Goal: Task Accomplishment & Management: Use online tool/utility

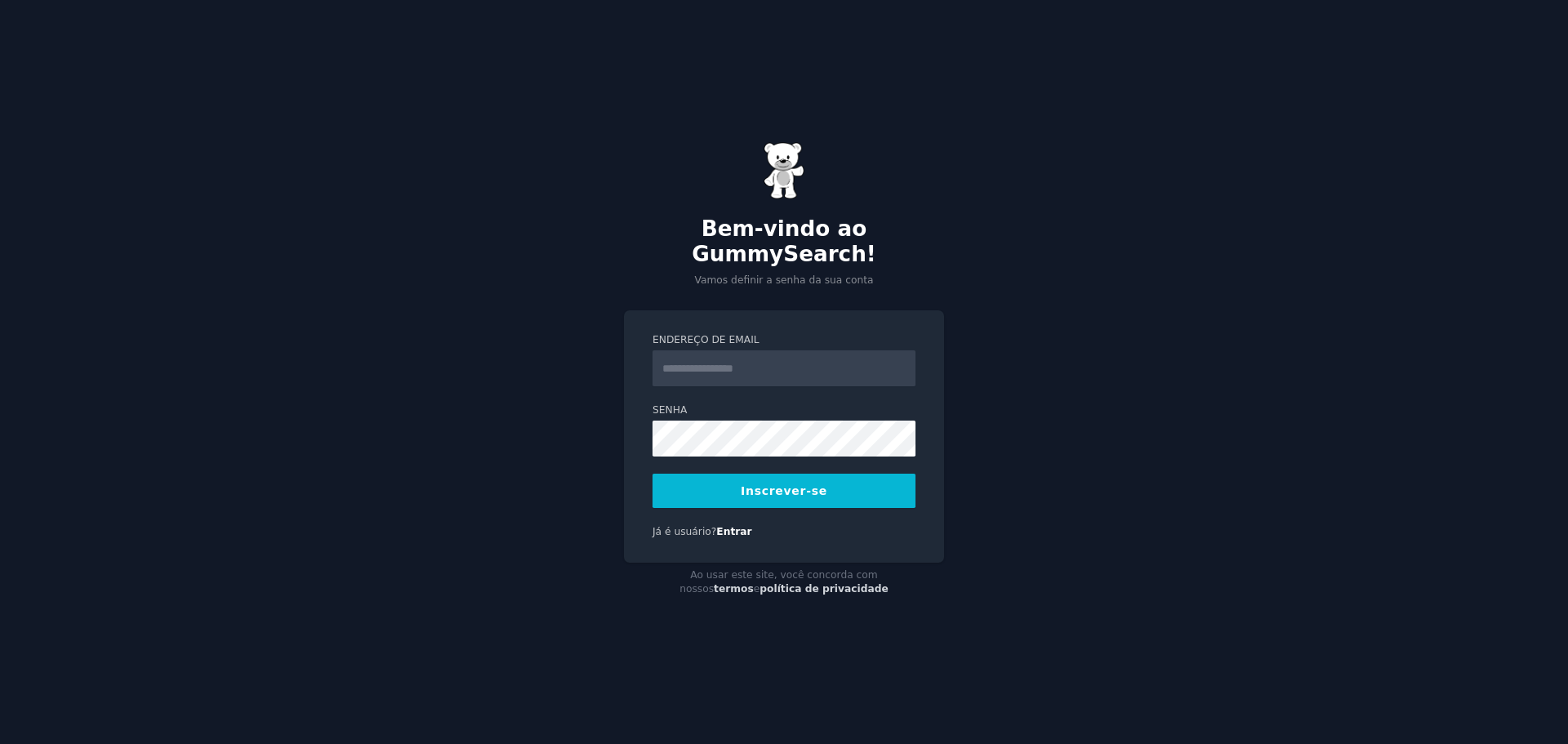
click at [734, 476] on button "Inscrever-se" at bounding box center [784, 491] width 263 height 35
paste input "**********"
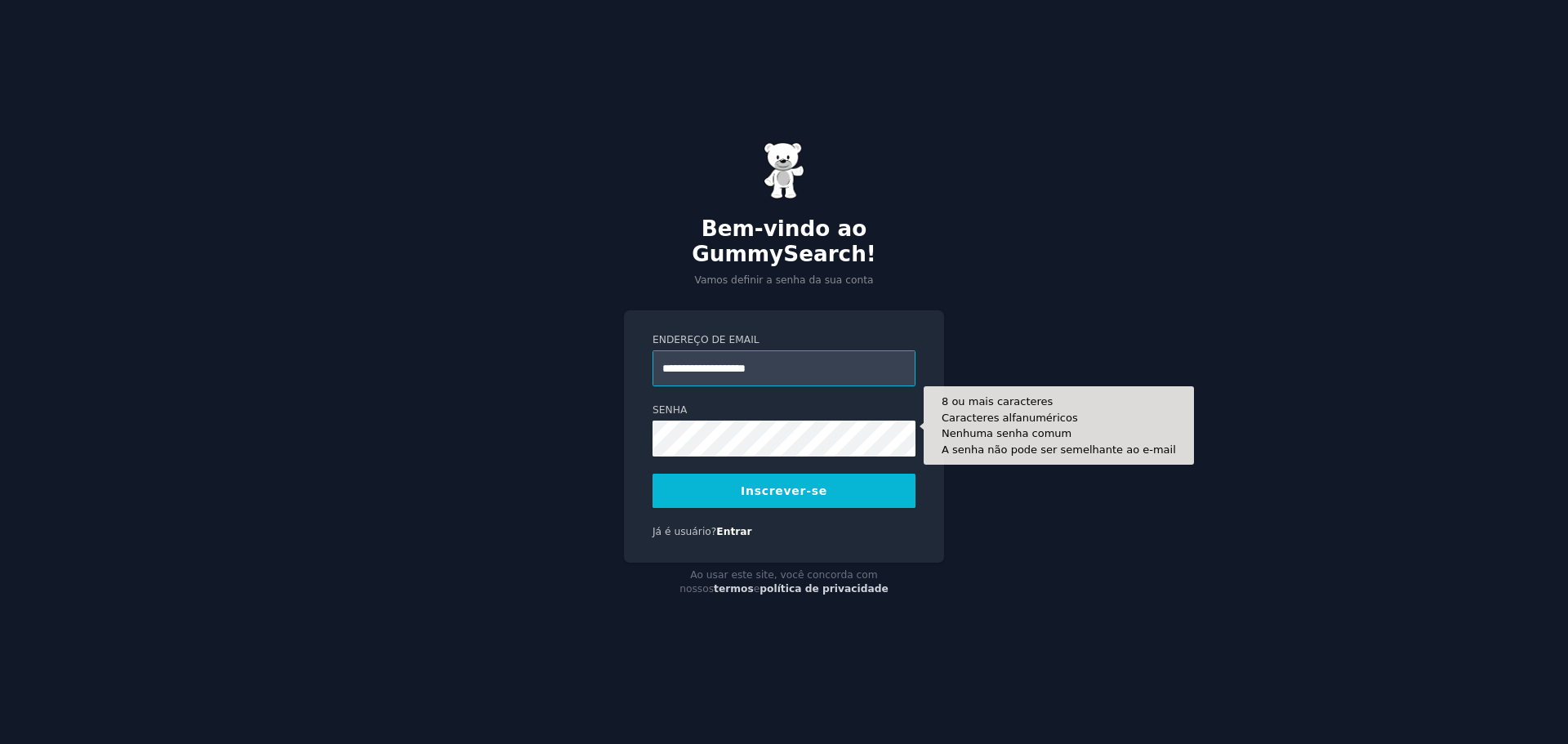
type input "**********"
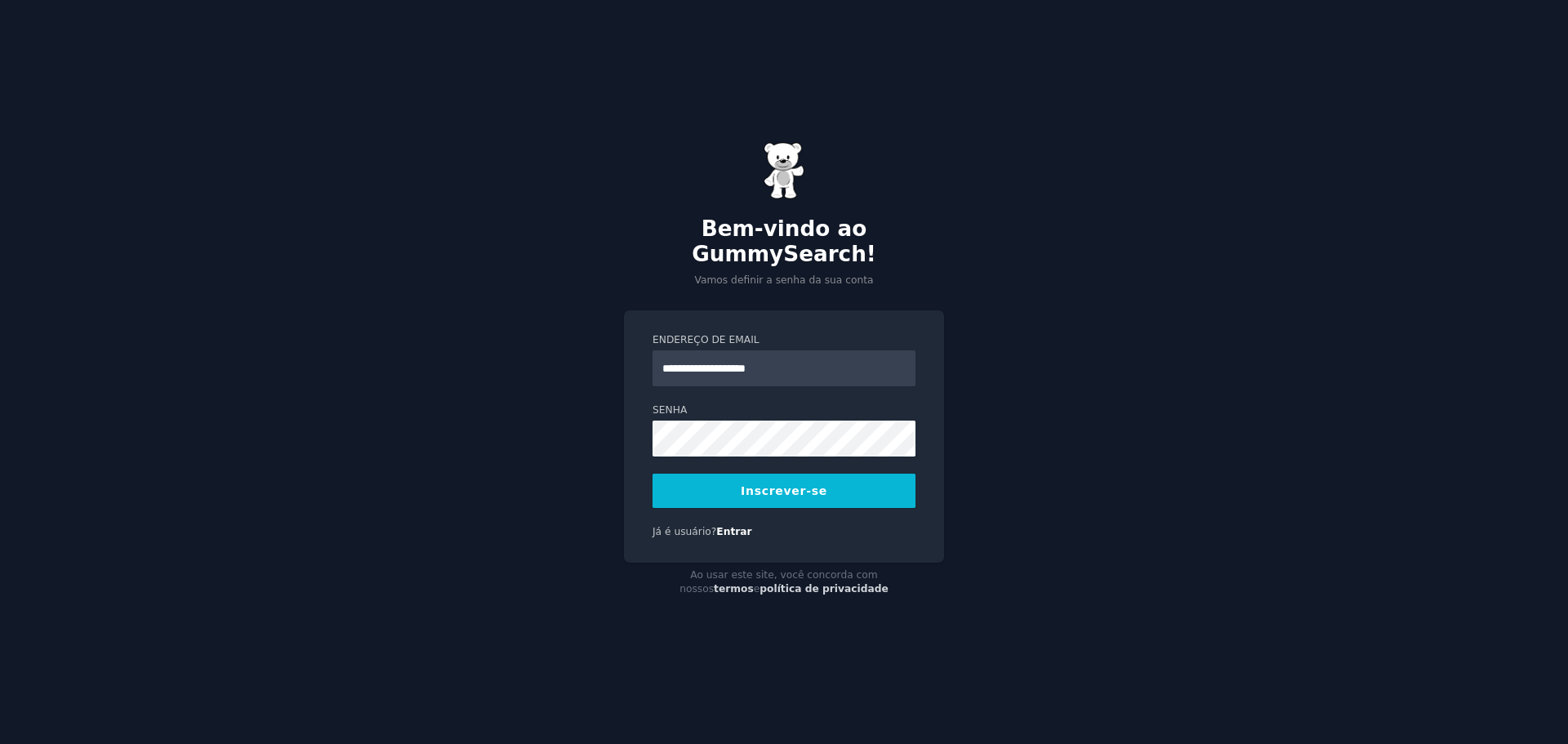
click at [799, 484] on font "Inscrever-se" at bounding box center [783, 490] width 86 height 13
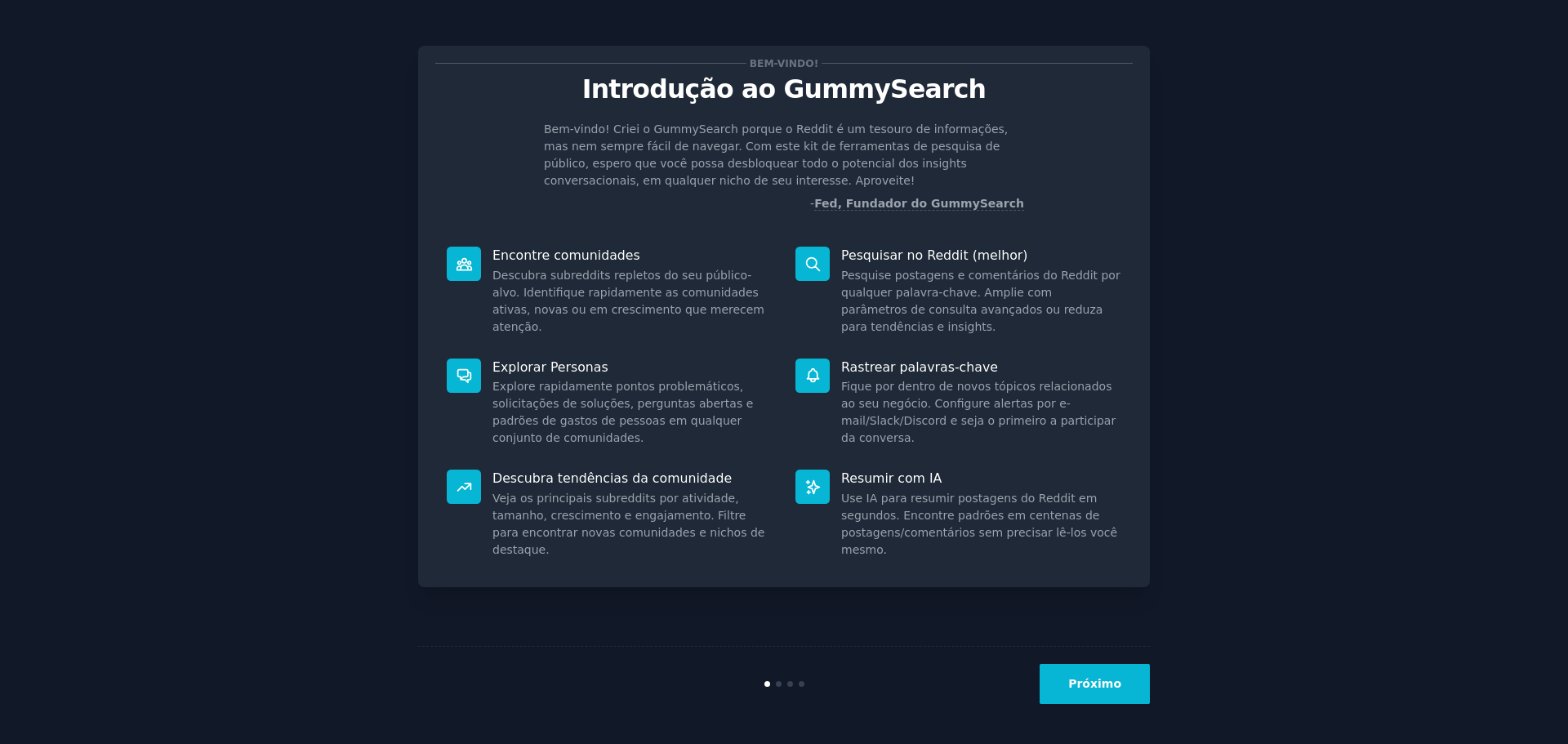
click at [1109, 682] on font "Próximo" at bounding box center [1094, 682] width 53 height 13
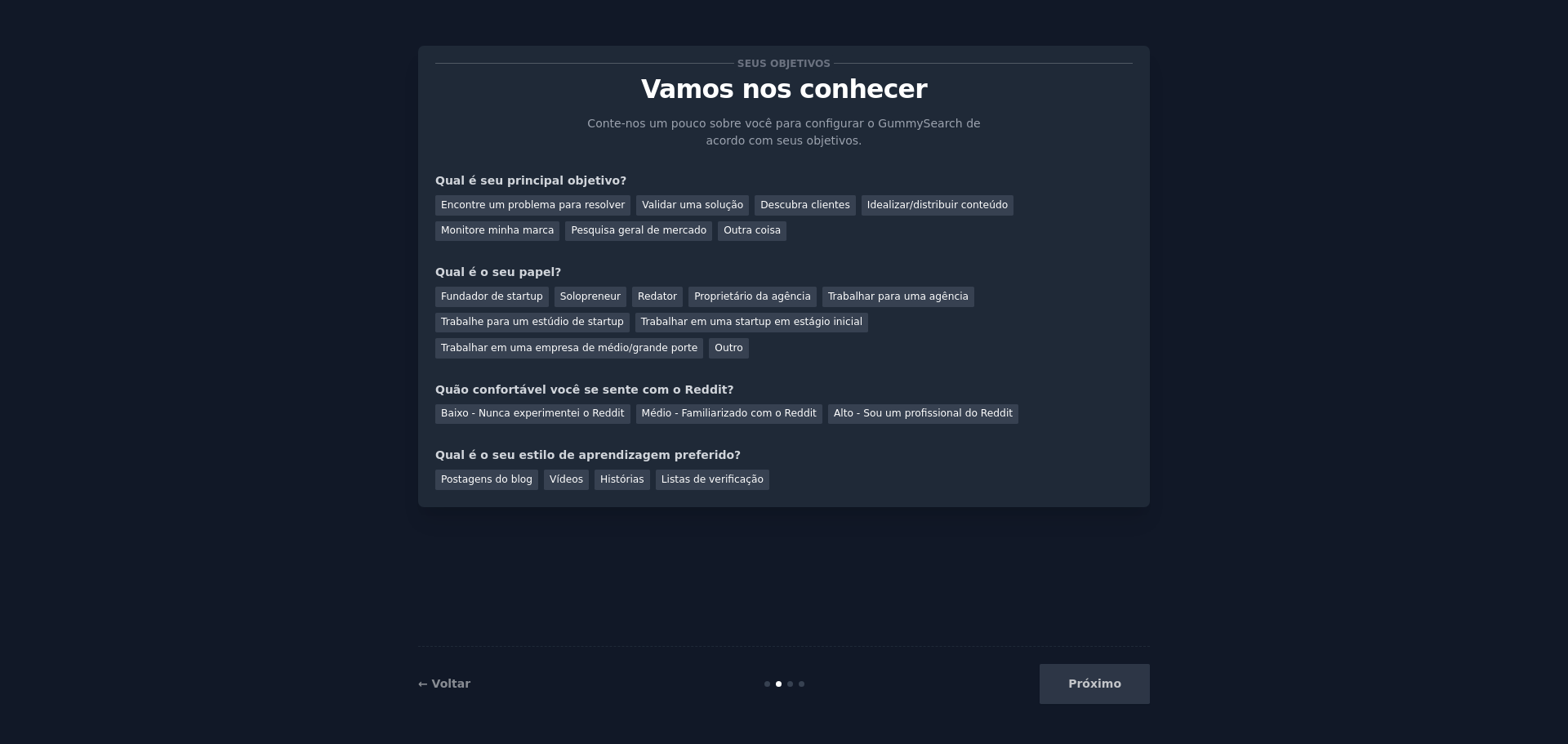
click at [1112, 686] on div "Próximo" at bounding box center [1027, 683] width 244 height 40
click at [578, 200] on font "Encontre um problema para resolver" at bounding box center [533, 206] width 184 height 12
click at [1079, 685] on div "Próximo" at bounding box center [1027, 683] width 244 height 40
click at [653, 298] on font "Redator" at bounding box center [657, 297] width 39 height 12
click at [694, 407] on font "Médio - Familiarizado com o Reddit" at bounding box center [729, 413] width 175 height 12
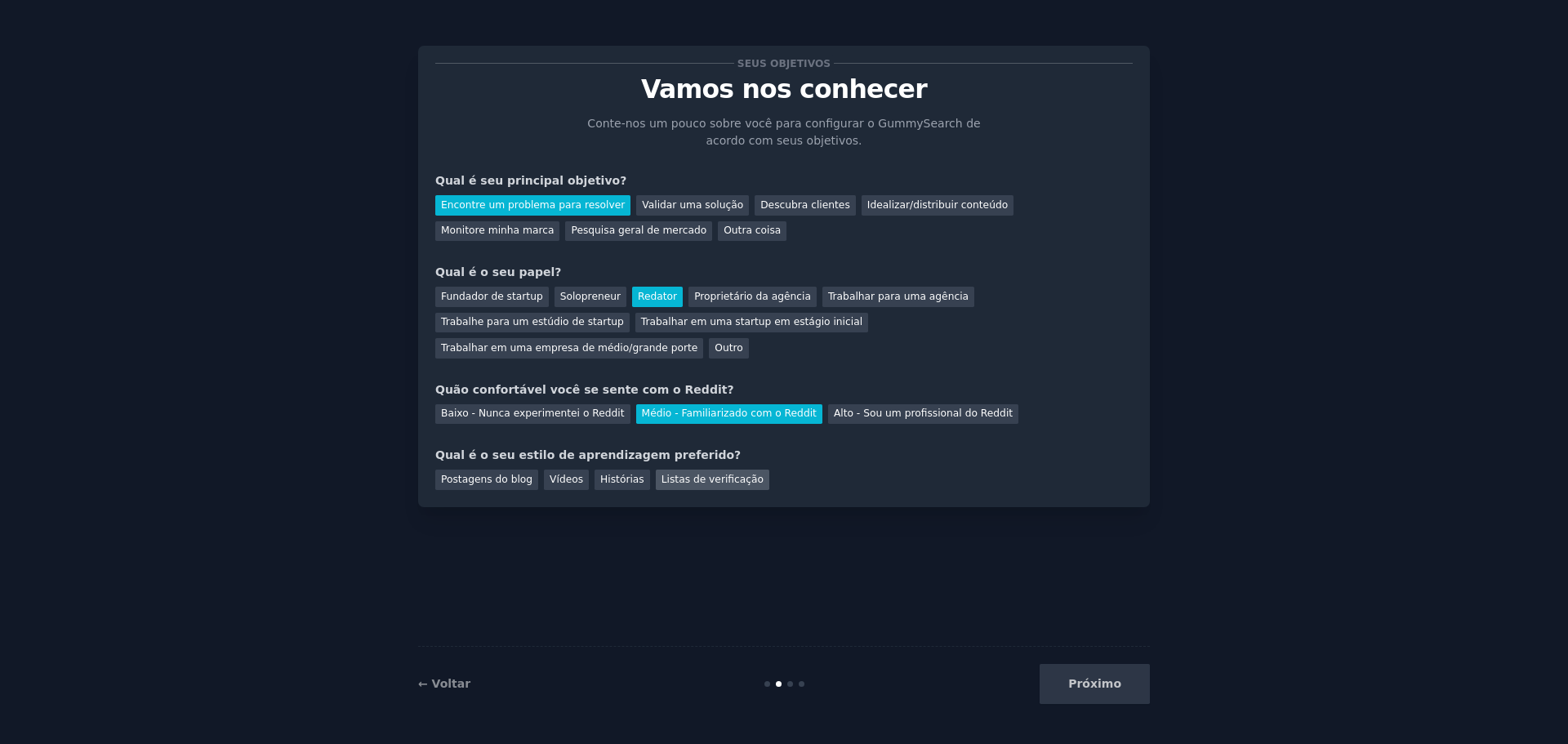
click at [707, 474] on font "Listas de verificação" at bounding box center [712, 480] width 102 height 12
click at [1096, 677] on font "Próximo" at bounding box center [1094, 682] width 53 height 13
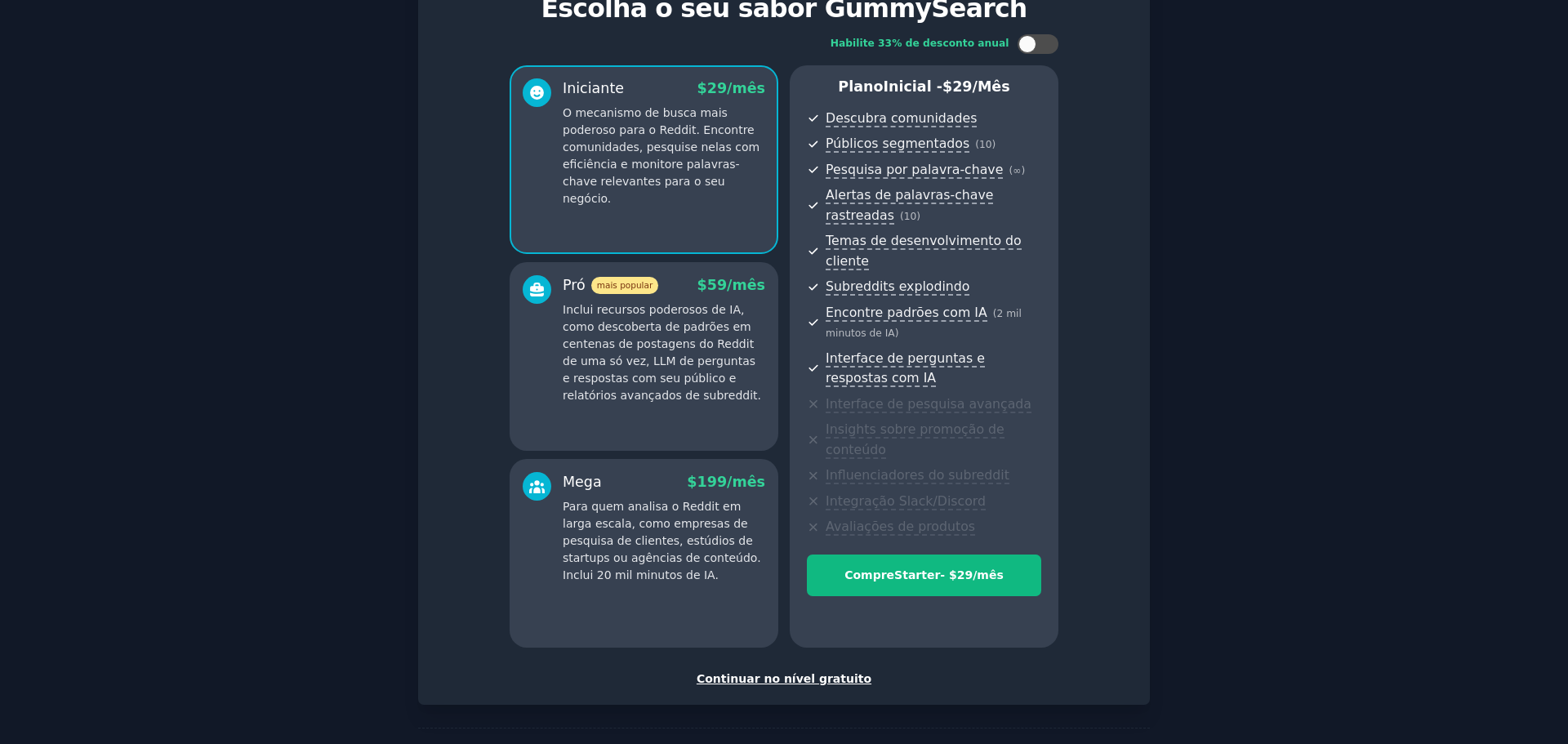
scroll to position [81, 0]
click at [820, 671] on font "Continuar no nível gratuito" at bounding box center [784, 677] width 175 height 13
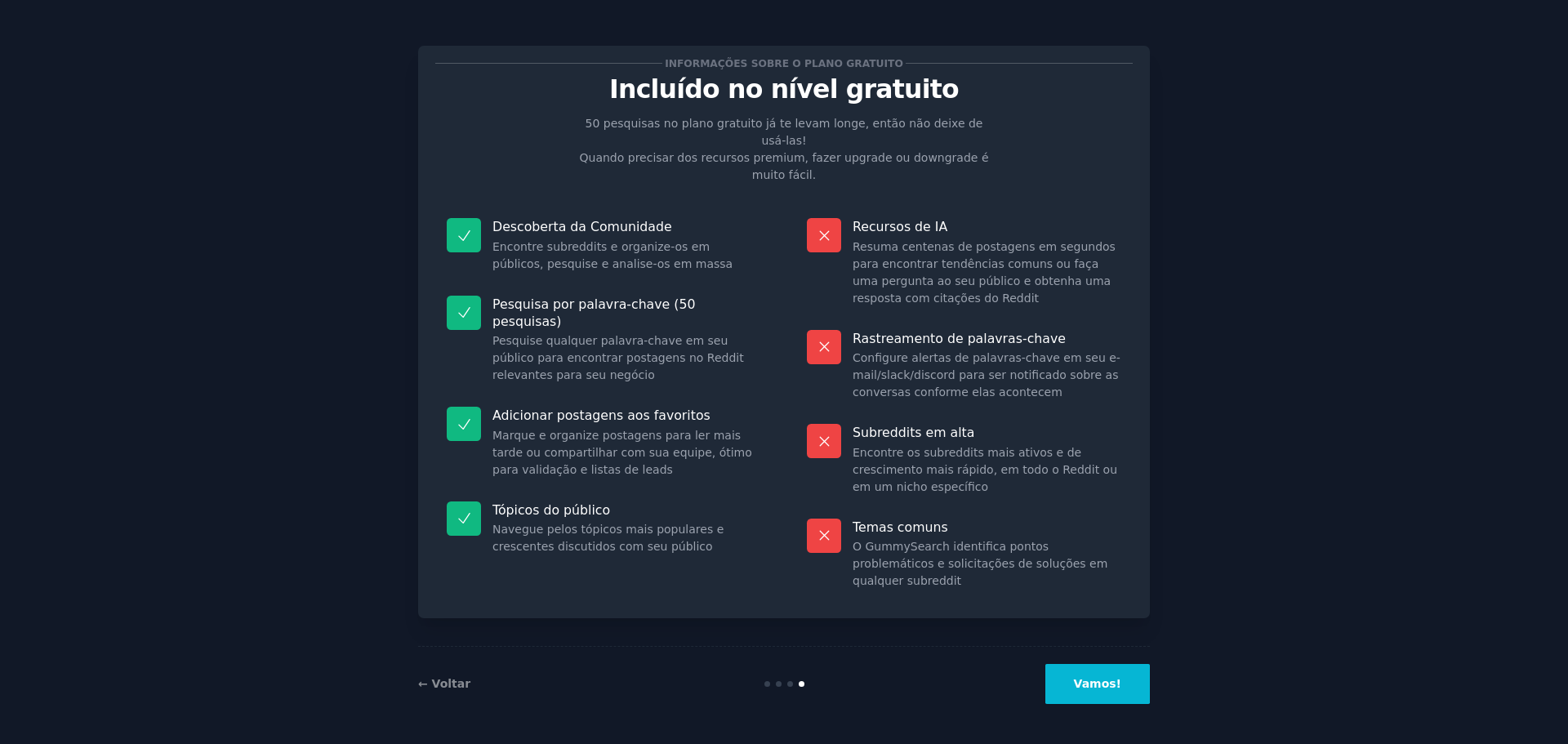
click at [1121, 680] on font "Vamos!" at bounding box center [1098, 682] width 48 height 13
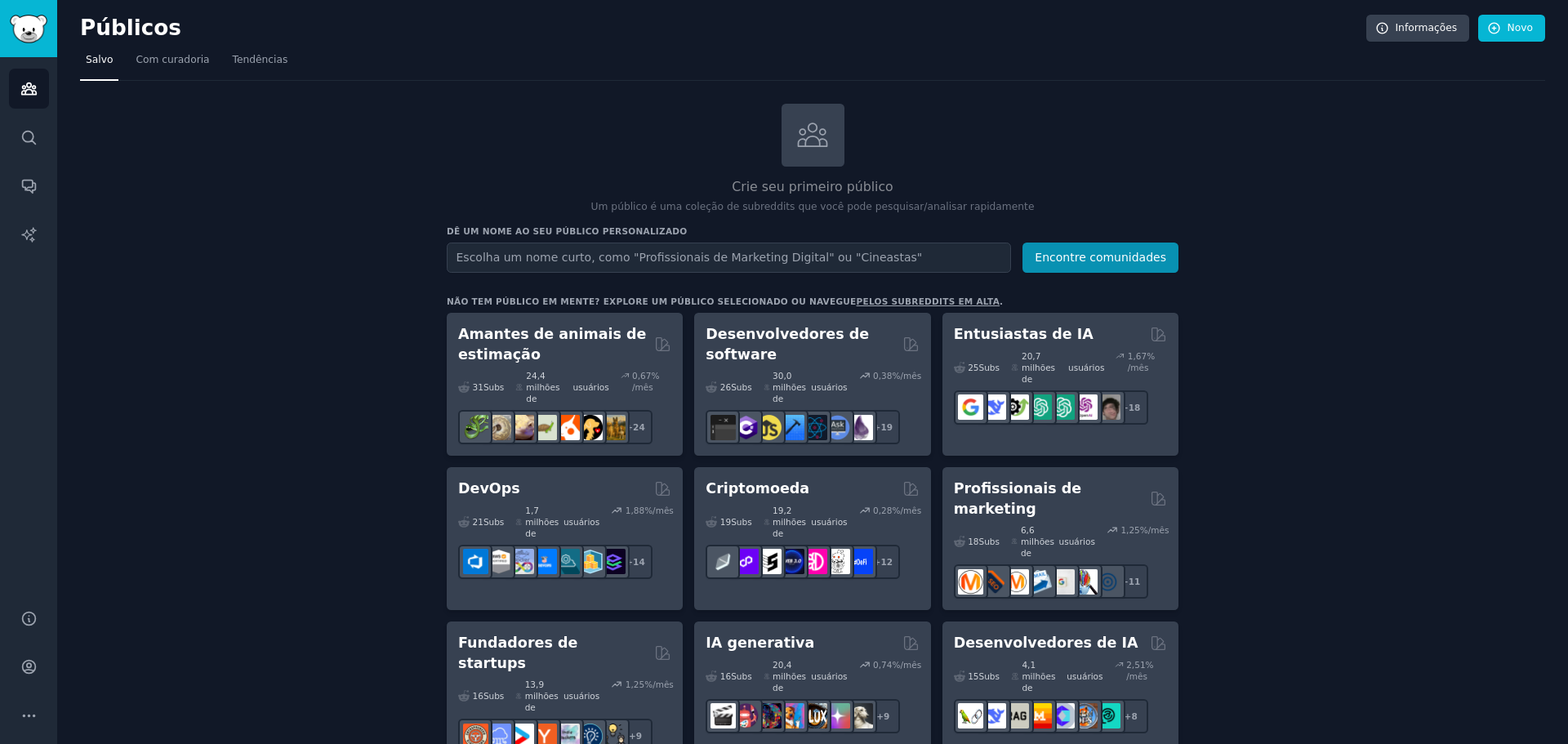
drag, startPoint x: 895, startPoint y: 3, endPoint x: 1102, endPoint y: 140, distance: 248.2
click at [1102, 140] on div "Crie seu primeiro público Um público é uma coleção de subreddits que você pode …" at bounding box center [813, 159] width 731 height 111
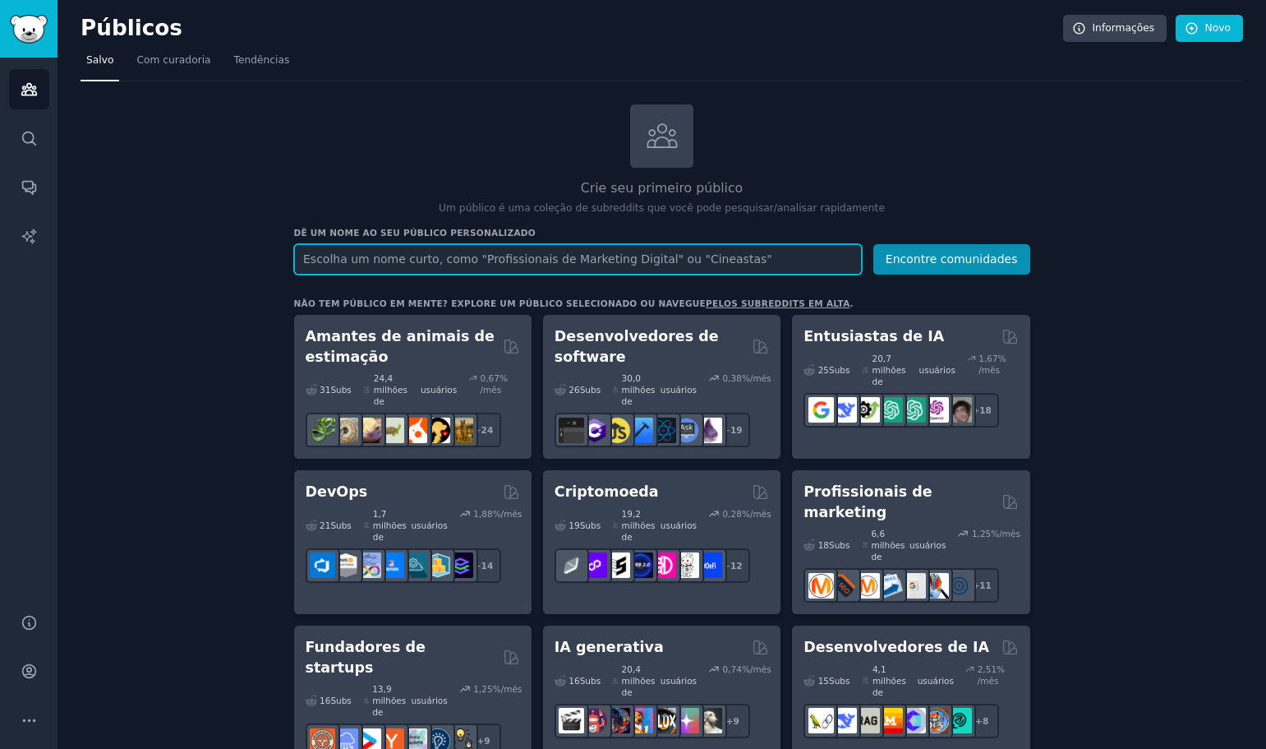
click at [391, 262] on input "text" at bounding box center [578, 259] width 568 height 30
paste input "[EMAIL_ADDRESS][DOMAIN_NAME]"
type input "[EMAIL_ADDRESS][DOMAIN_NAME]"
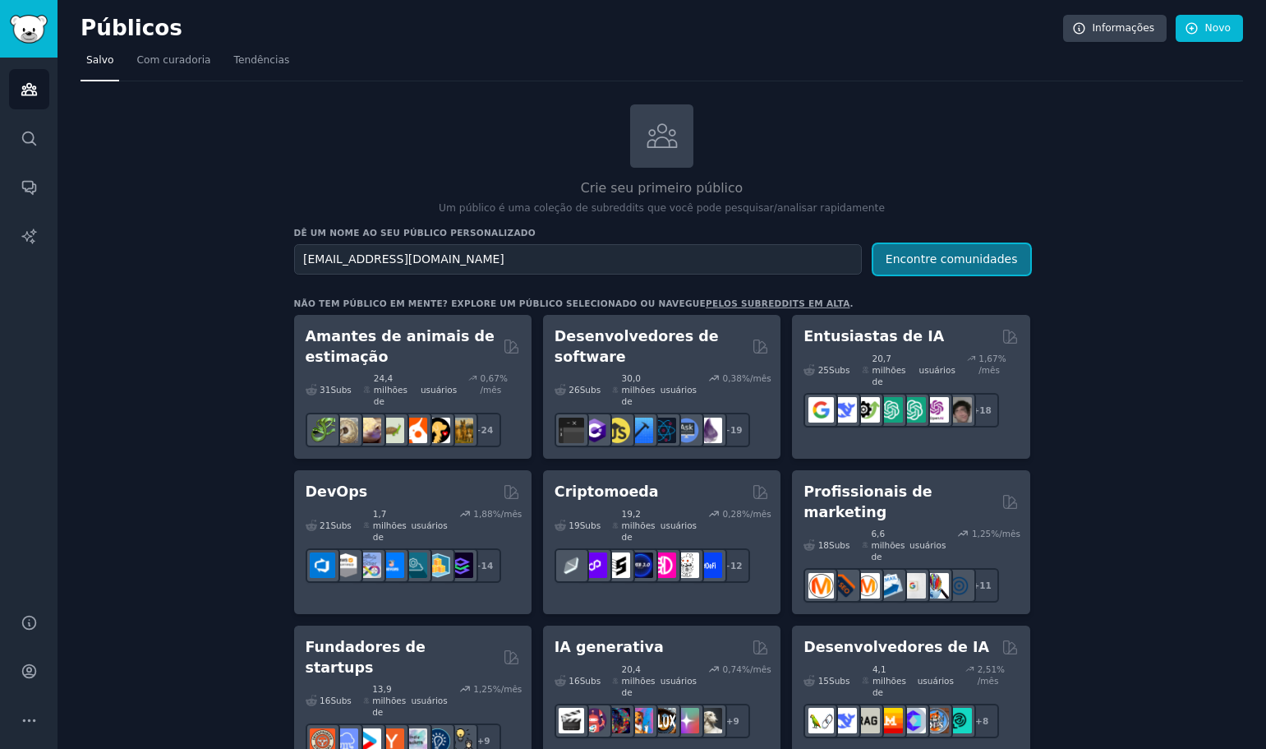
click at [975, 260] on font "Encontre comunidades" at bounding box center [952, 258] width 132 height 13
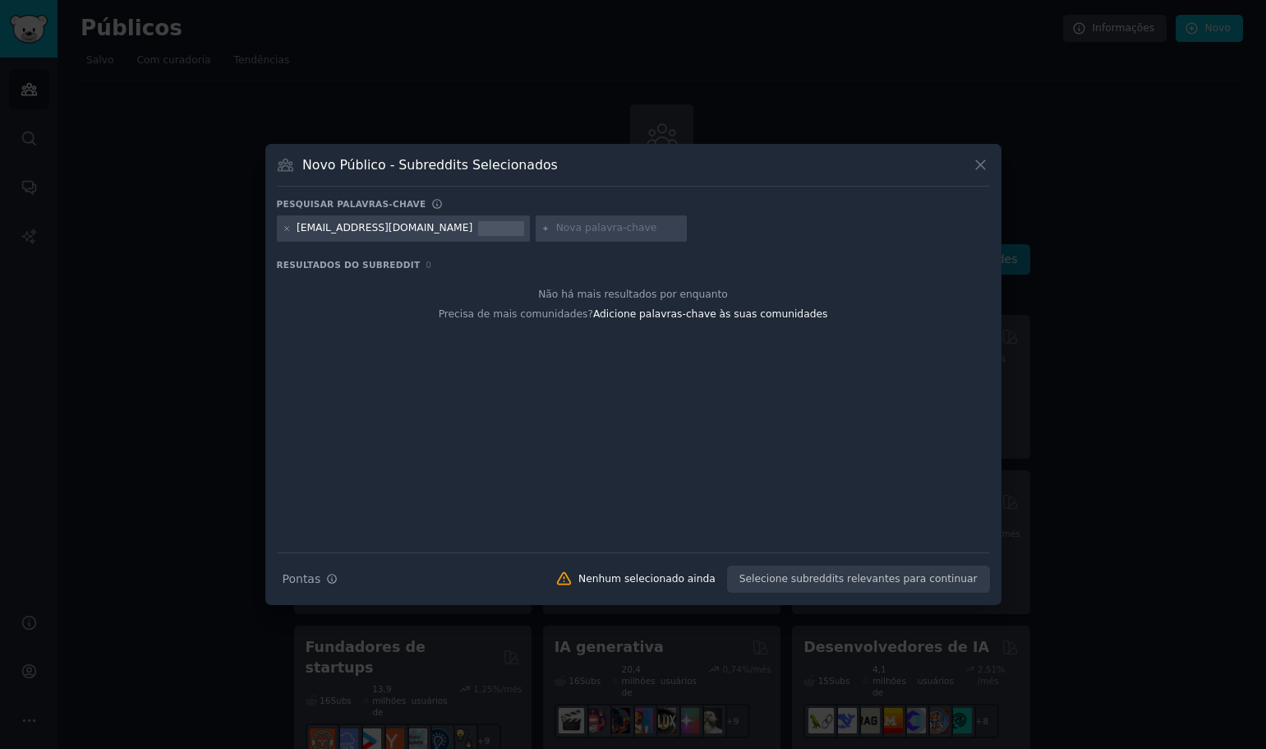
click at [982, 168] on icon at bounding box center [980, 164] width 17 height 17
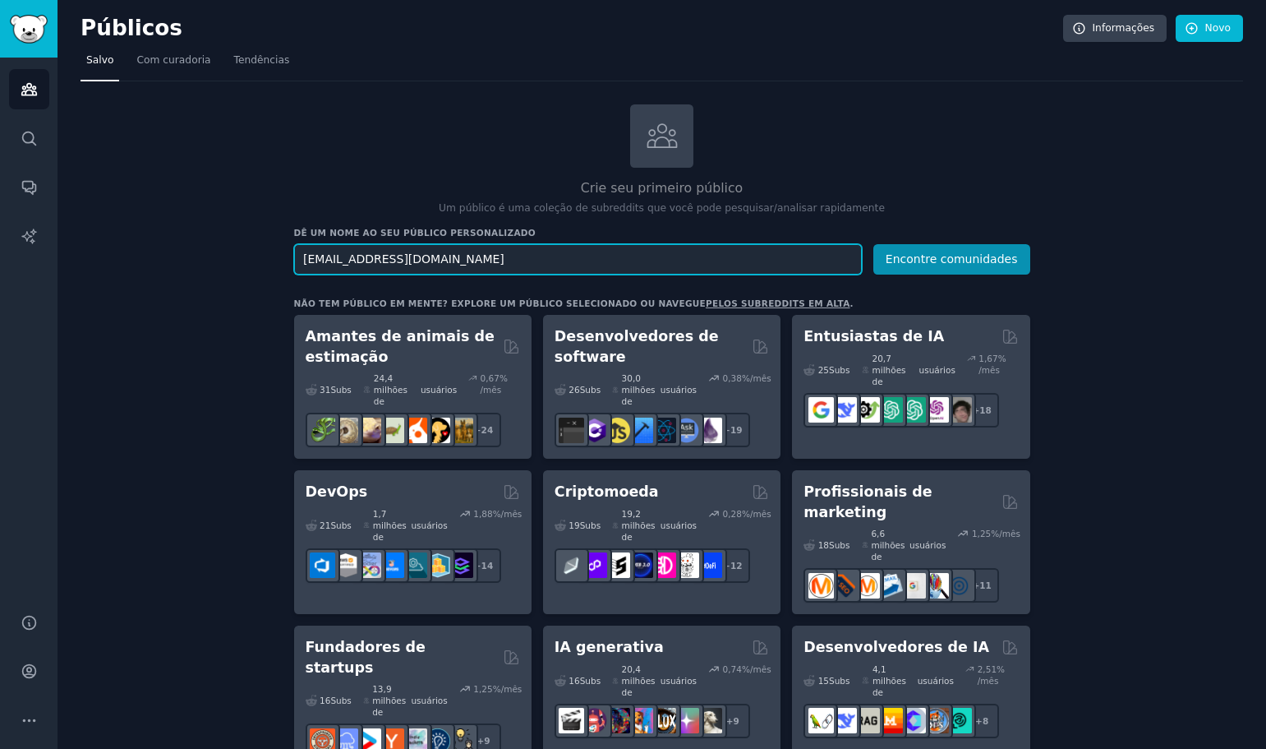
drag, startPoint x: 445, startPoint y: 264, endPoint x: 241, endPoint y: 265, distance: 203.8
click at [317, 251] on input "text" at bounding box center [578, 259] width 568 height 30
paste input "marketing digital"
type input "marketing digital"
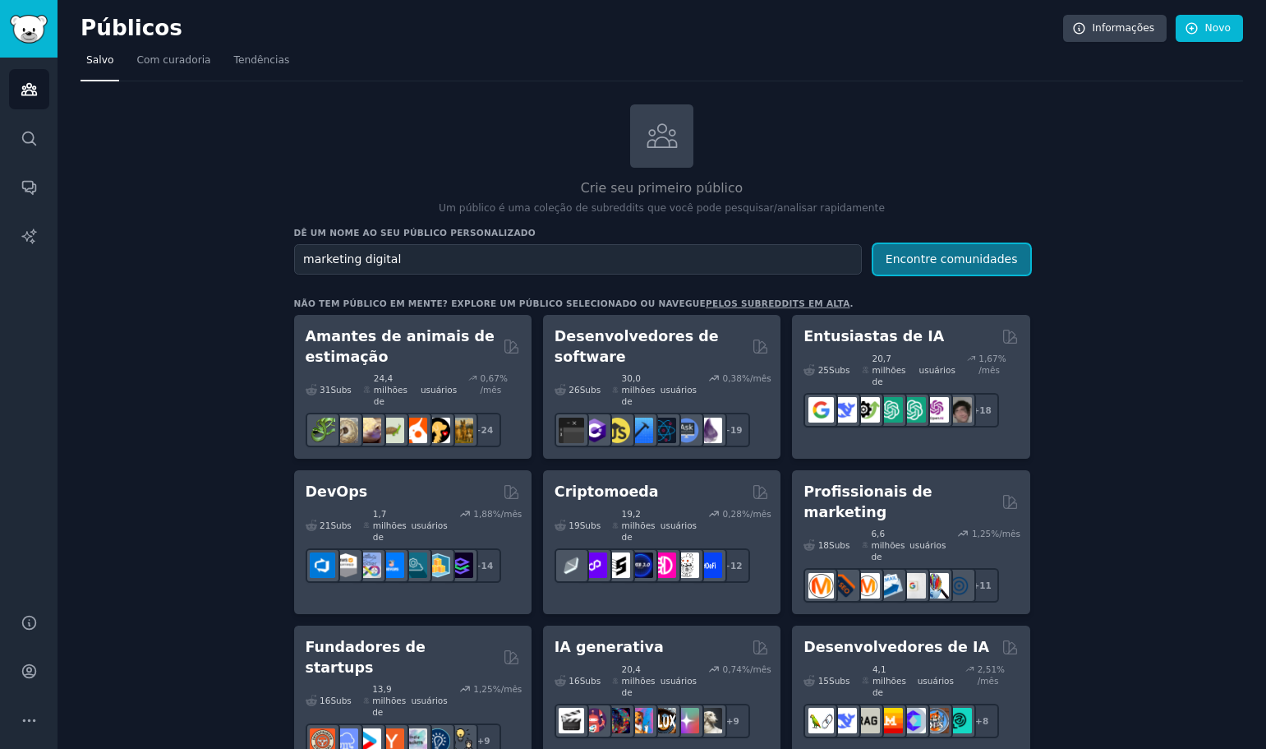
click at [966, 256] on font "Encontre comunidades" at bounding box center [952, 258] width 132 height 13
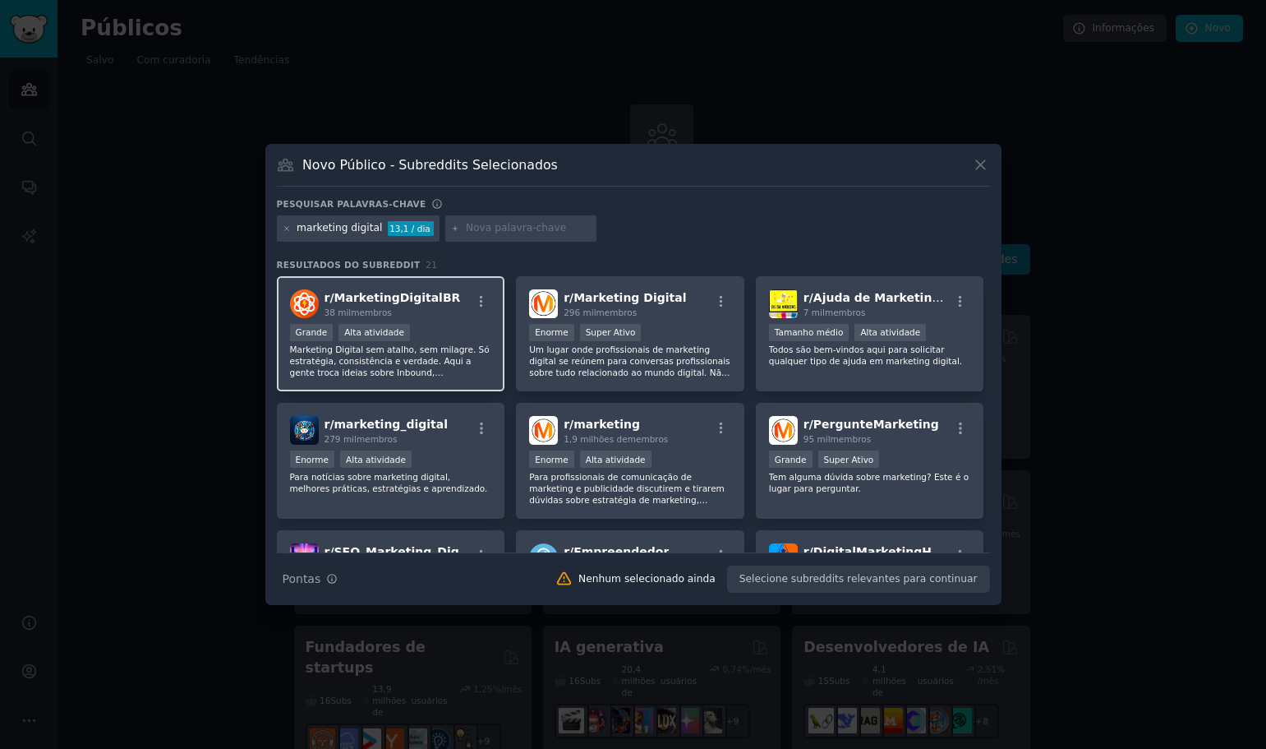
click at [450, 308] on div "r/ MarketingDigitalBR 38 mil membros" at bounding box center [391, 303] width 202 height 29
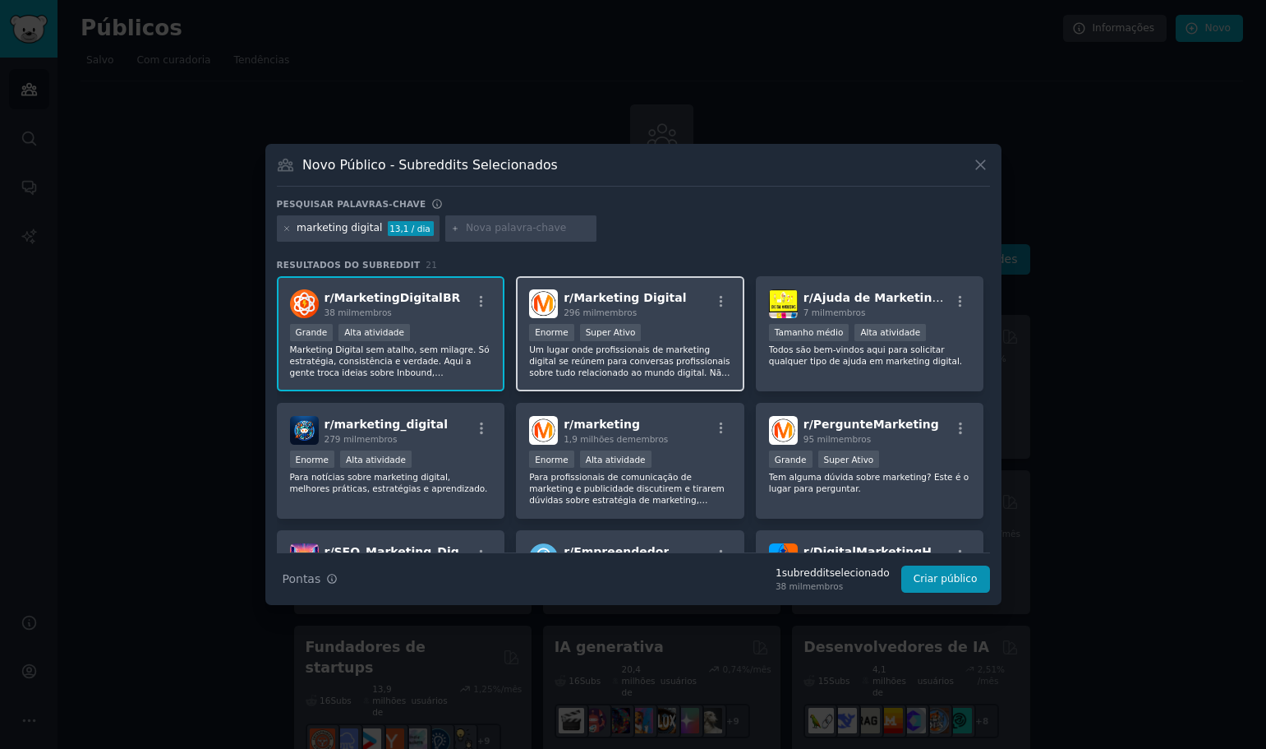
click at [680, 316] on div "r/ Marketing Digital 296 mil membros" at bounding box center [630, 303] width 202 height 29
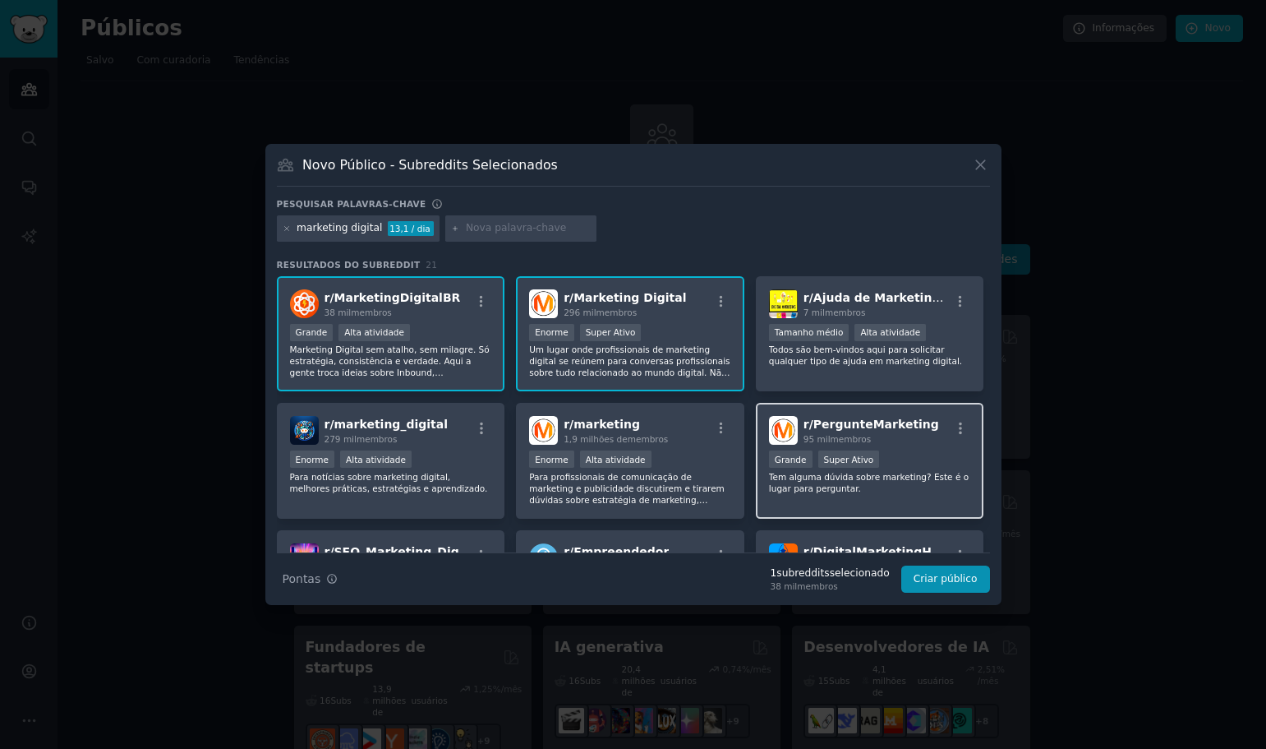
click at [911, 440] on div "95 mil membros" at bounding box center [872, 439] width 136 height 12
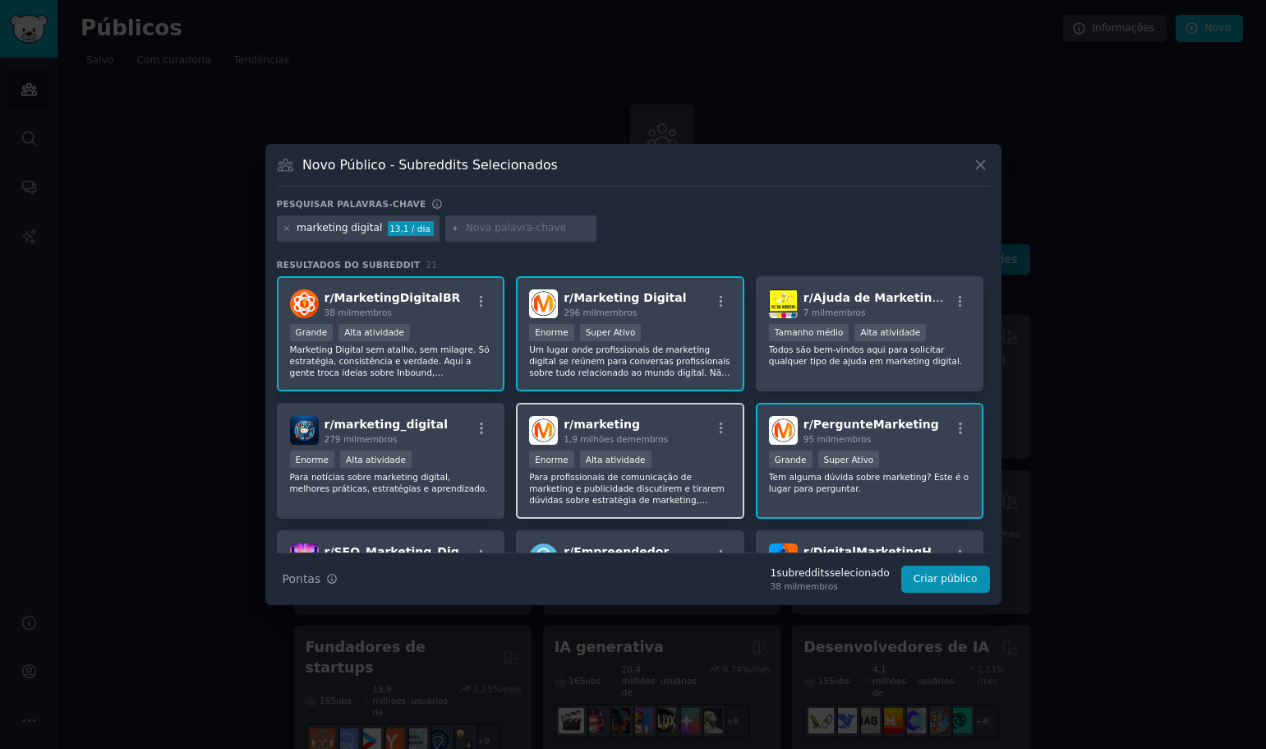
click at [685, 434] on div "r/ marketing 1,9 milhões de membros" at bounding box center [630, 430] width 202 height 29
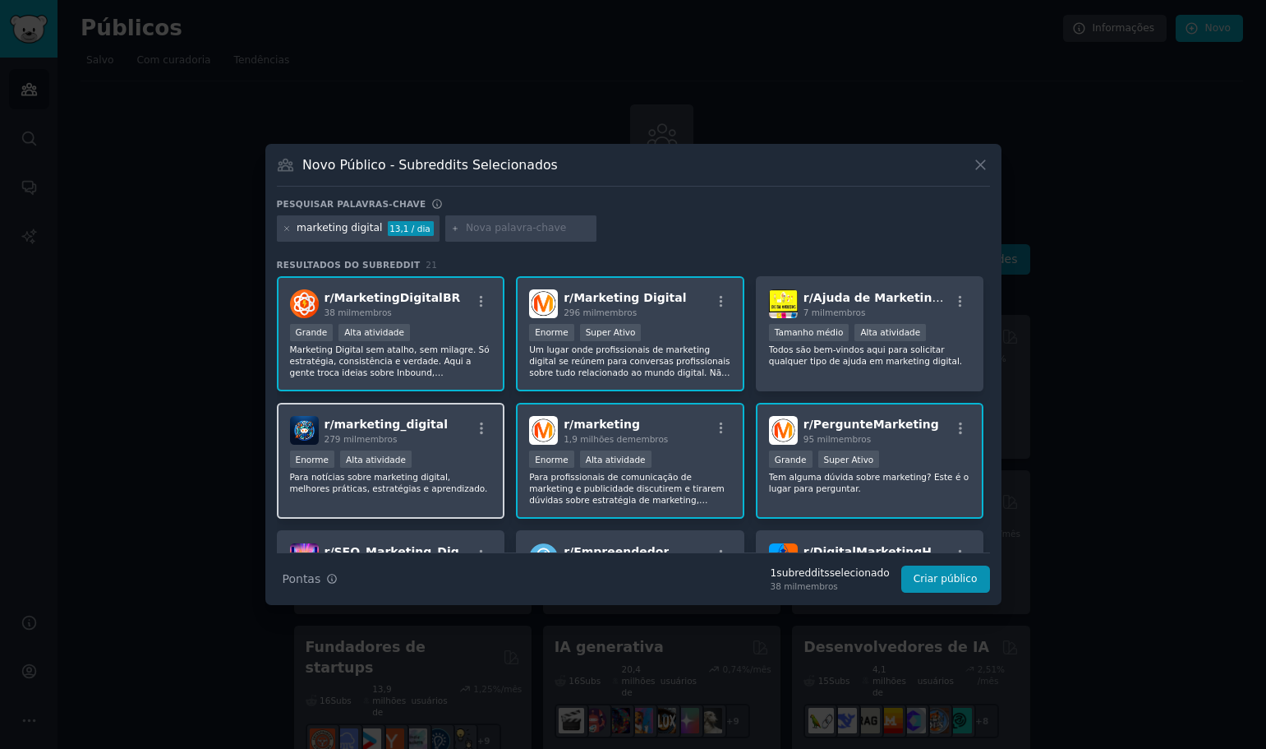
click at [451, 437] on div "r/ marketing_digital 279 mil membros" at bounding box center [391, 430] width 202 height 29
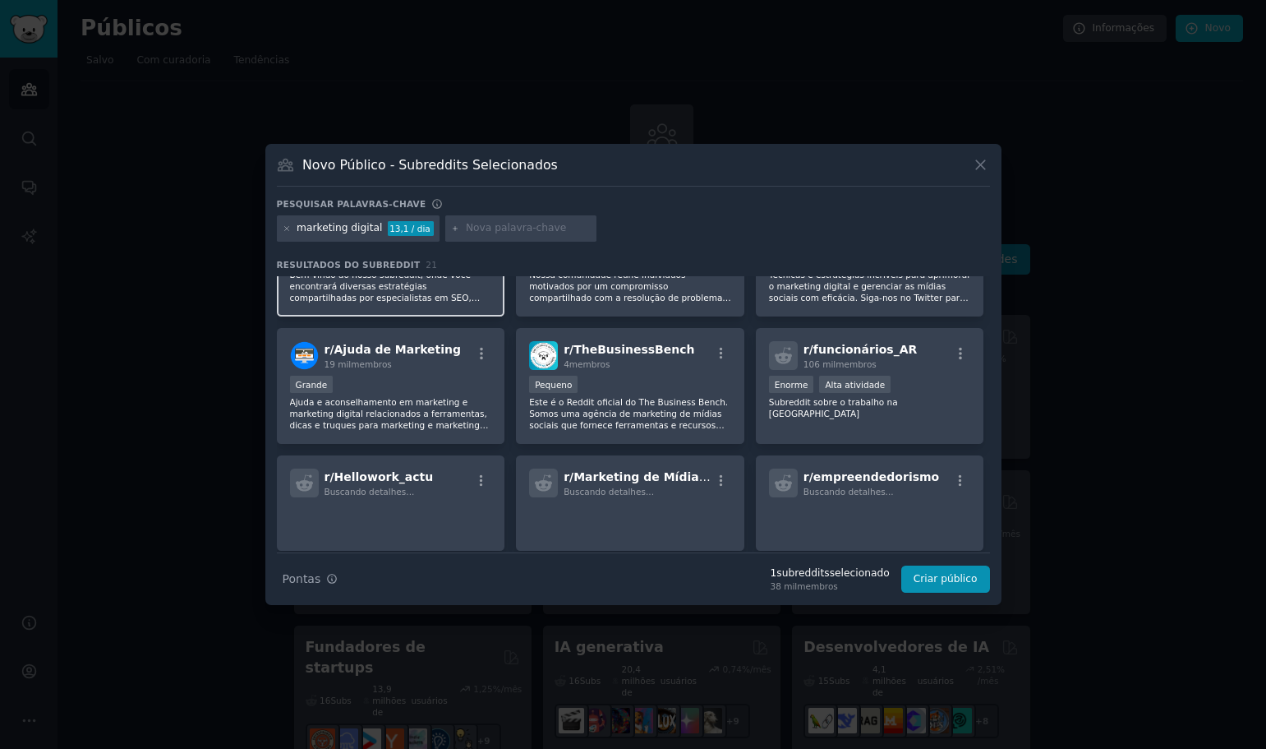
scroll to position [164, 0]
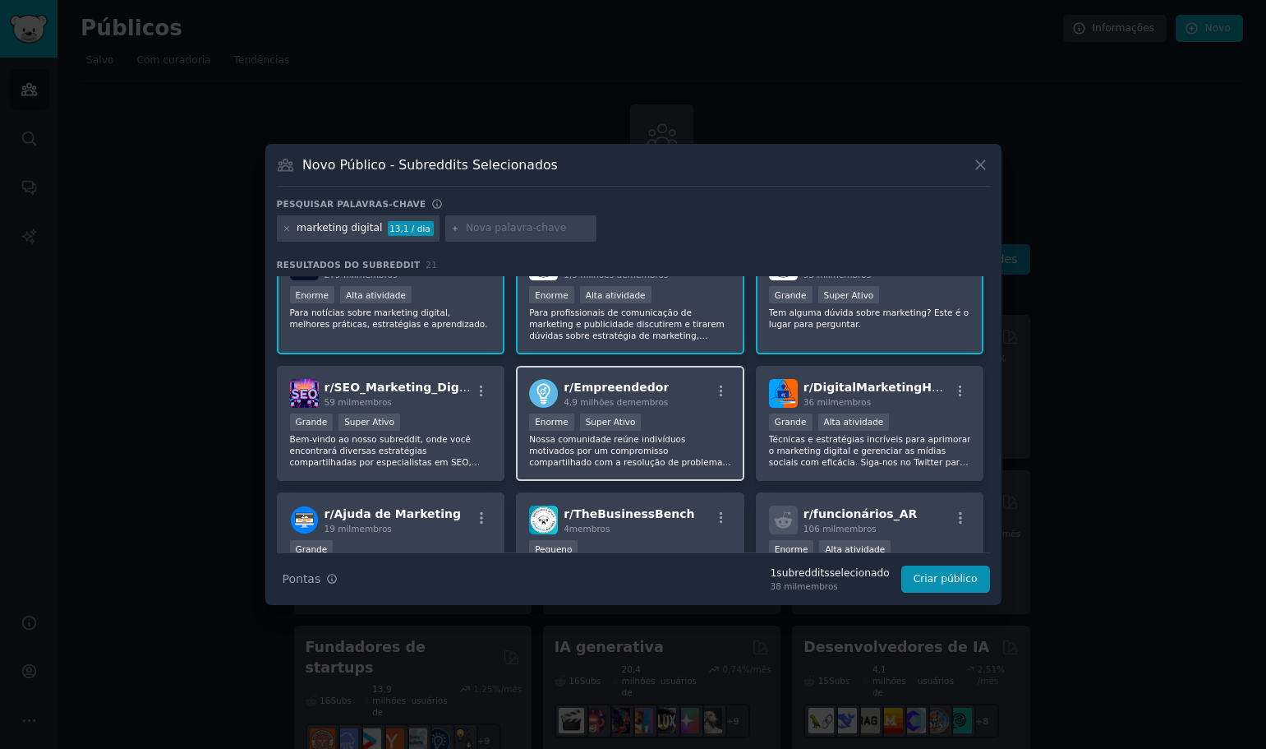
click at [676, 396] on div "r/ Empreendedor 4,9 milhões de membros" at bounding box center [630, 393] width 202 height 29
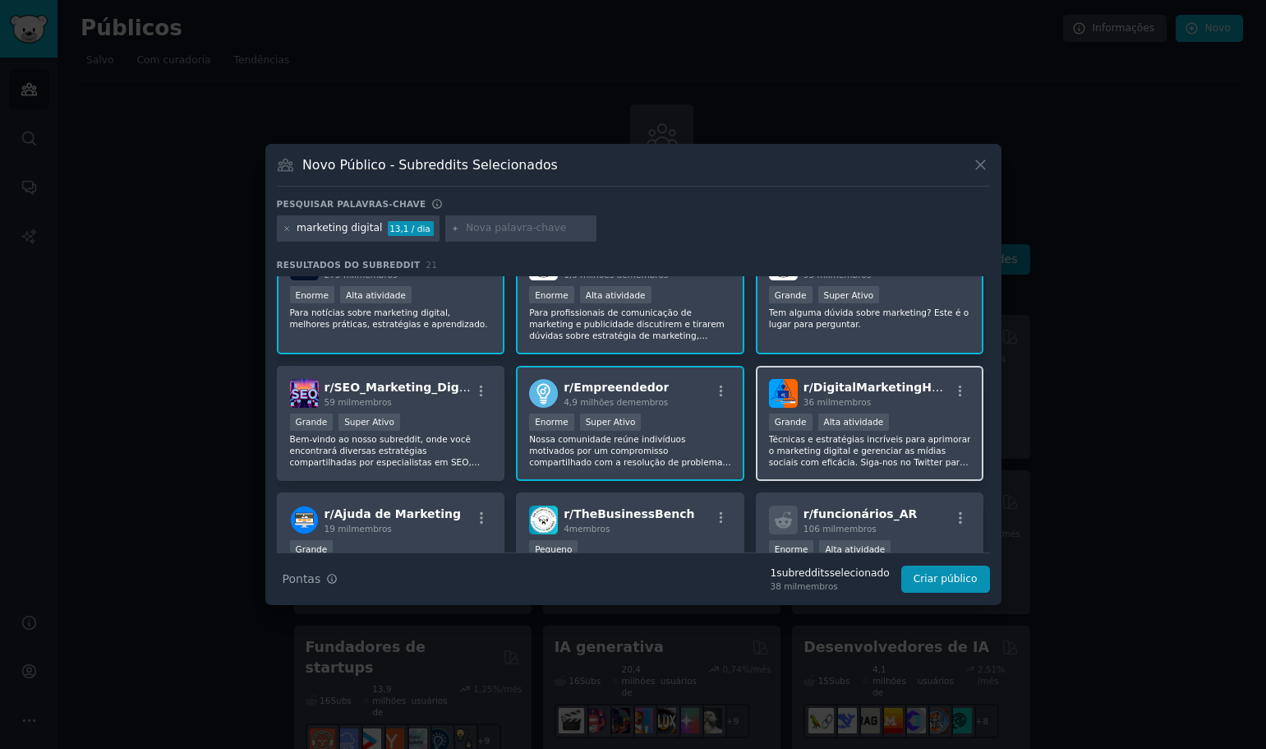
click at [925, 404] on div "36 mil membros" at bounding box center [877, 402] width 147 height 12
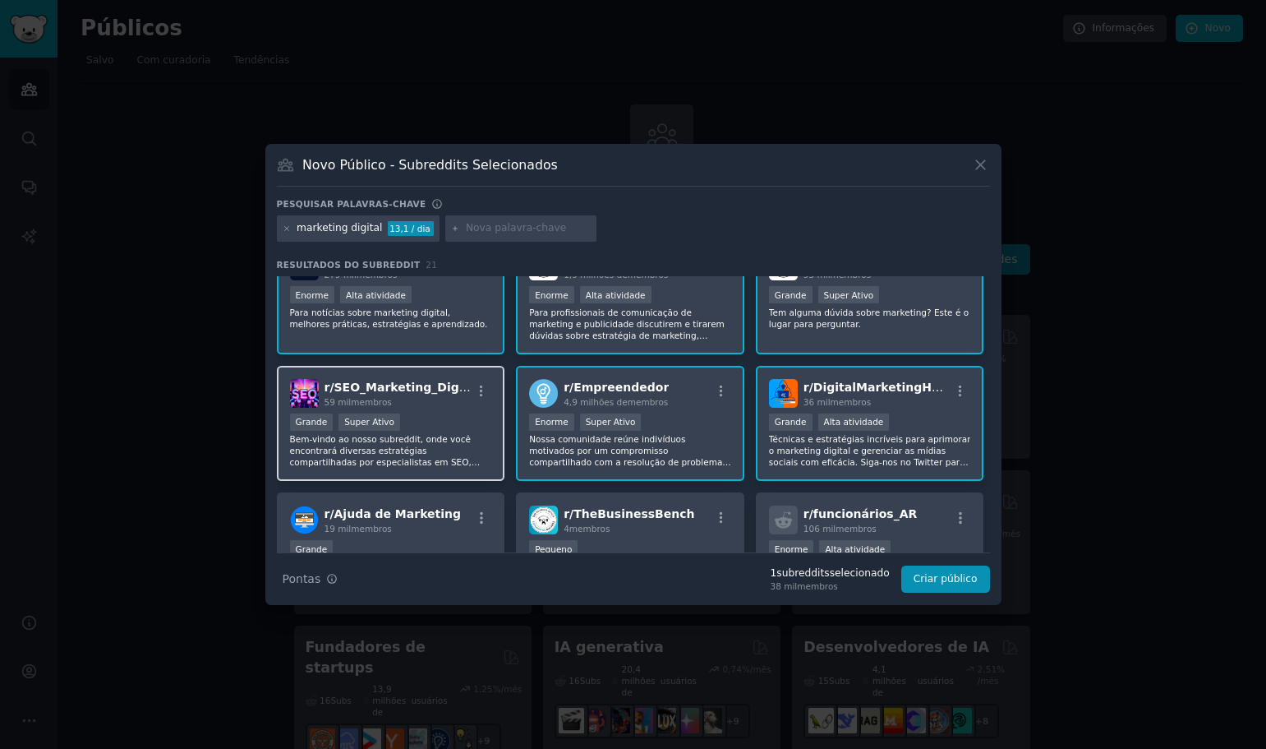
click at [440, 417] on div "Grande Super Ativo" at bounding box center [391, 423] width 202 height 21
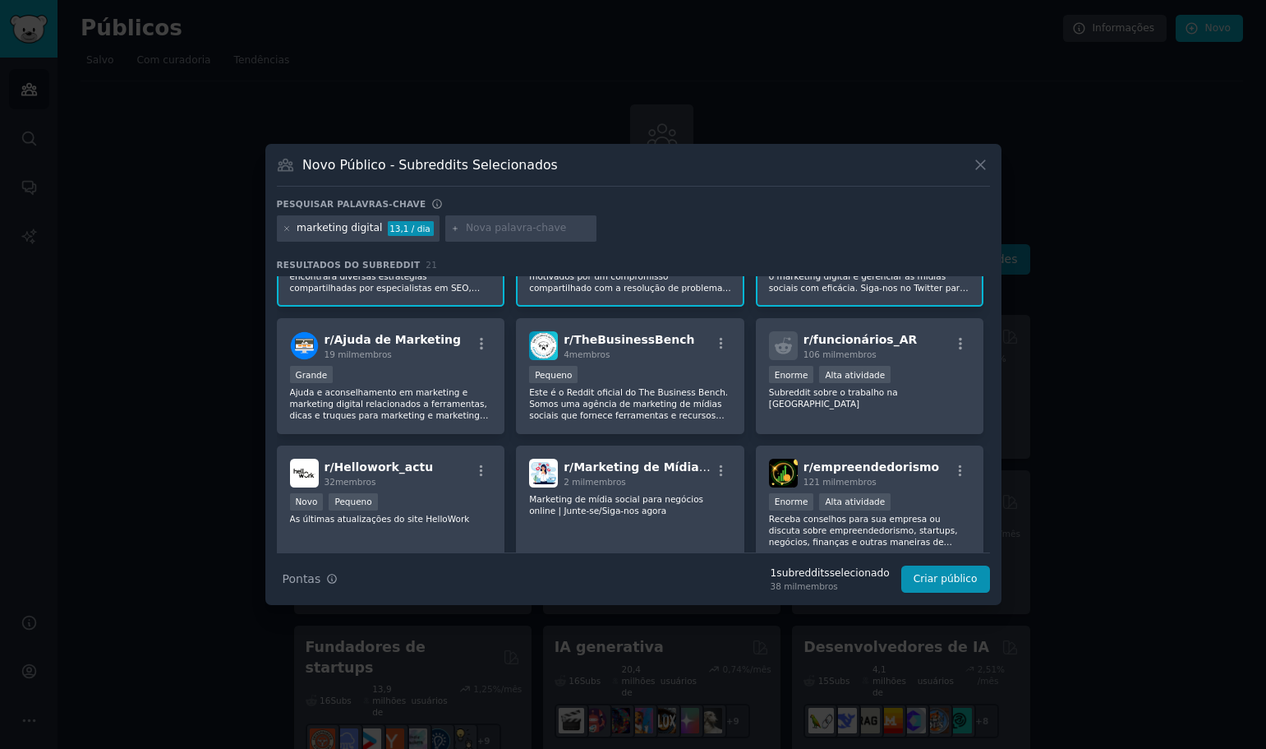
scroll to position [329, 0]
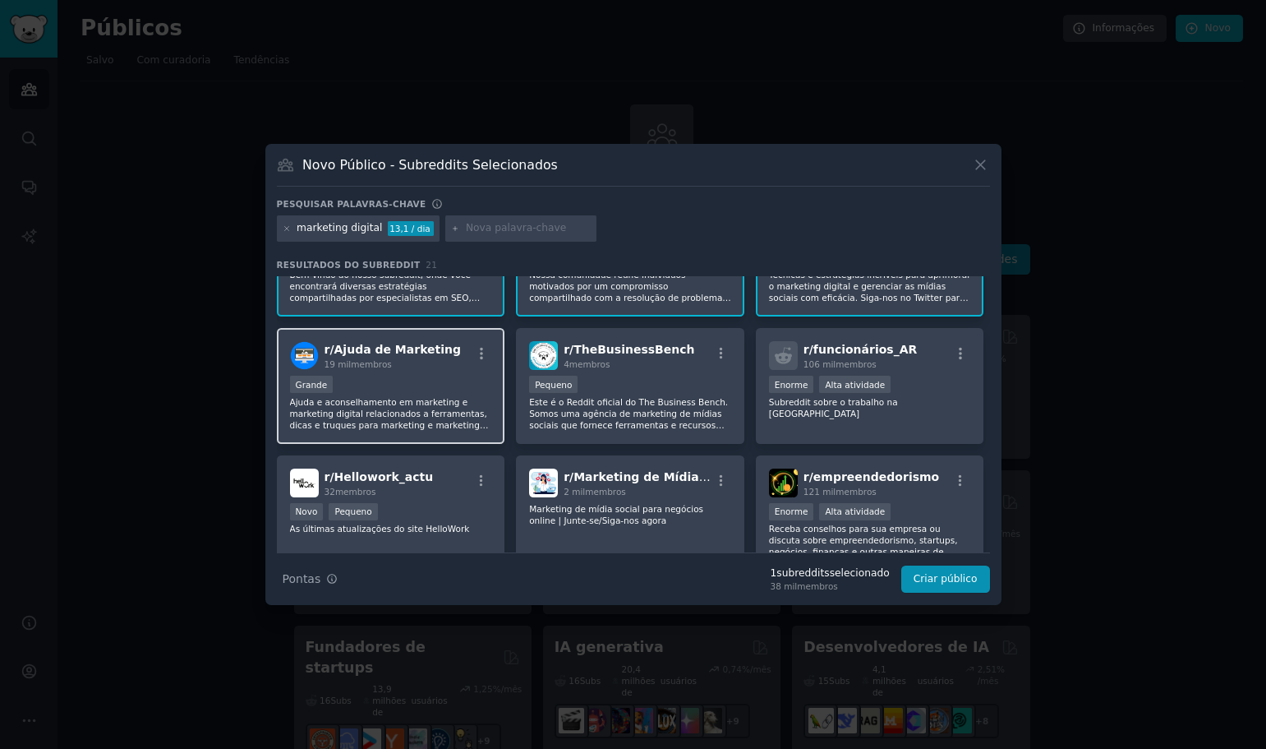
click at [427, 382] on div "Grande" at bounding box center [391, 386] width 202 height 21
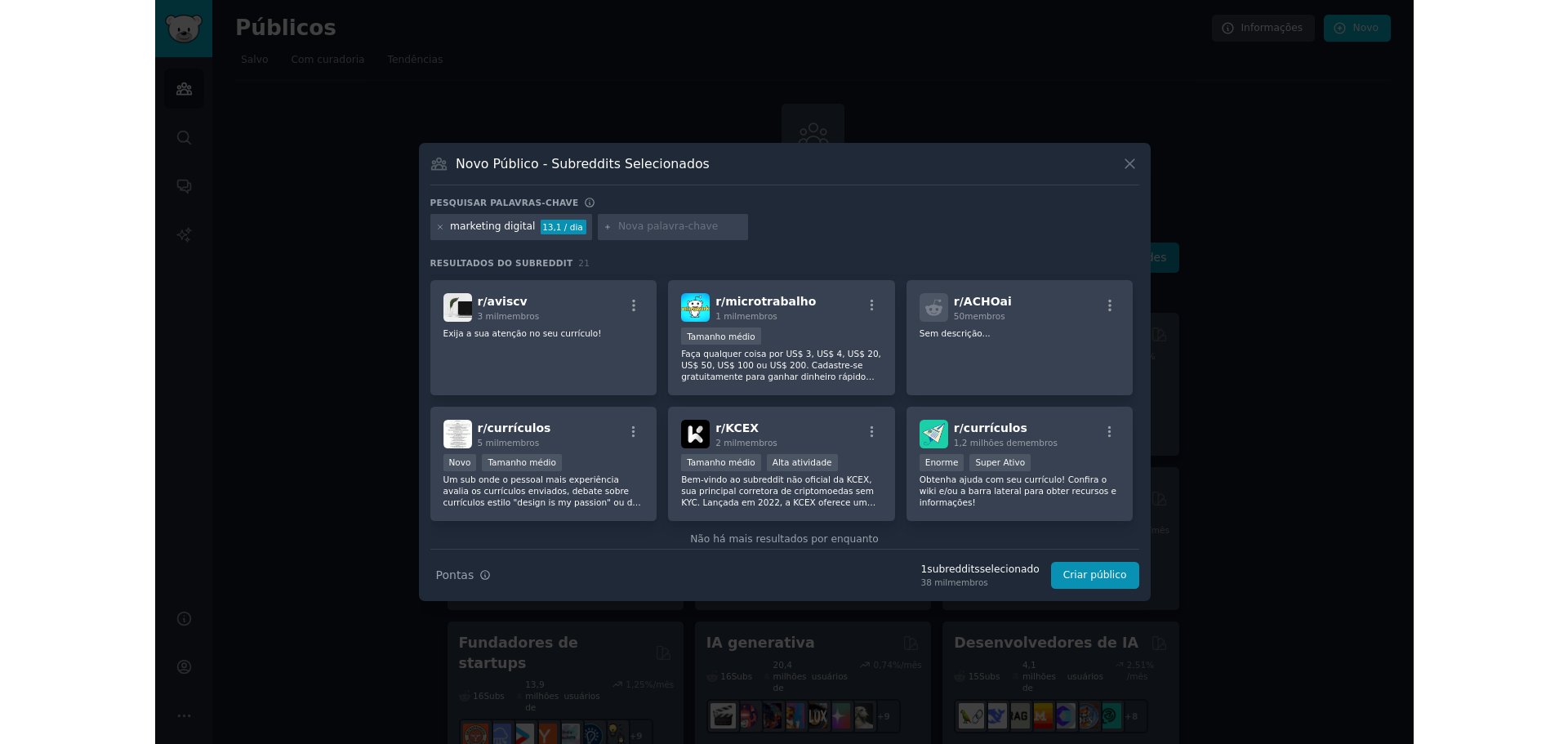
scroll to position [653, 0]
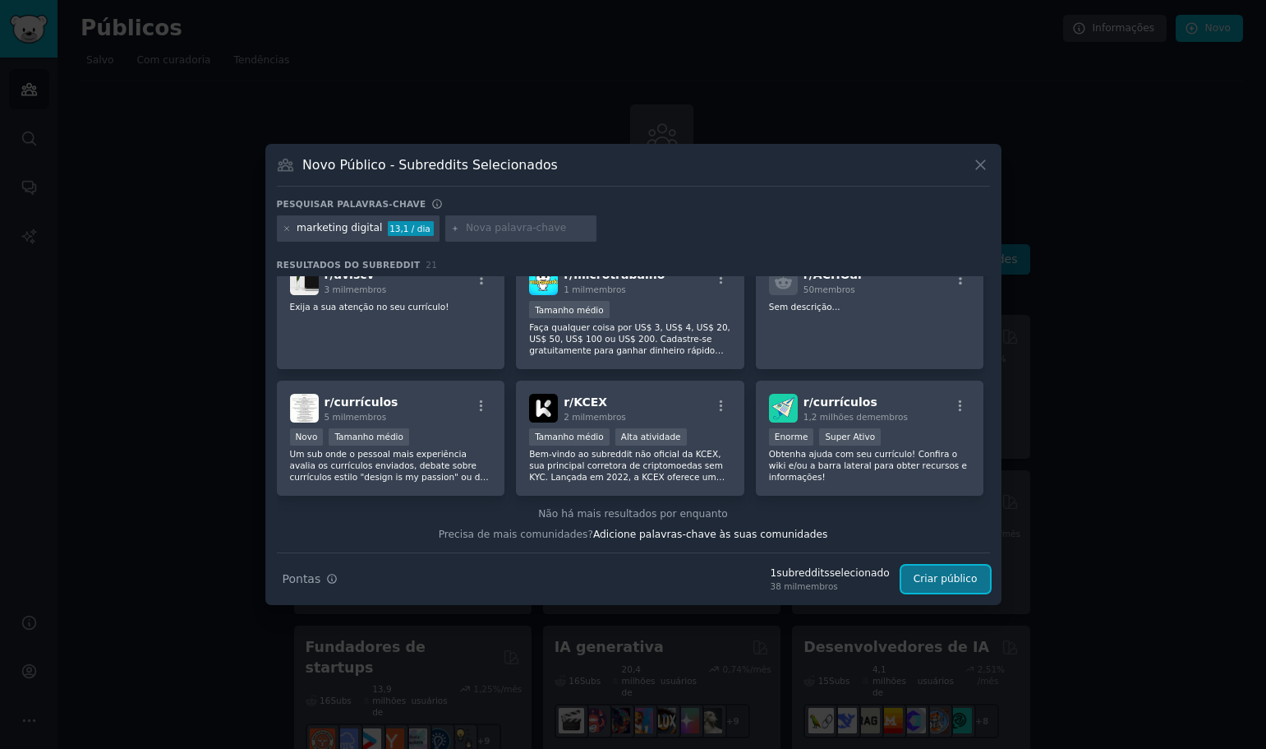
click at [944, 574] on font "Criar público" at bounding box center [946, 579] width 64 height 12
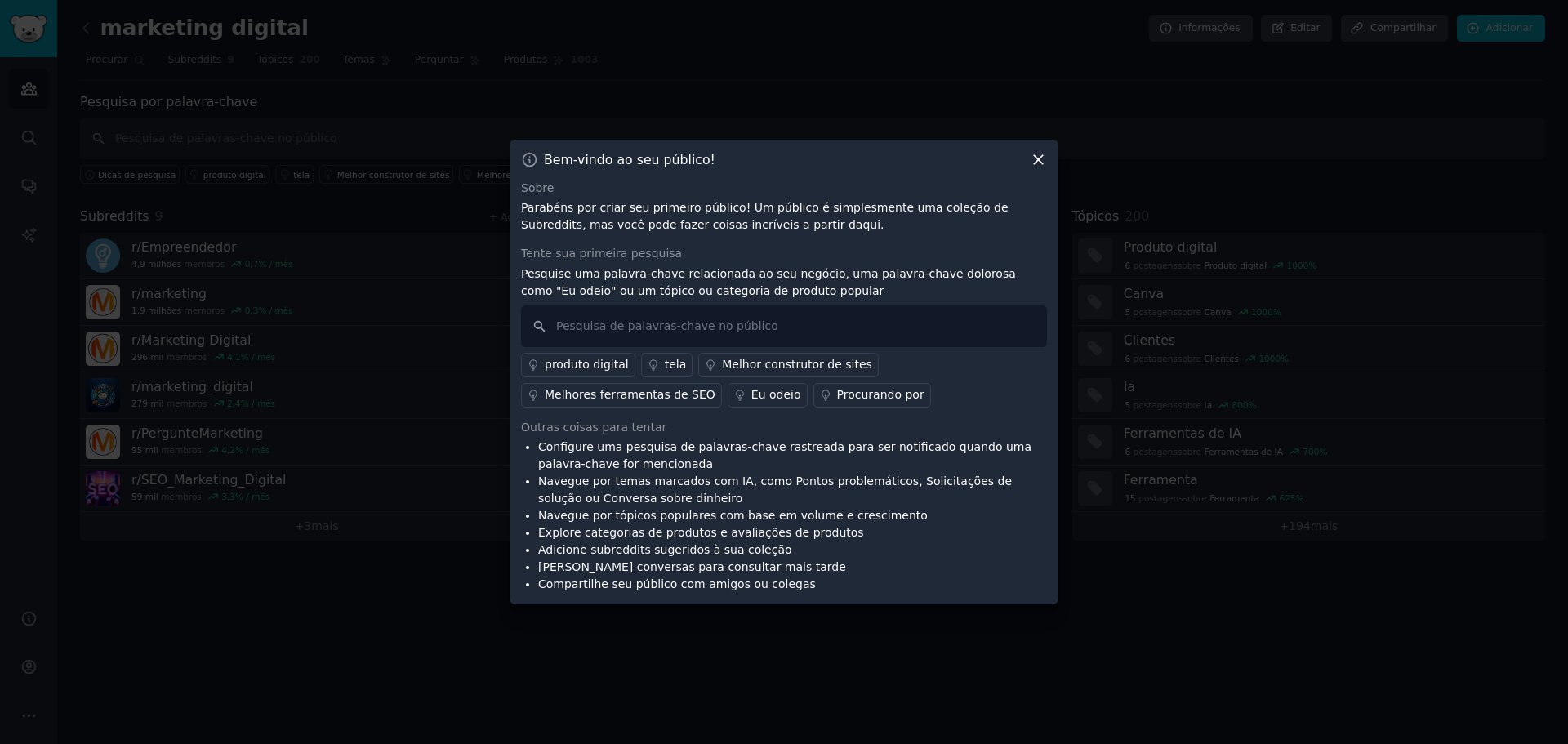
click at [1040, 158] on icon at bounding box center [1037, 159] width 9 height 9
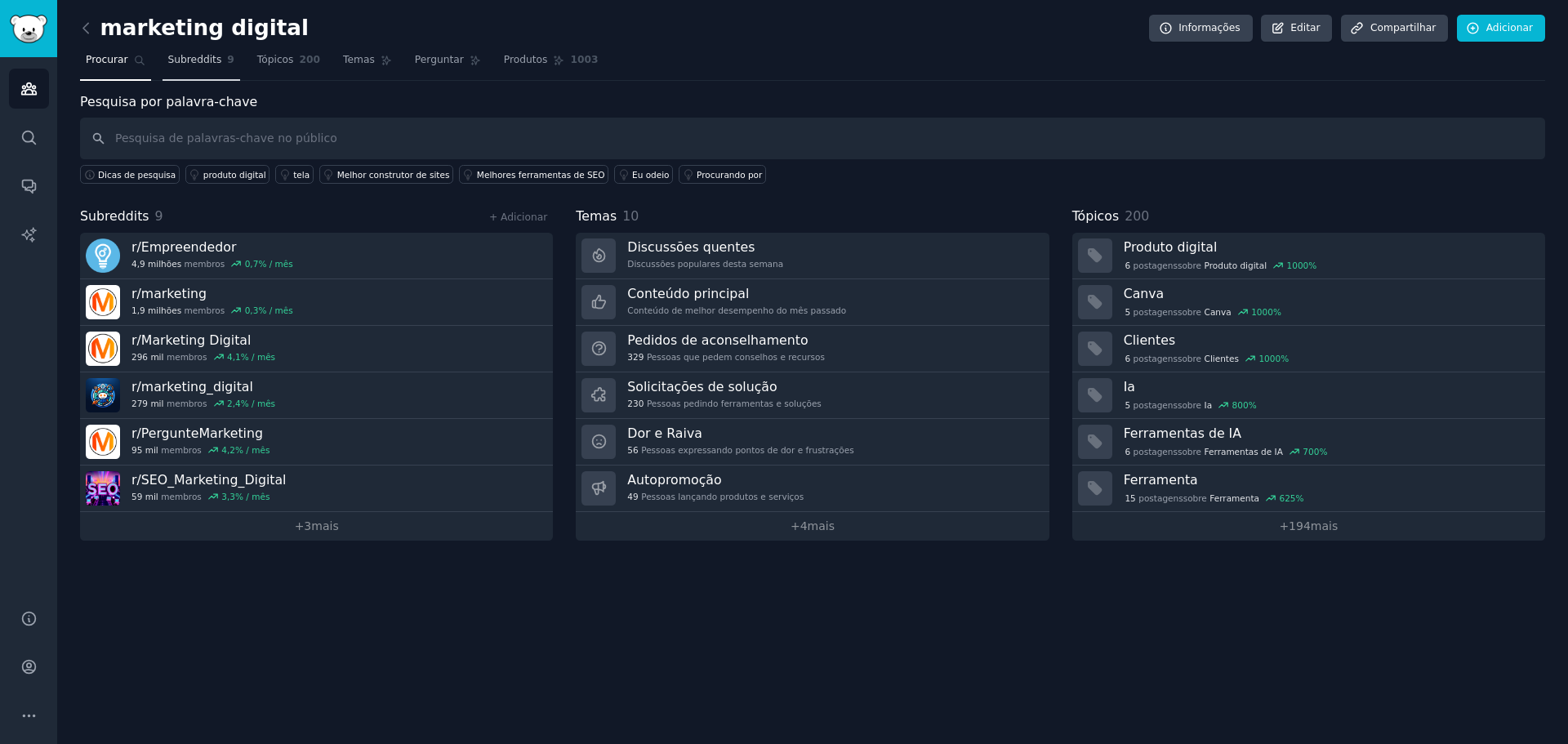
click at [186, 62] on font "Subreddits" at bounding box center [195, 60] width 54 height 12
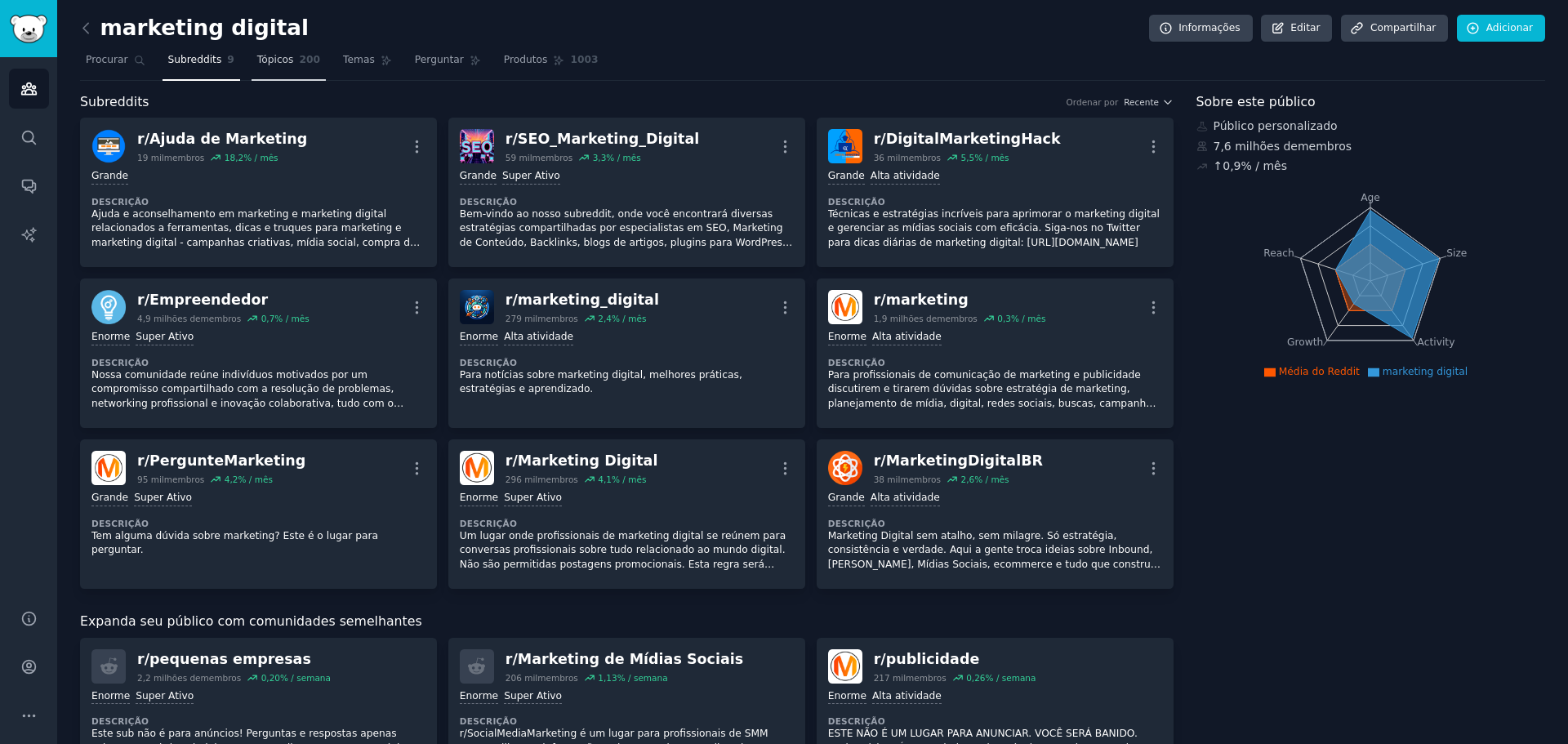
click at [271, 64] on font "Tópicos" at bounding box center [275, 60] width 37 height 12
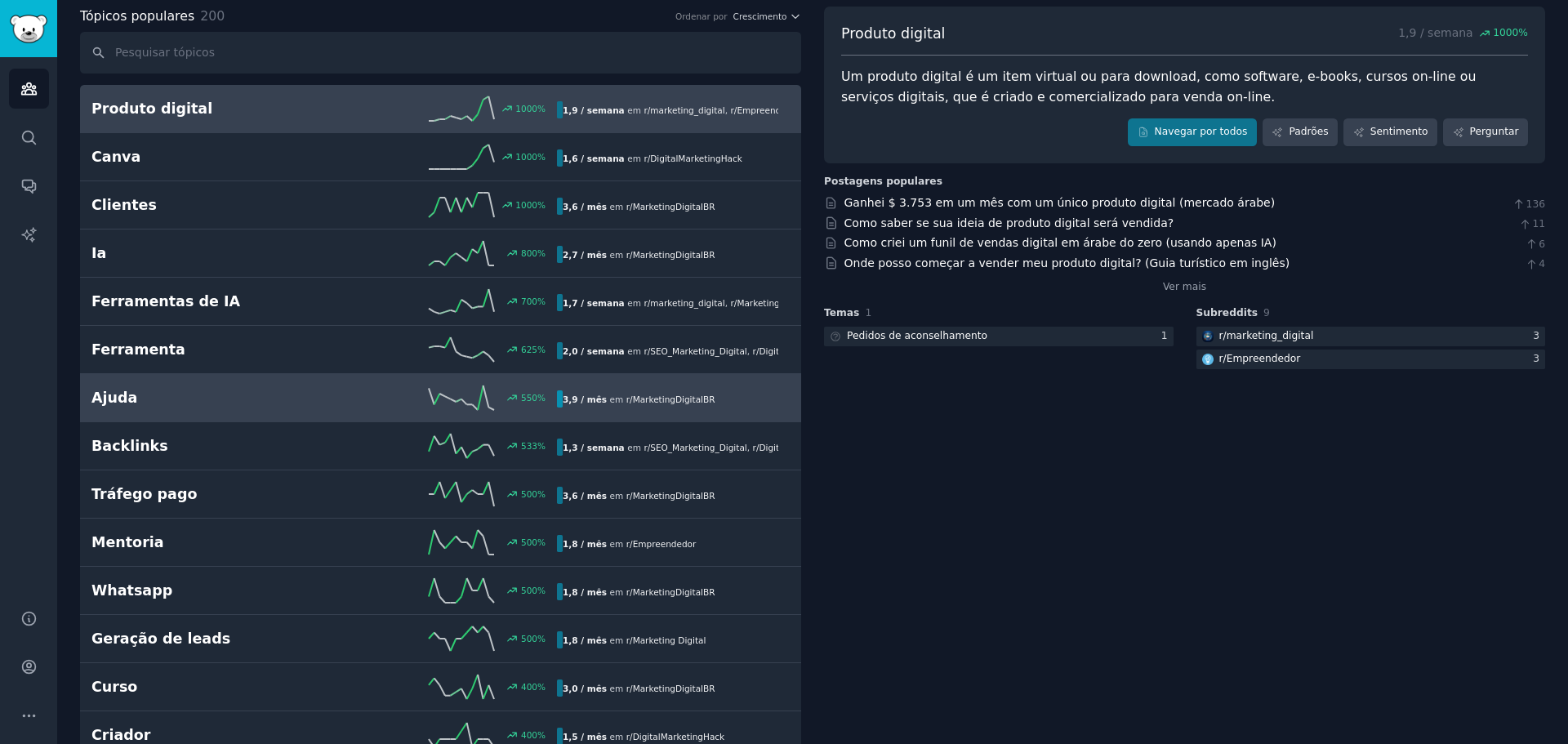
scroll to position [81, 0]
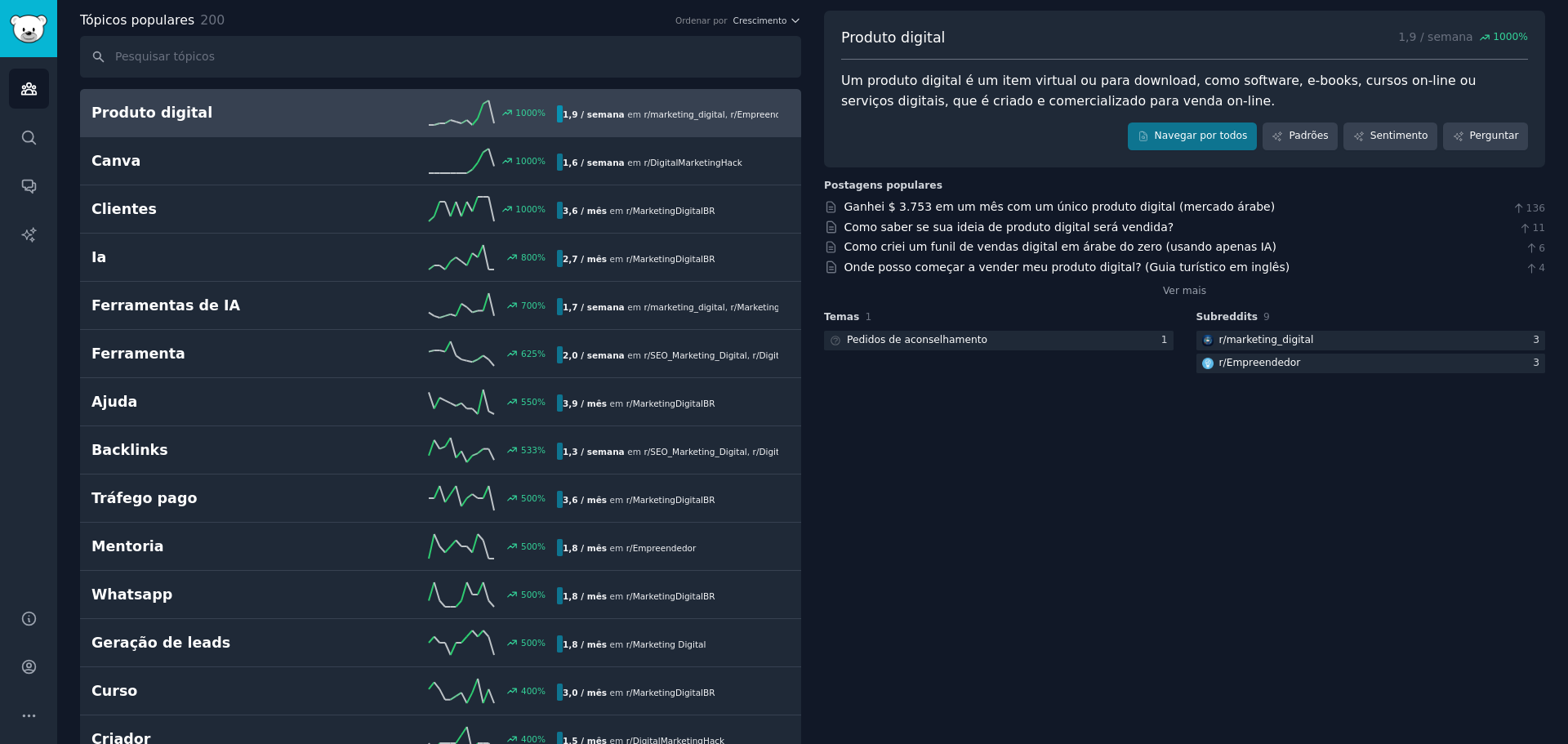
click at [276, 124] on div "Produto digital 1000 % 1,9 / semana em r/ marketing_digital , r/ Empreendedor" at bounding box center [440, 112] width 699 height 25
click at [1323, 138] on font "Padrões" at bounding box center [1308, 136] width 39 height 12
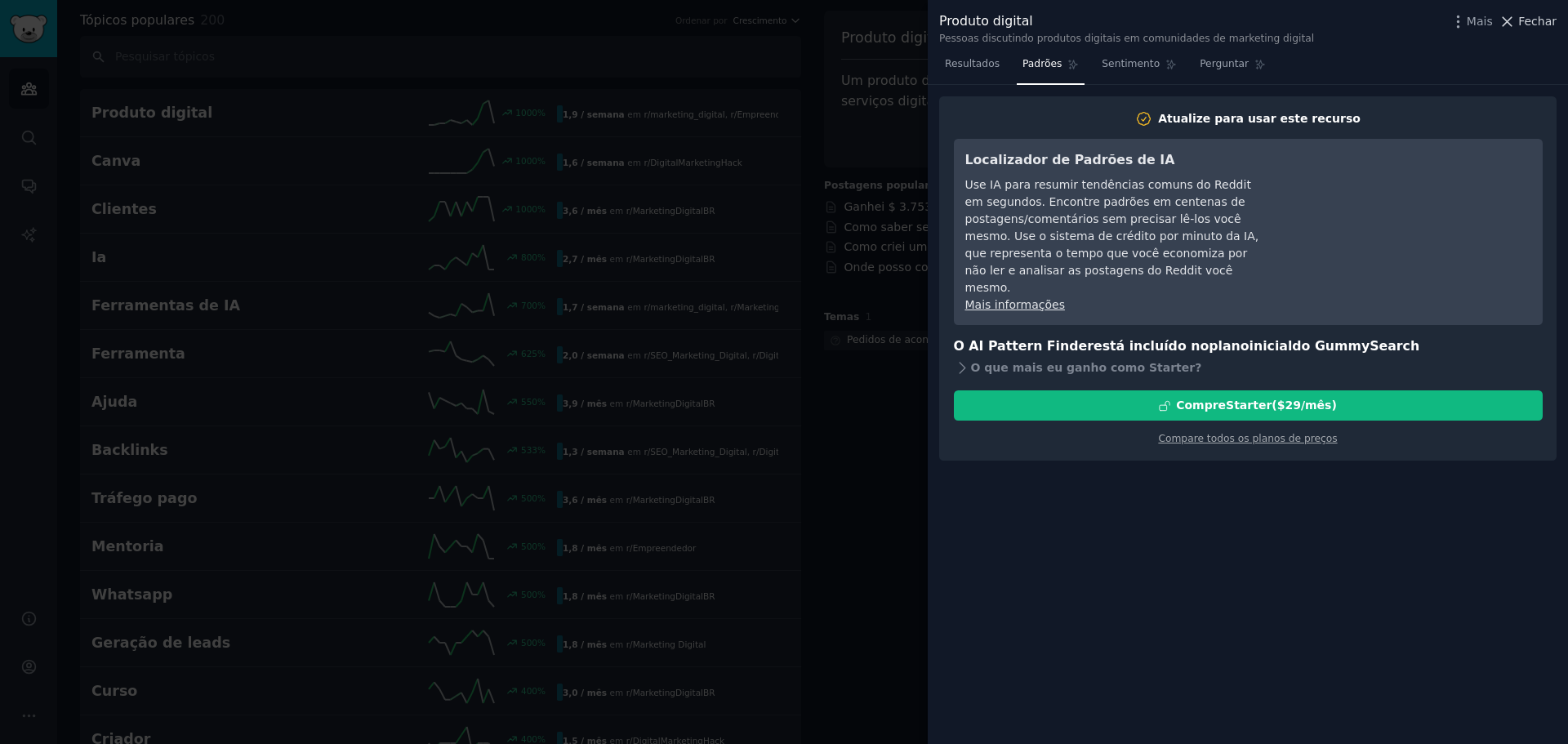
click at [1528, 25] on font "Fechar" at bounding box center [1537, 21] width 39 height 13
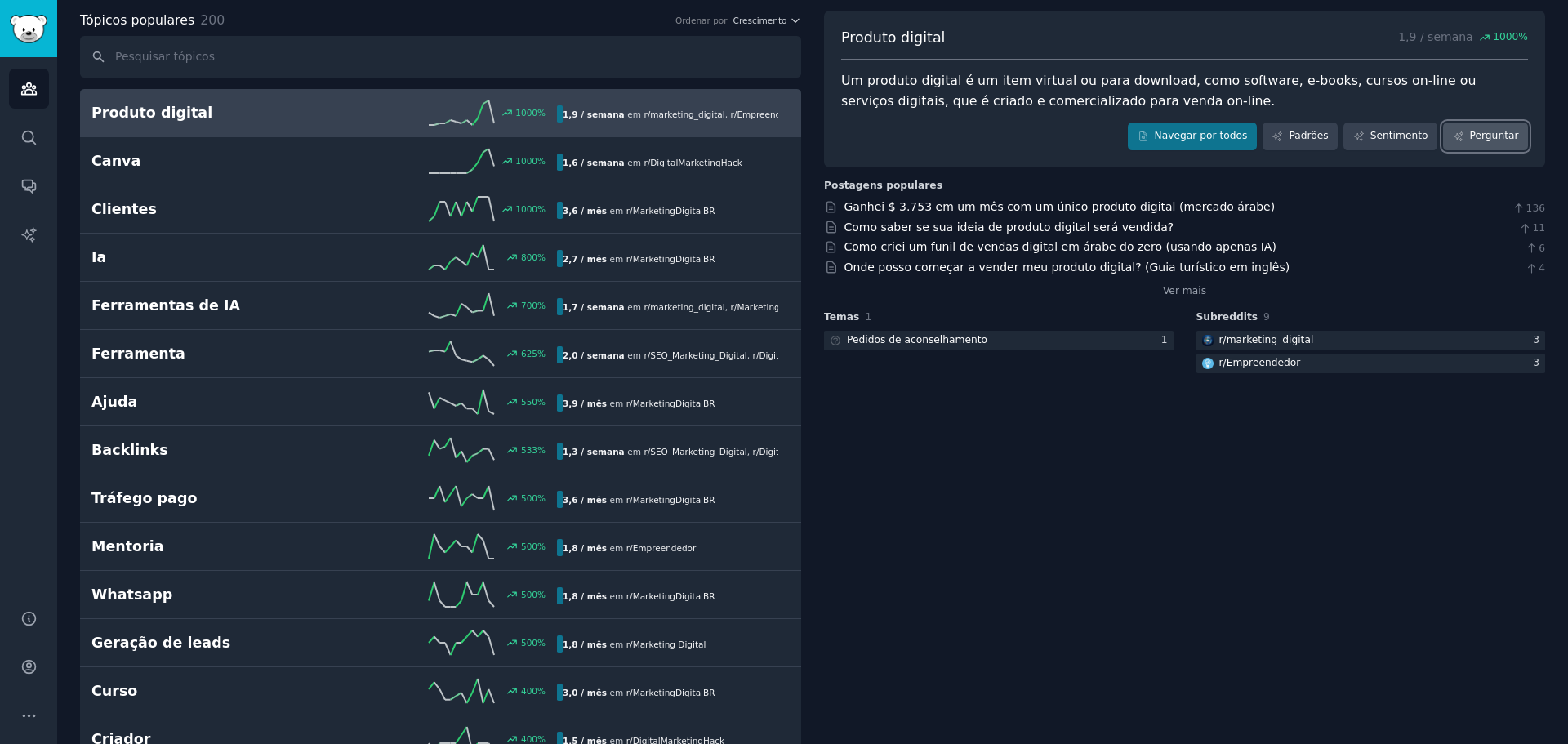
click at [1493, 138] on font "Perguntar" at bounding box center [1493, 136] width 49 height 12
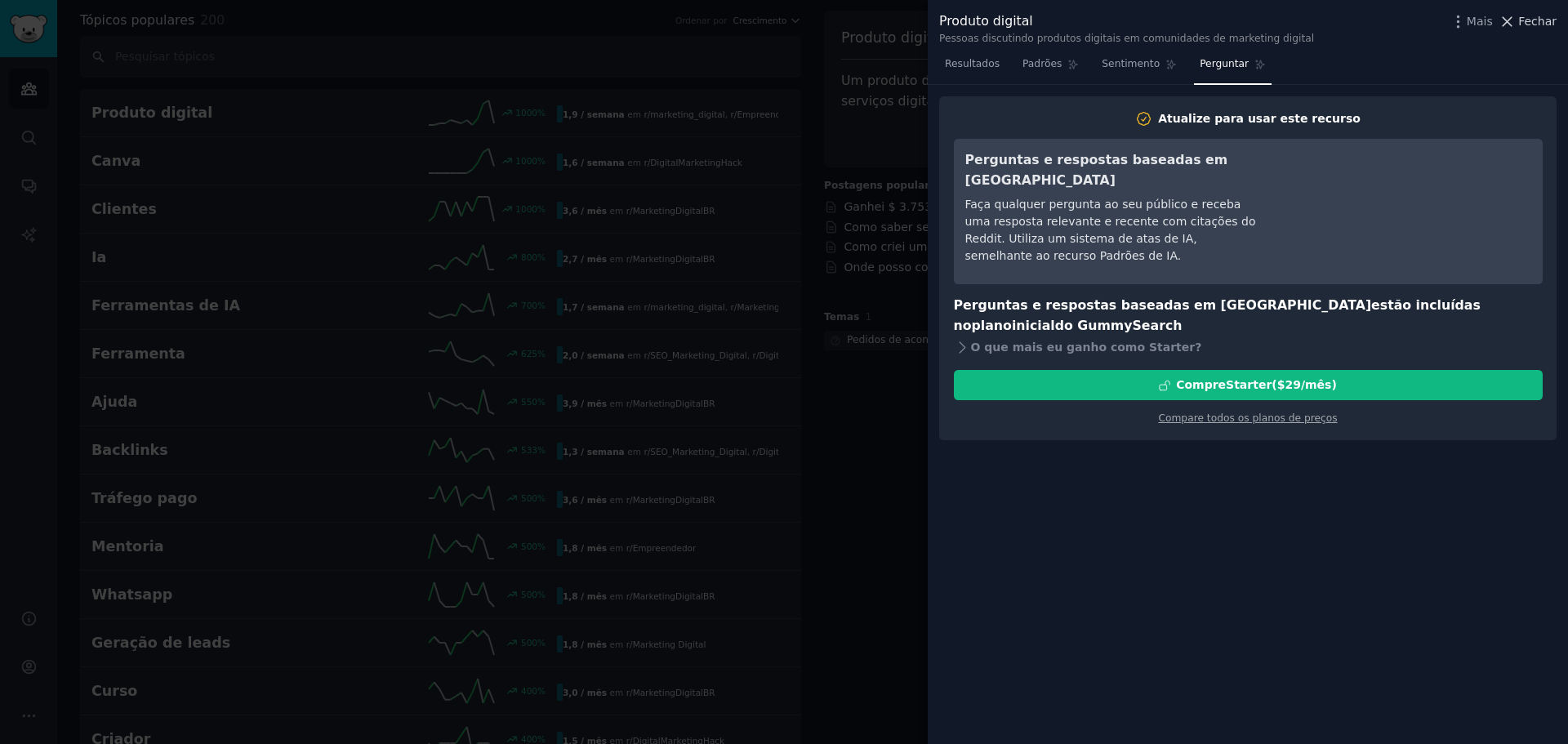
click at [1525, 25] on font "Fechar" at bounding box center [1537, 21] width 39 height 13
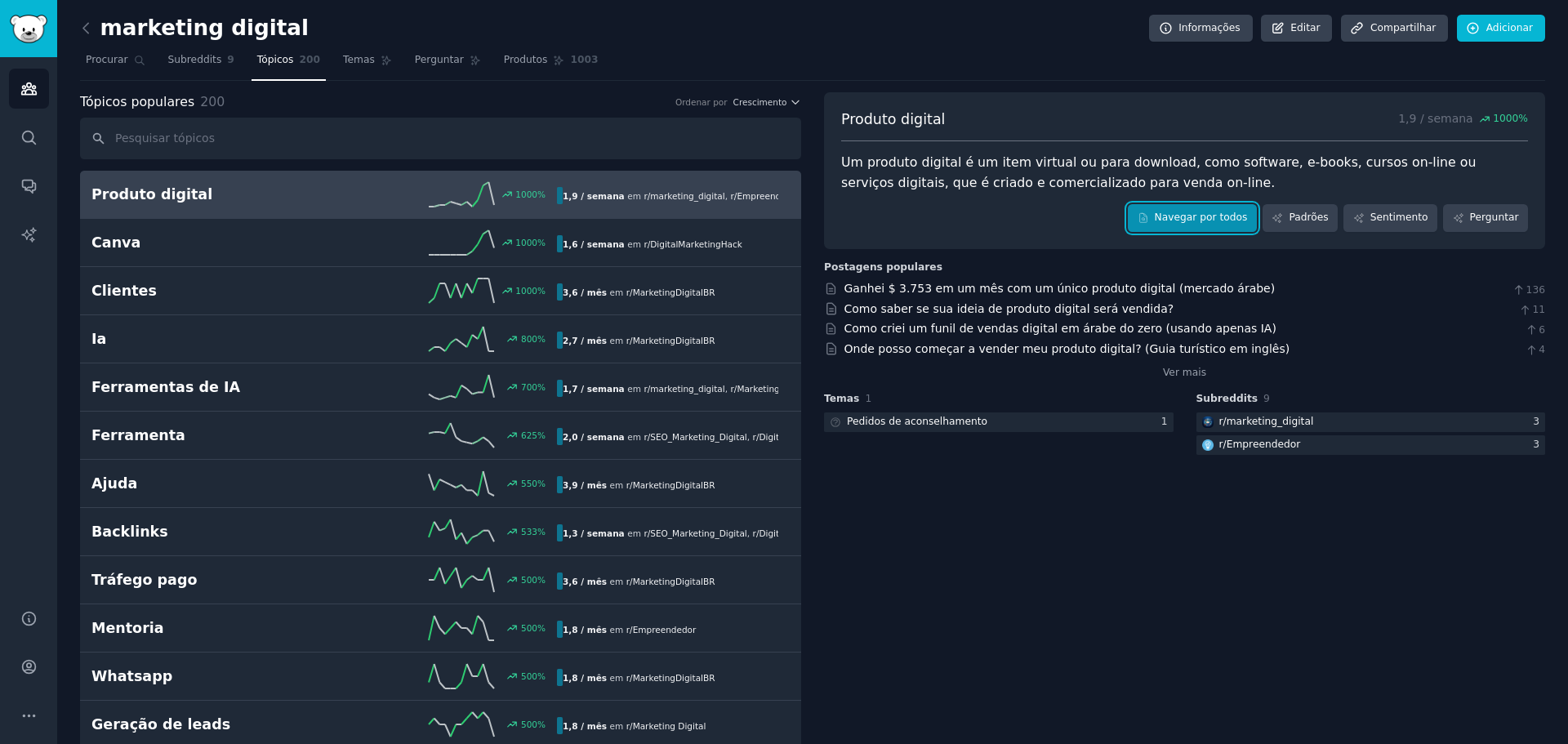
click at [1193, 227] on link "Navegar por todos" at bounding box center [1192, 218] width 129 height 28
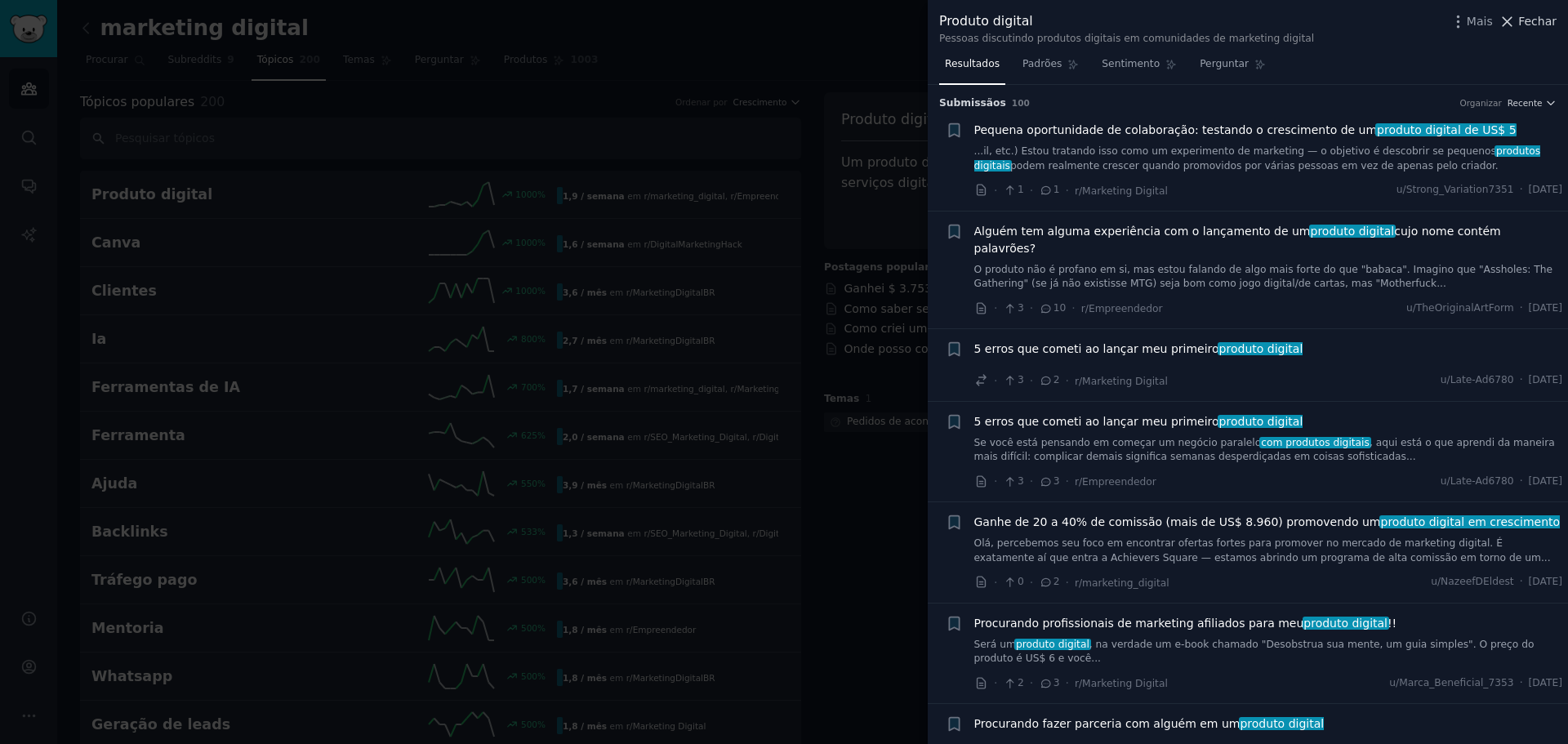
click at [1530, 24] on font "Fechar" at bounding box center [1537, 21] width 39 height 13
click at [1512, 22] on font "Adicionar" at bounding box center [1509, 28] width 47 height 12
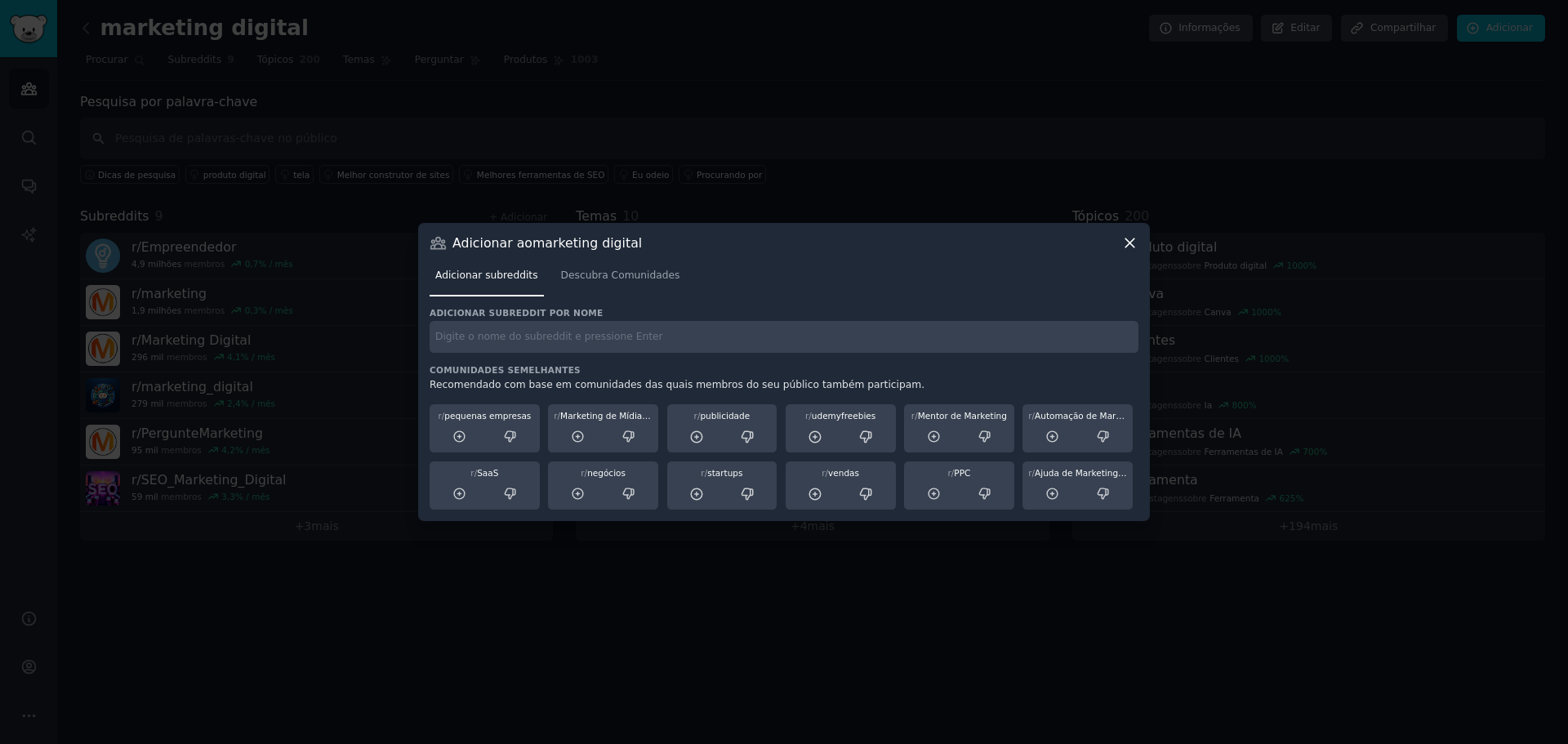
click at [1130, 246] on icon at bounding box center [1129, 242] width 17 height 17
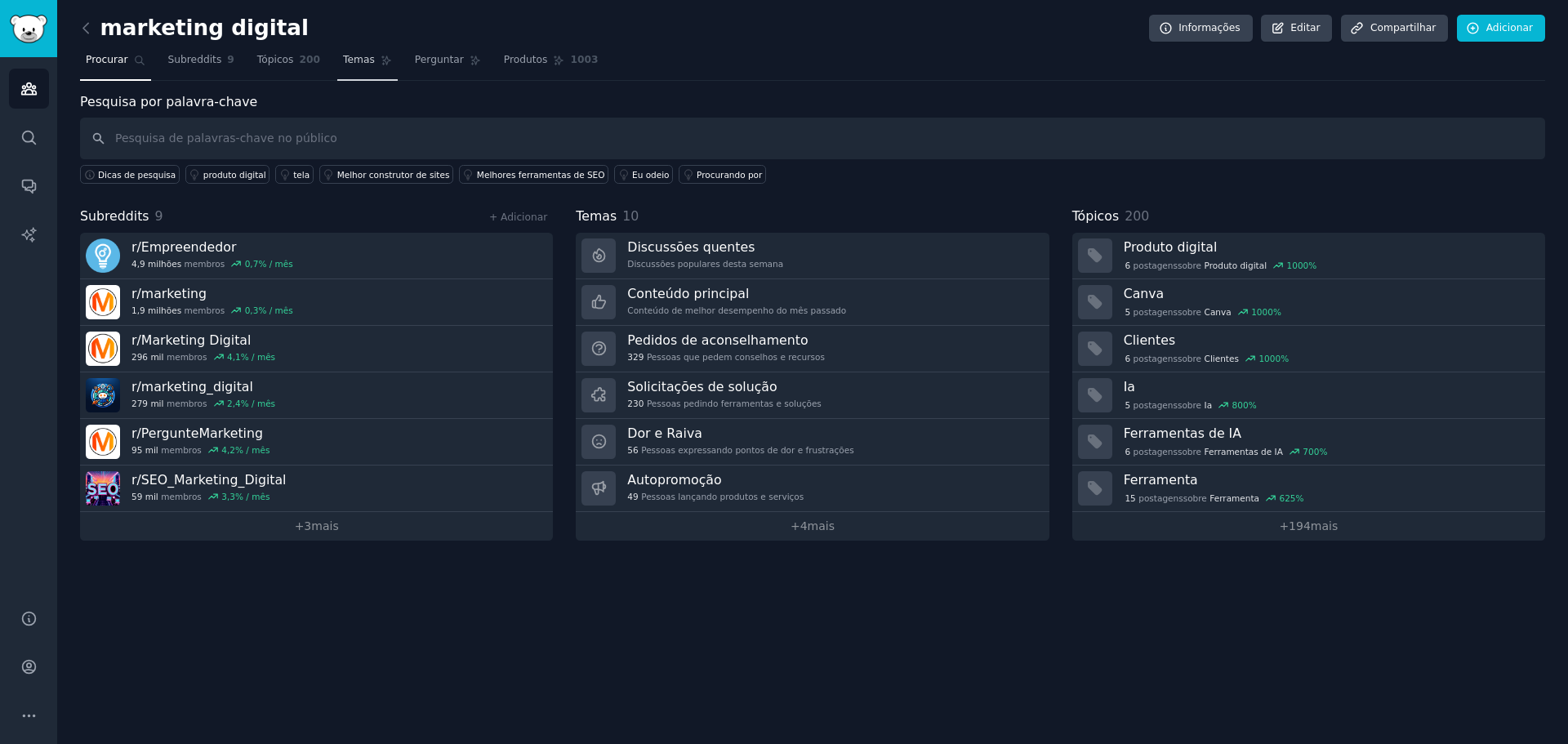
click at [343, 60] on font "Temas" at bounding box center [359, 60] width 32 height 12
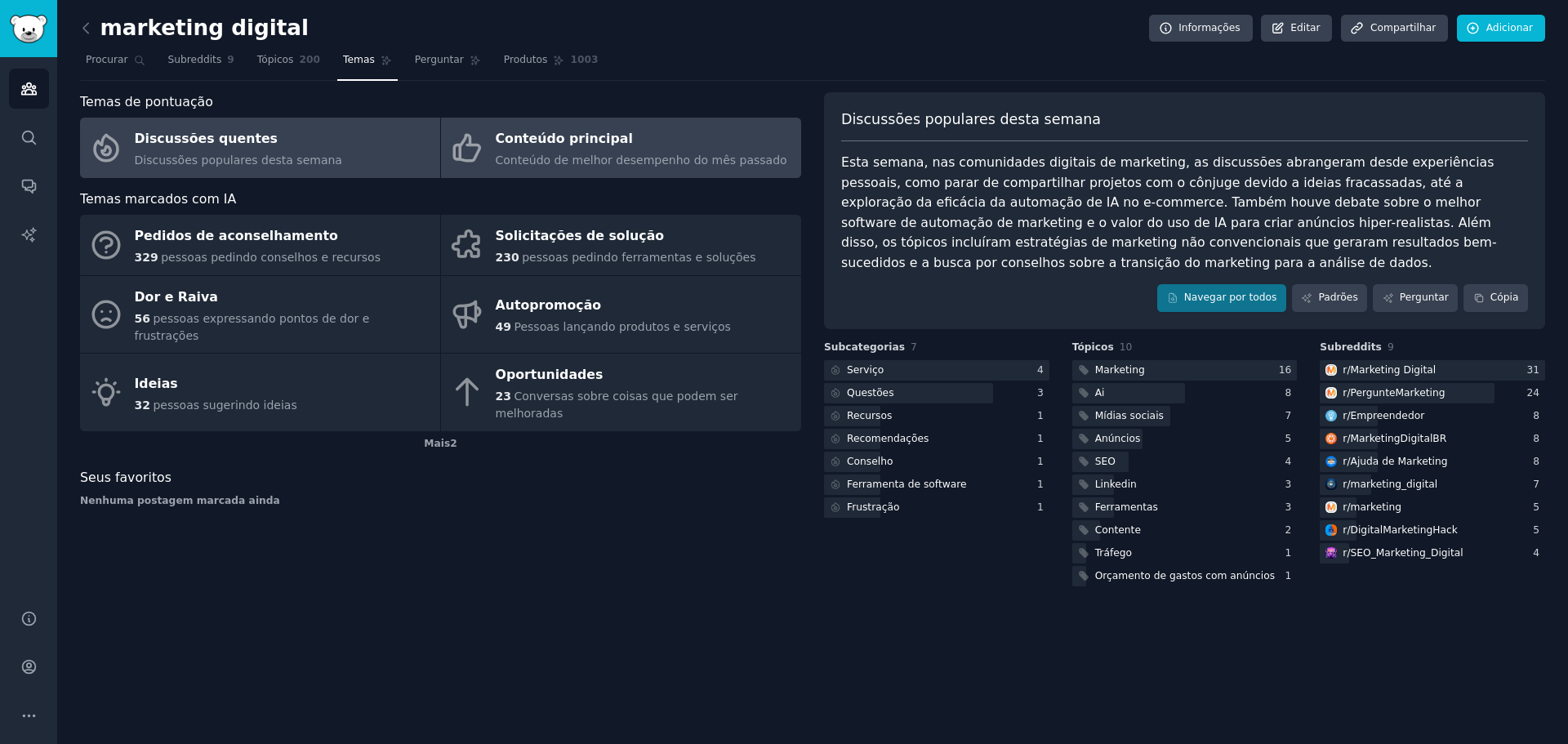
click at [567, 163] on font "Conteúdo de melhor desempenho do mês passado" at bounding box center [641, 159] width 291 height 13
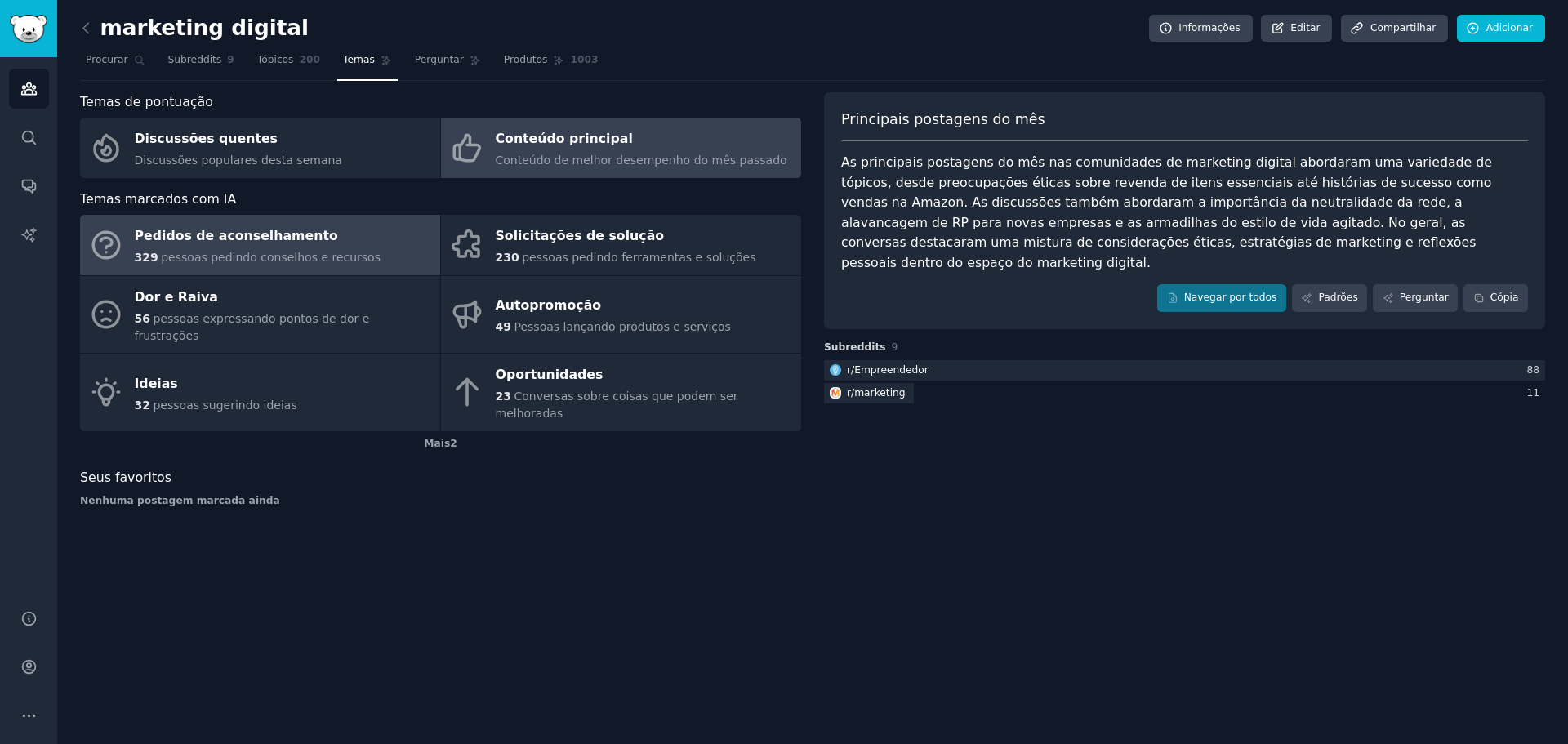
click at [221, 254] on font "pessoas pedindo conselhos e recursos" at bounding box center [270, 256] width 220 height 13
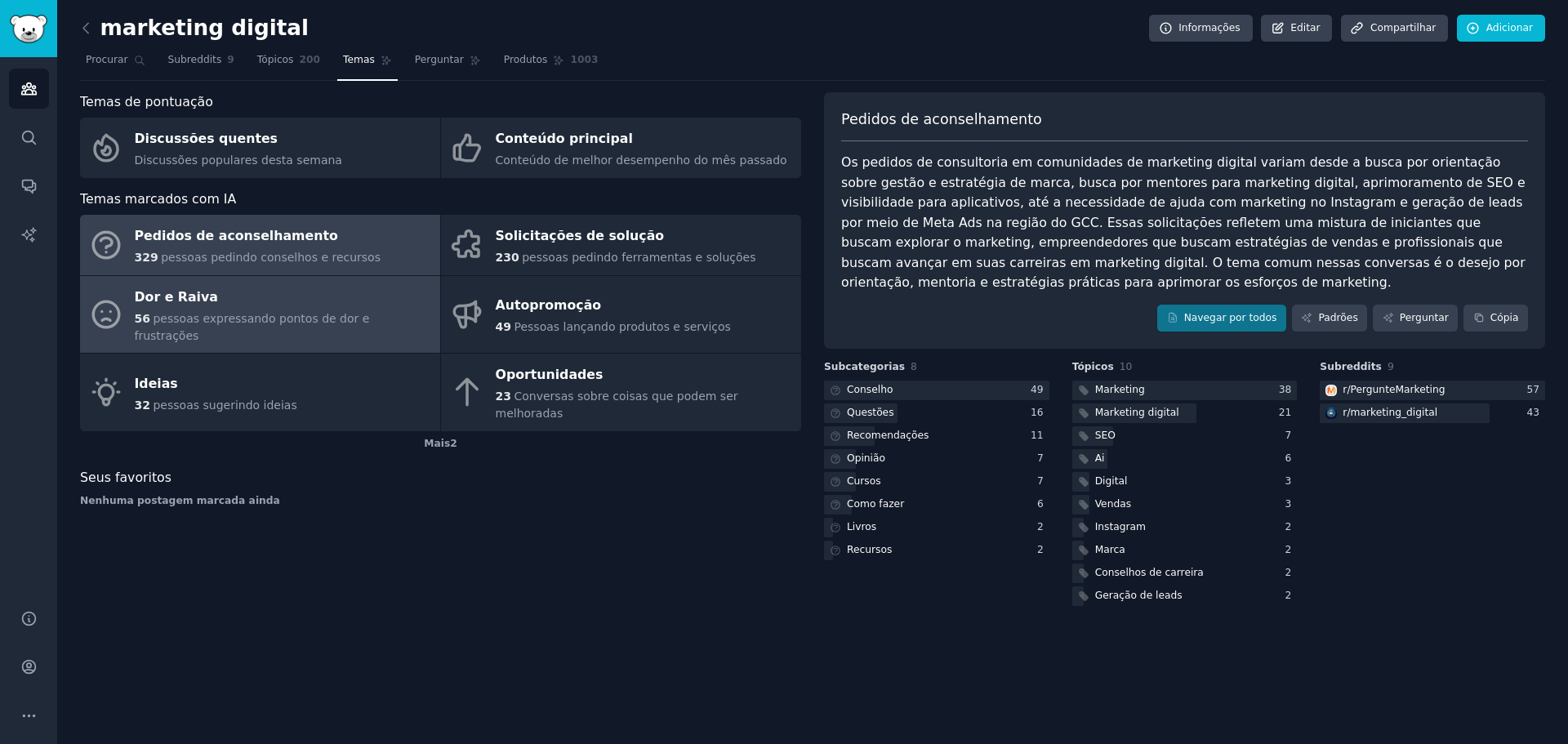
click at [173, 324] on font "pessoas expressando pontos de dor e frustrações" at bounding box center [252, 327] width 235 height 30
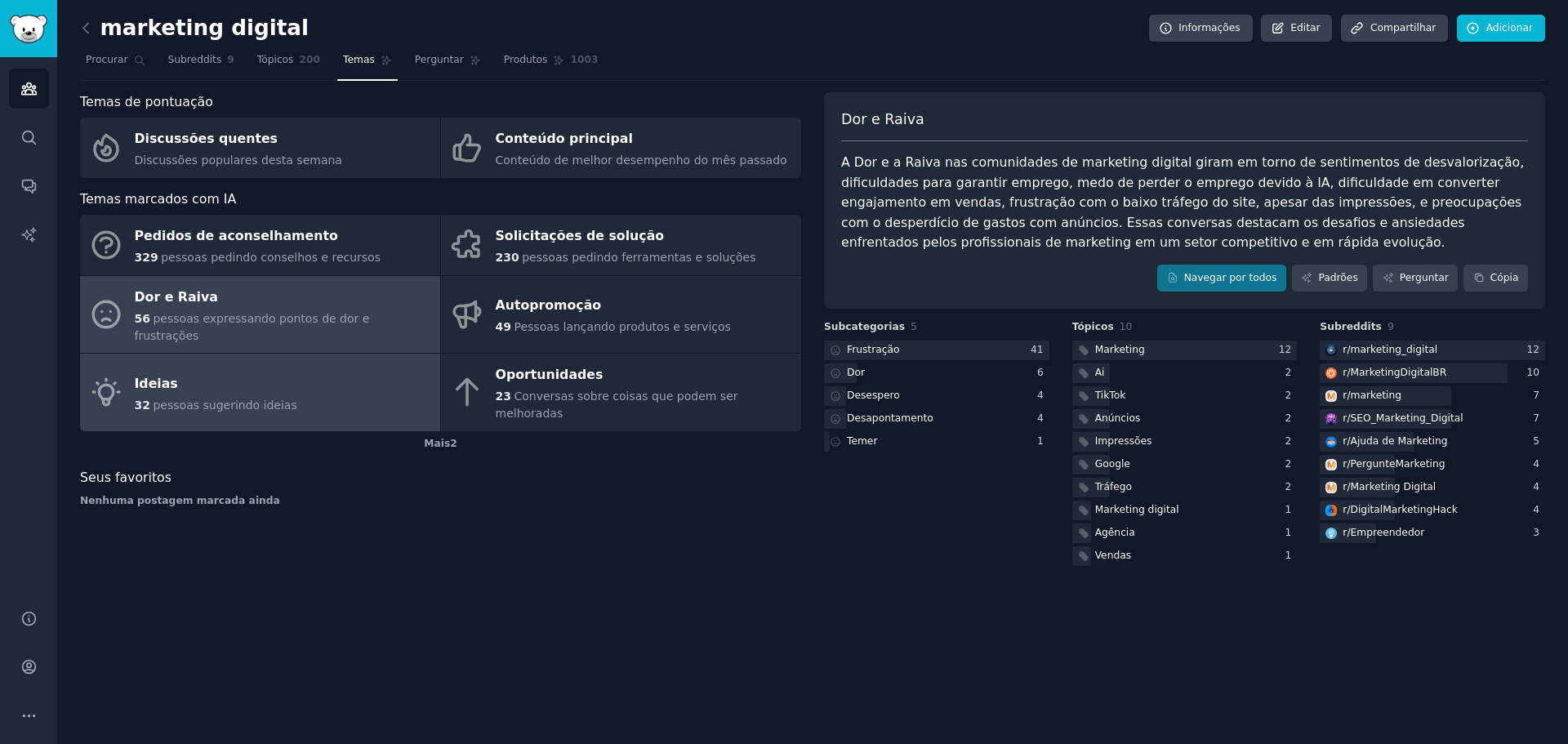
click at [218, 371] on div "Ideias" at bounding box center [217, 383] width 163 height 26
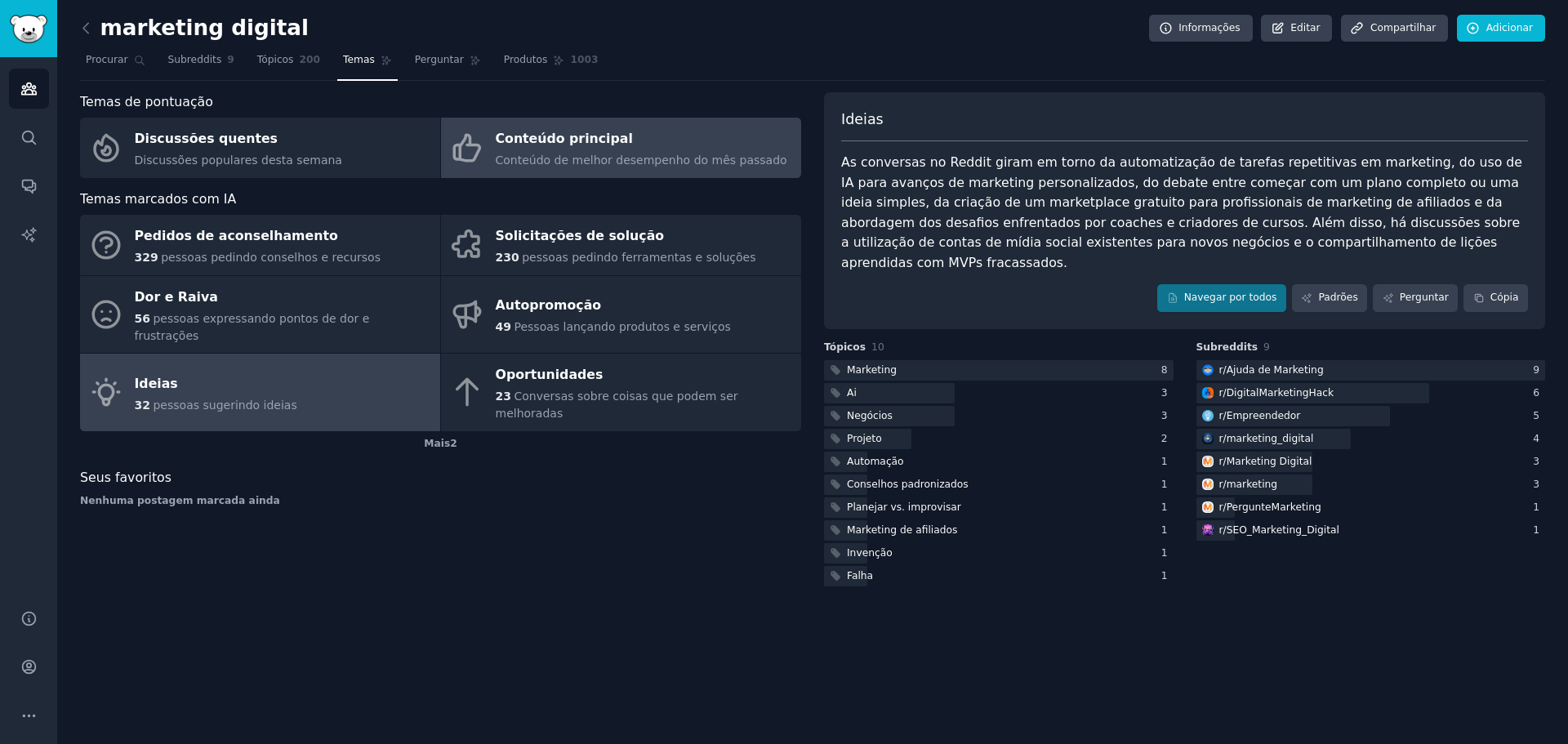
click at [520, 175] on link "Conteúdo principal Conteúdo de melhor desempenho do mês passado" at bounding box center [621, 147] width 360 height 61
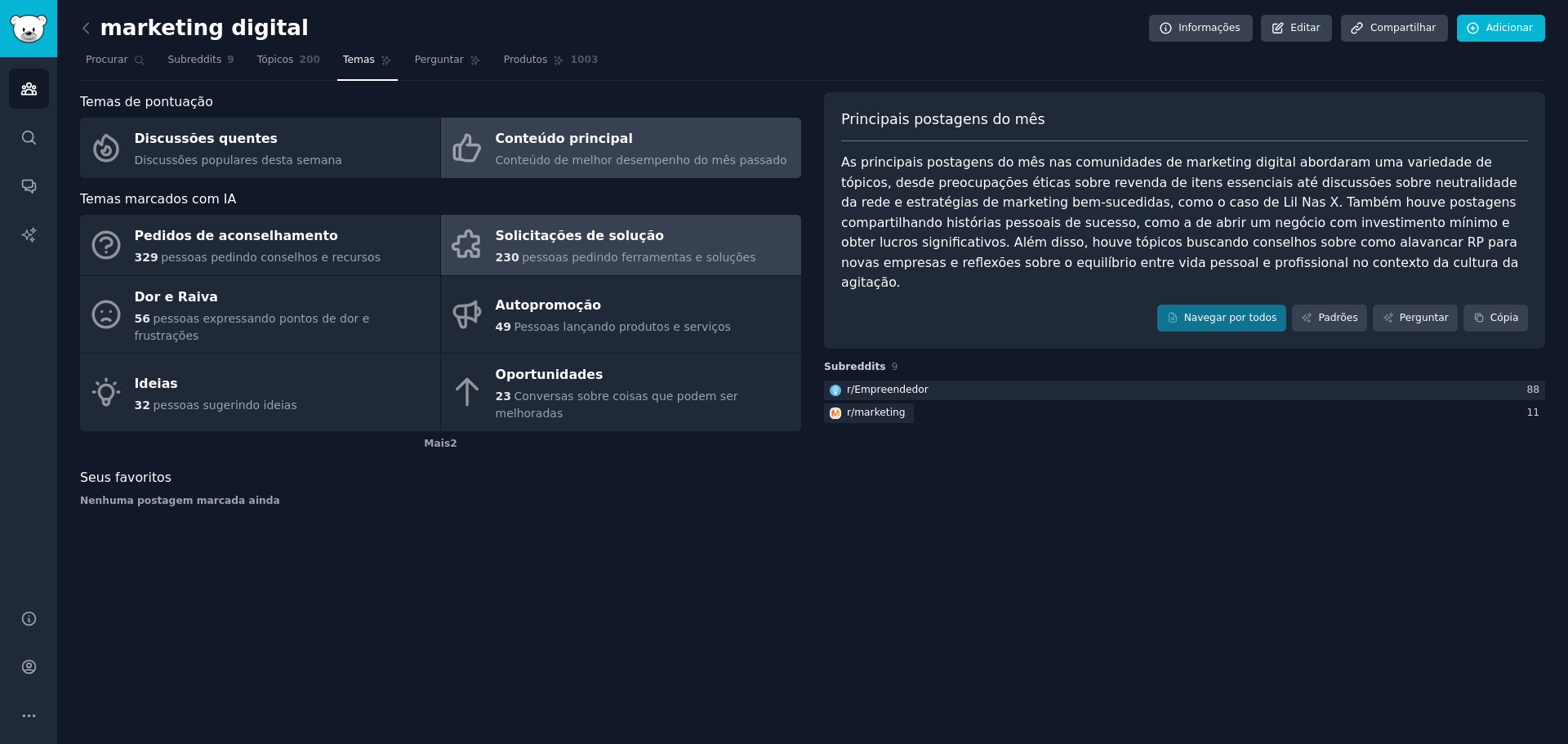
click at [554, 254] on font "pessoas pedindo ferramentas e soluções" at bounding box center [638, 256] width 234 height 13
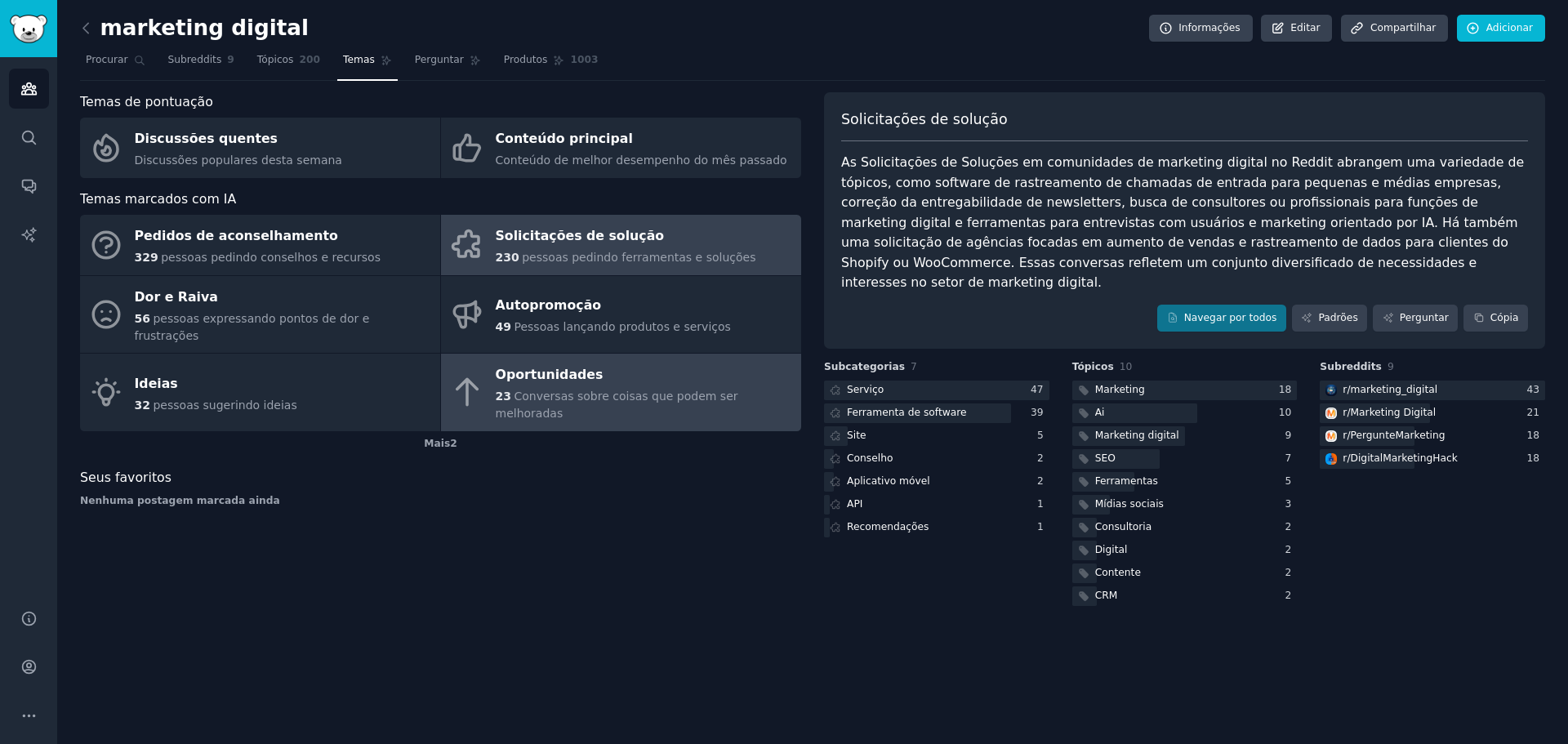
click at [545, 389] on font "Conversas sobre coisas que podem ser melhoradas" at bounding box center [617, 404] width 242 height 30
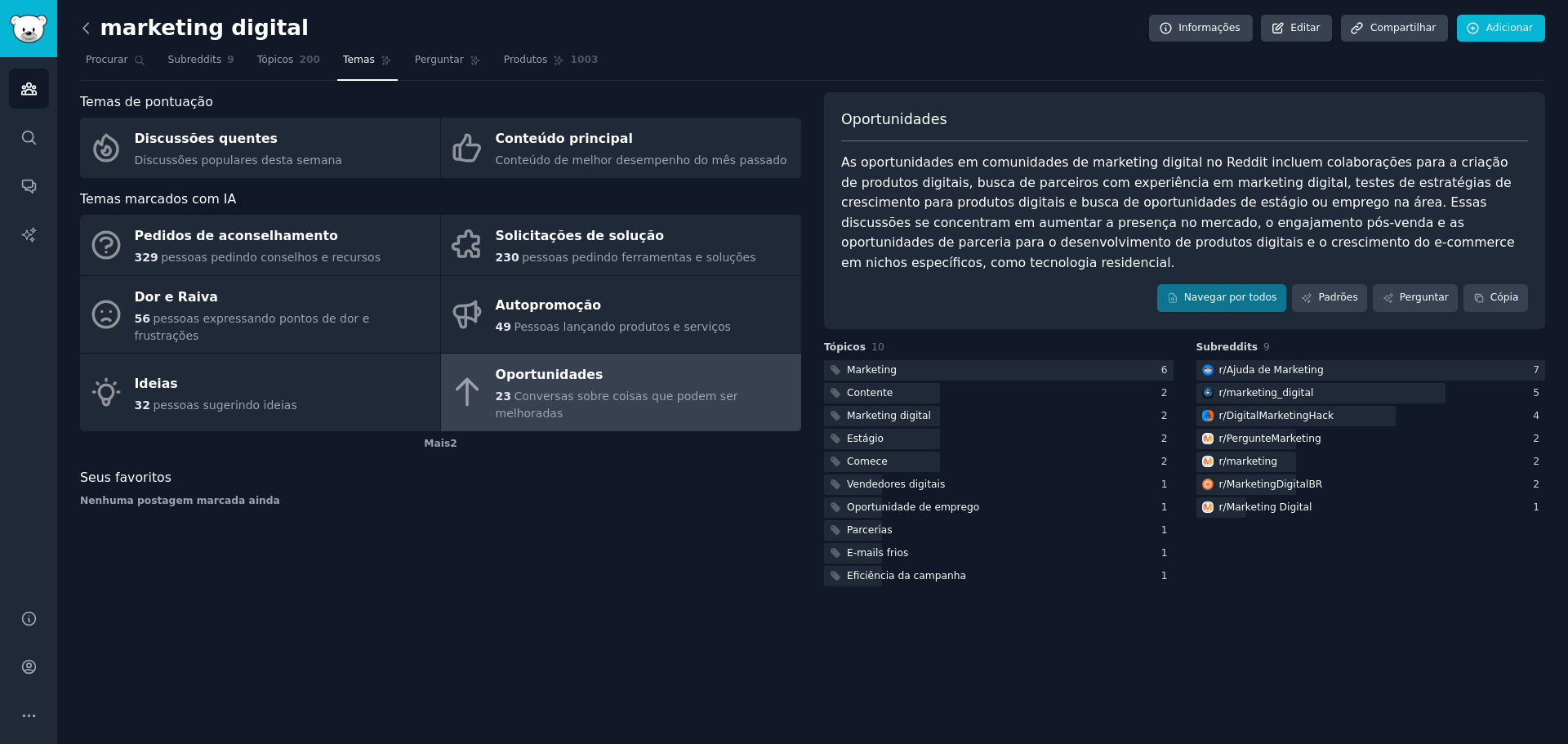
click at [89, 27] on icon at bounding box center [85, 28] width 17 height 17
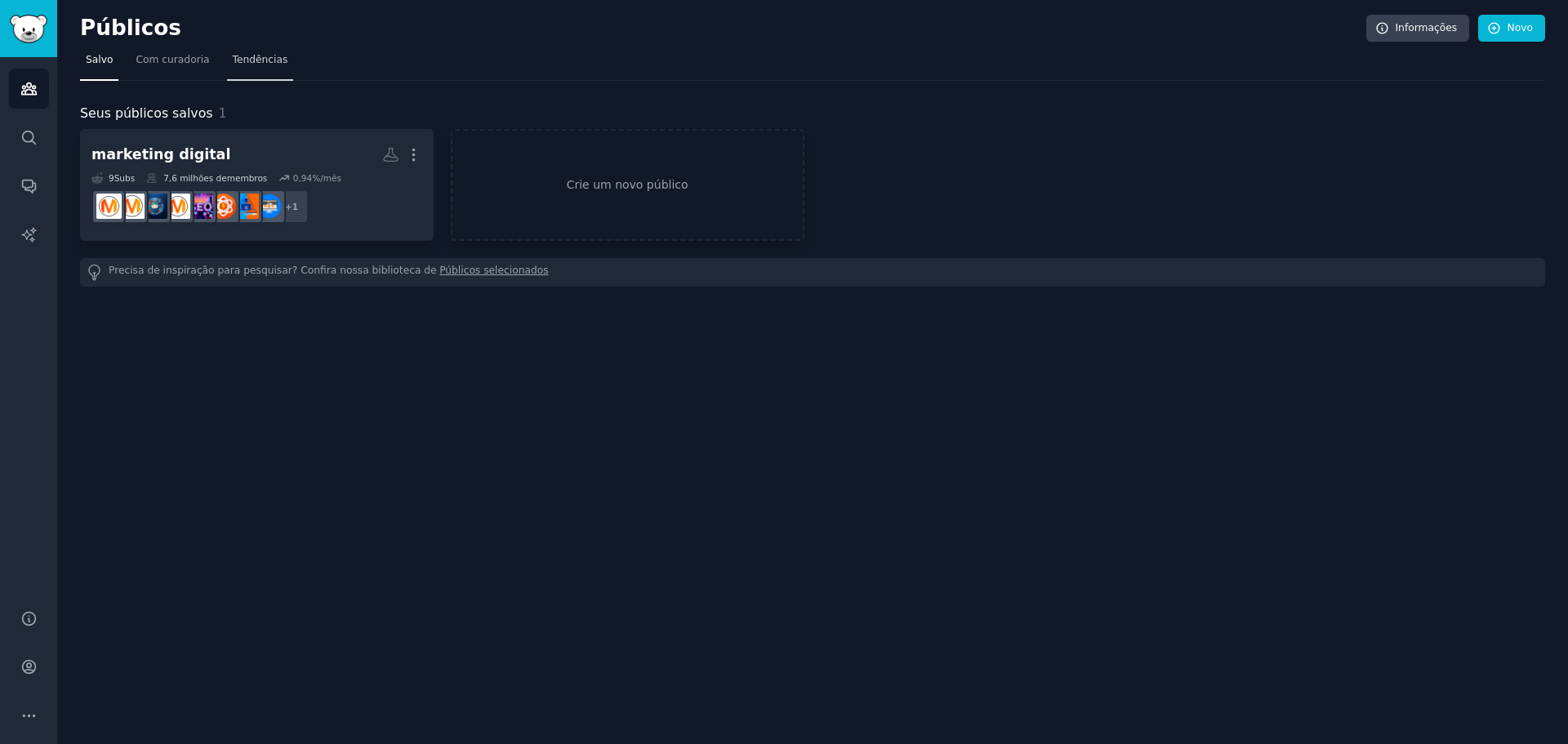
click at [234, 66] on font "Tendências" at bounding box center [260, 60] width 56 height 12
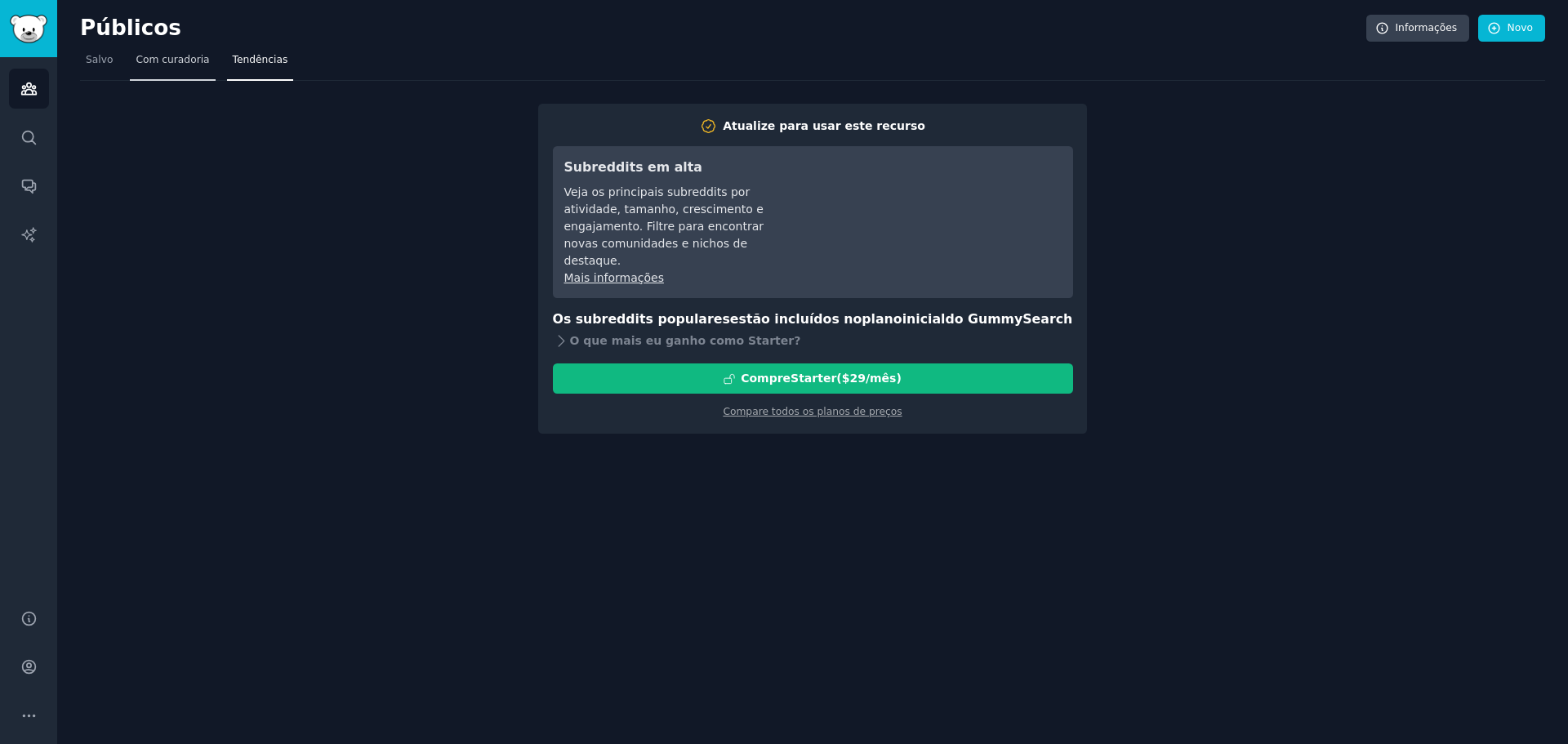
click at [171, 61] on font "Com curadoria" at bounding box center [172, 60] width 74 height 12
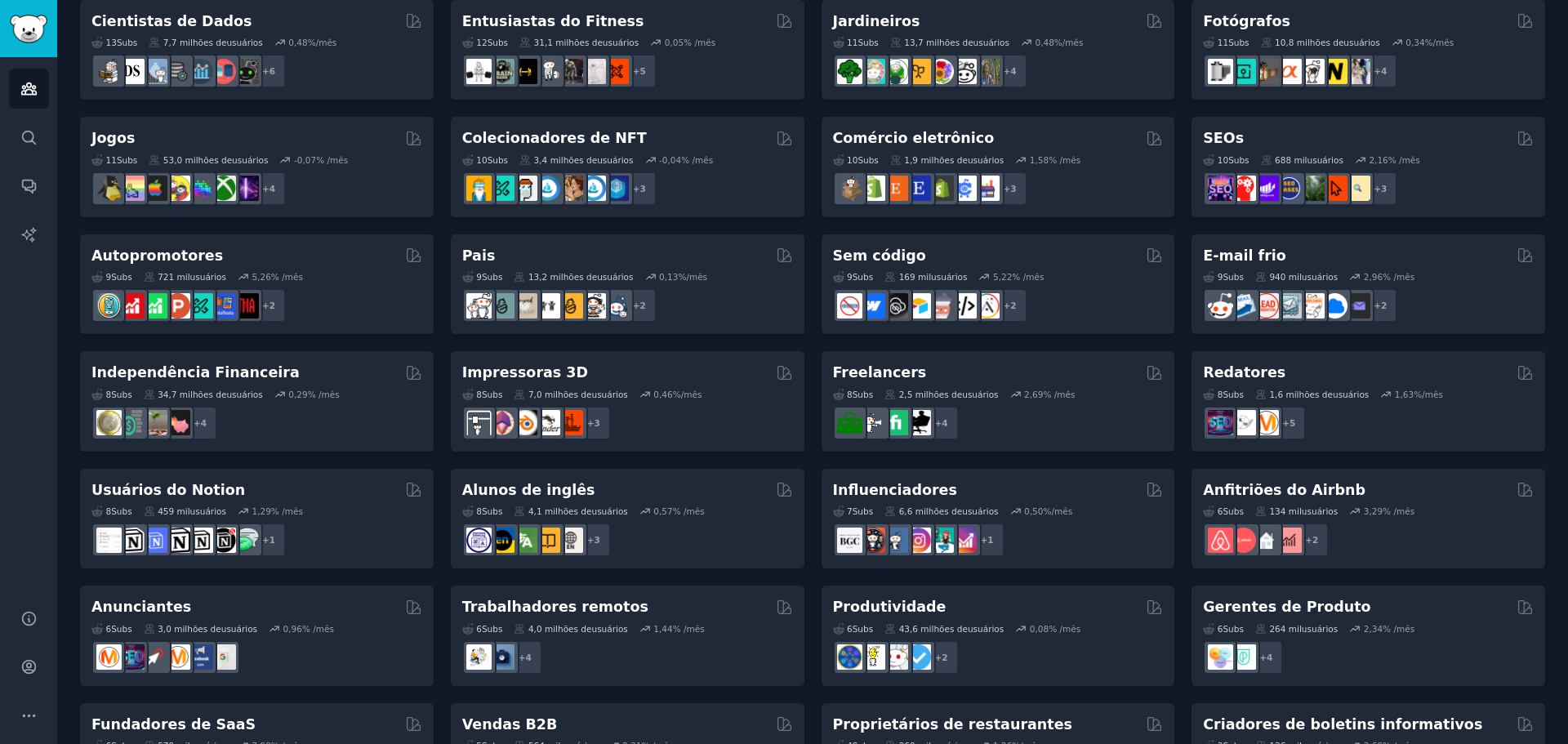
scroll to position [490, 0]
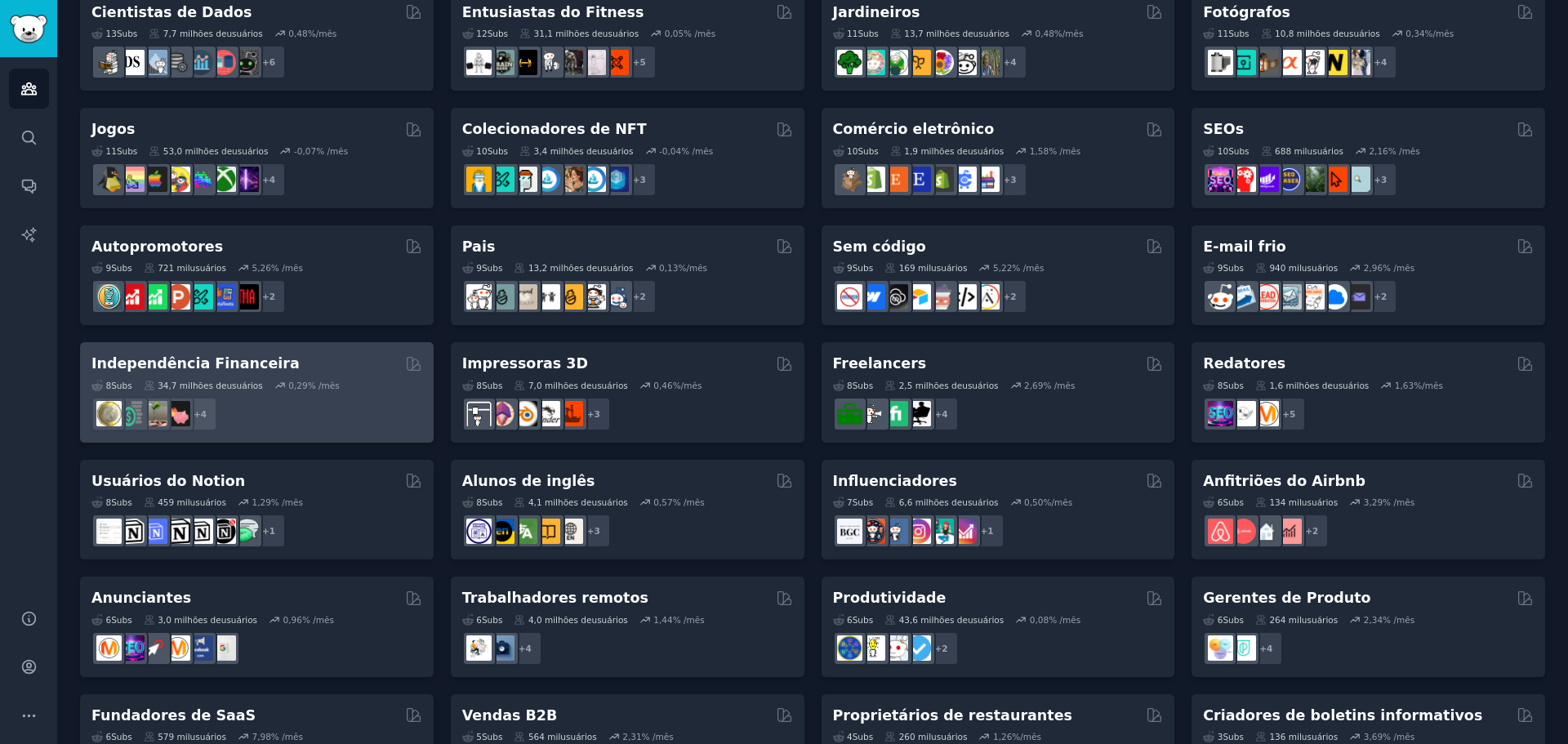
click at [240, 360] on font "Independência Financeira" at bounding box center [196, 363] width 209 height 16
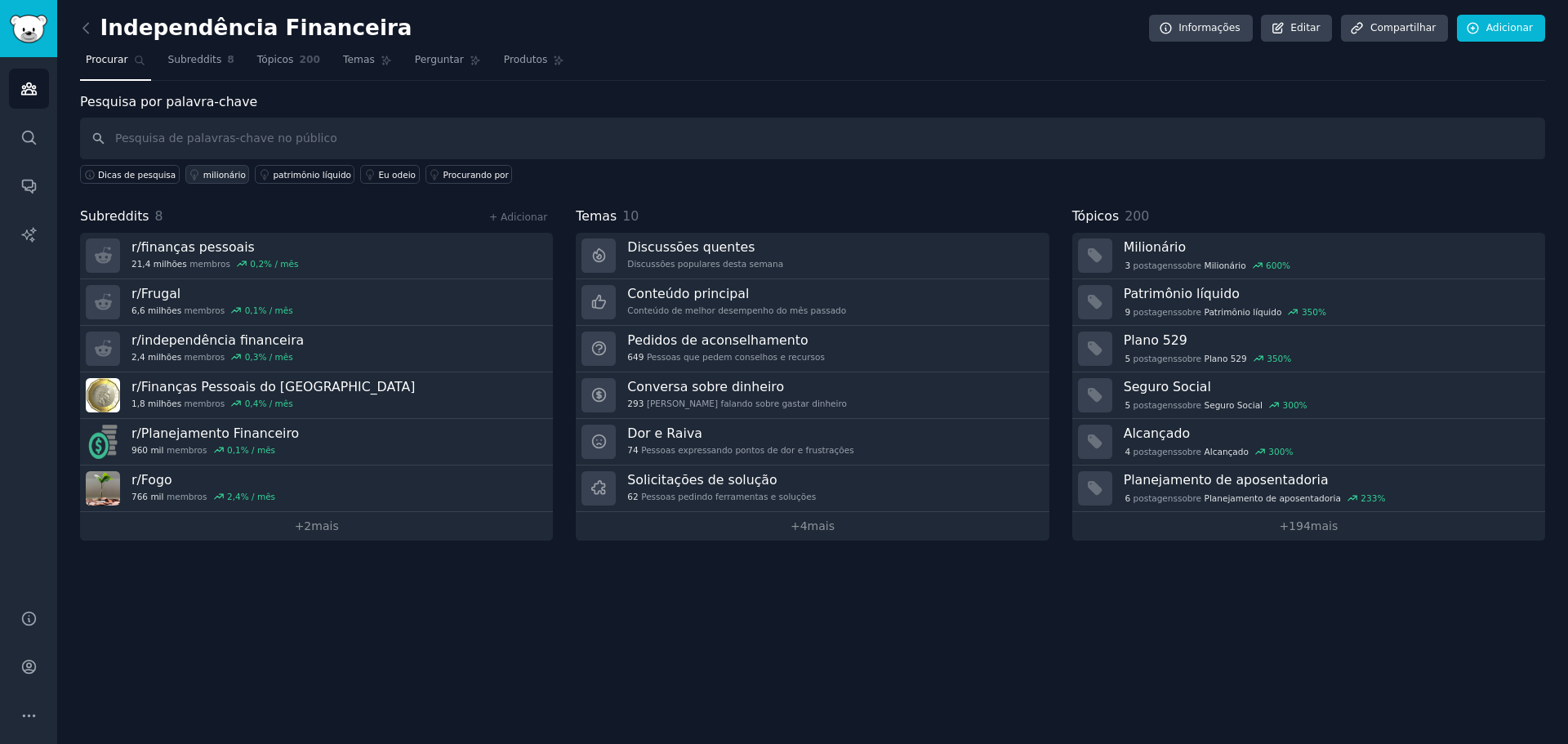
click at [218, 178] on font "milionário" at bounding box center [225, 175] width 43 height 10
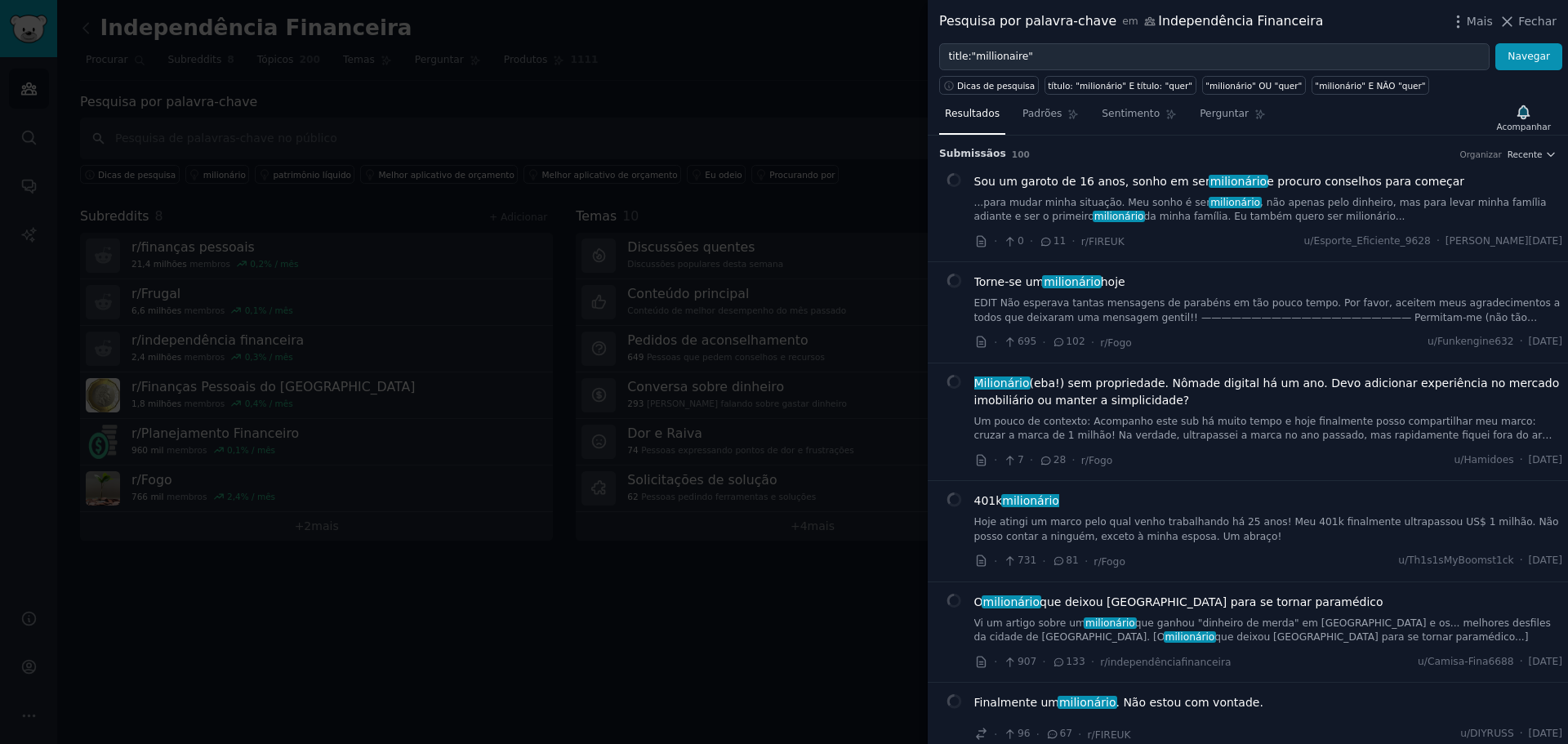
click at [804, 101] on div at bounding box center [784, 372] width 1568 height 744
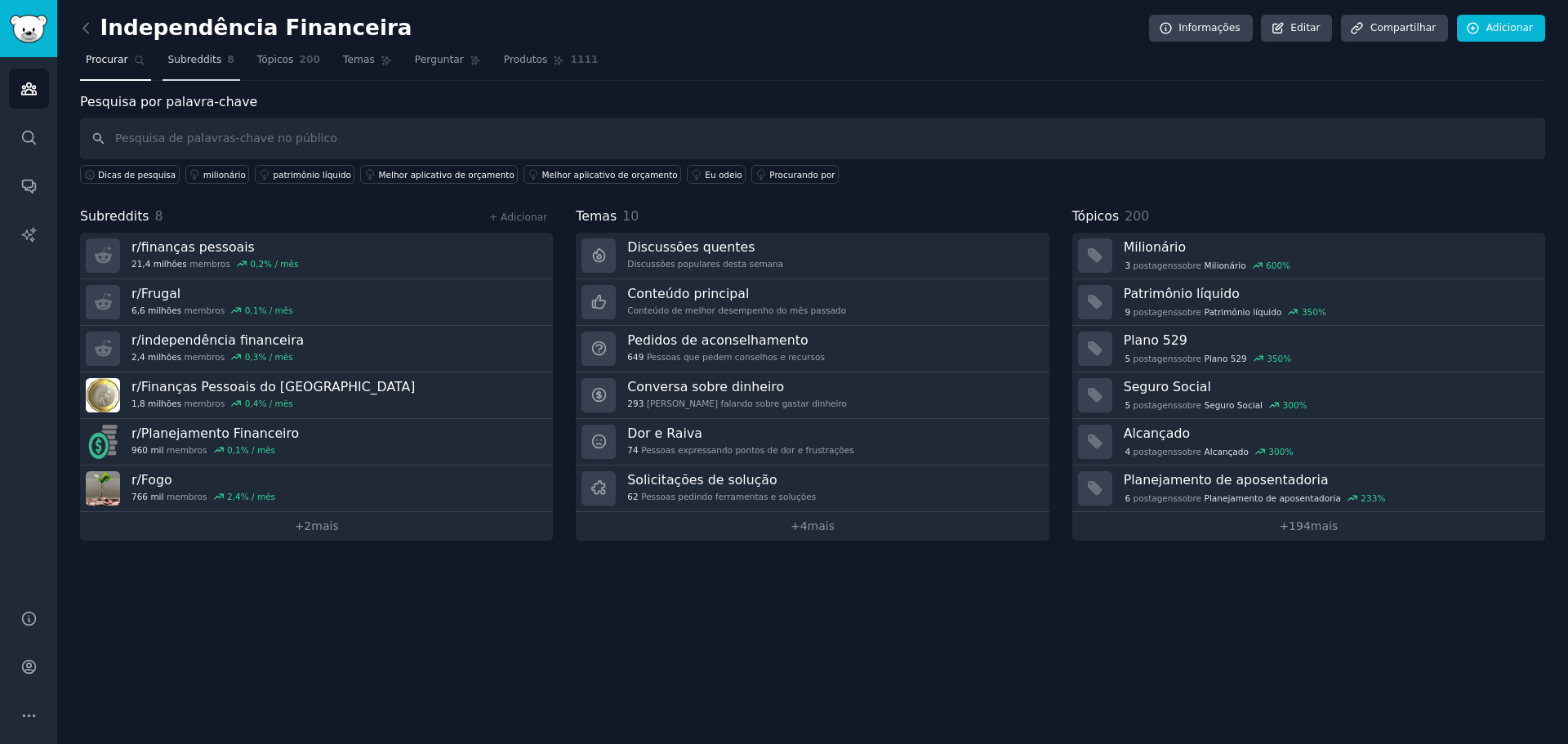
click at [195, 60] on font "Subreddits" at bounding box center [195, 60] width 54 height 12
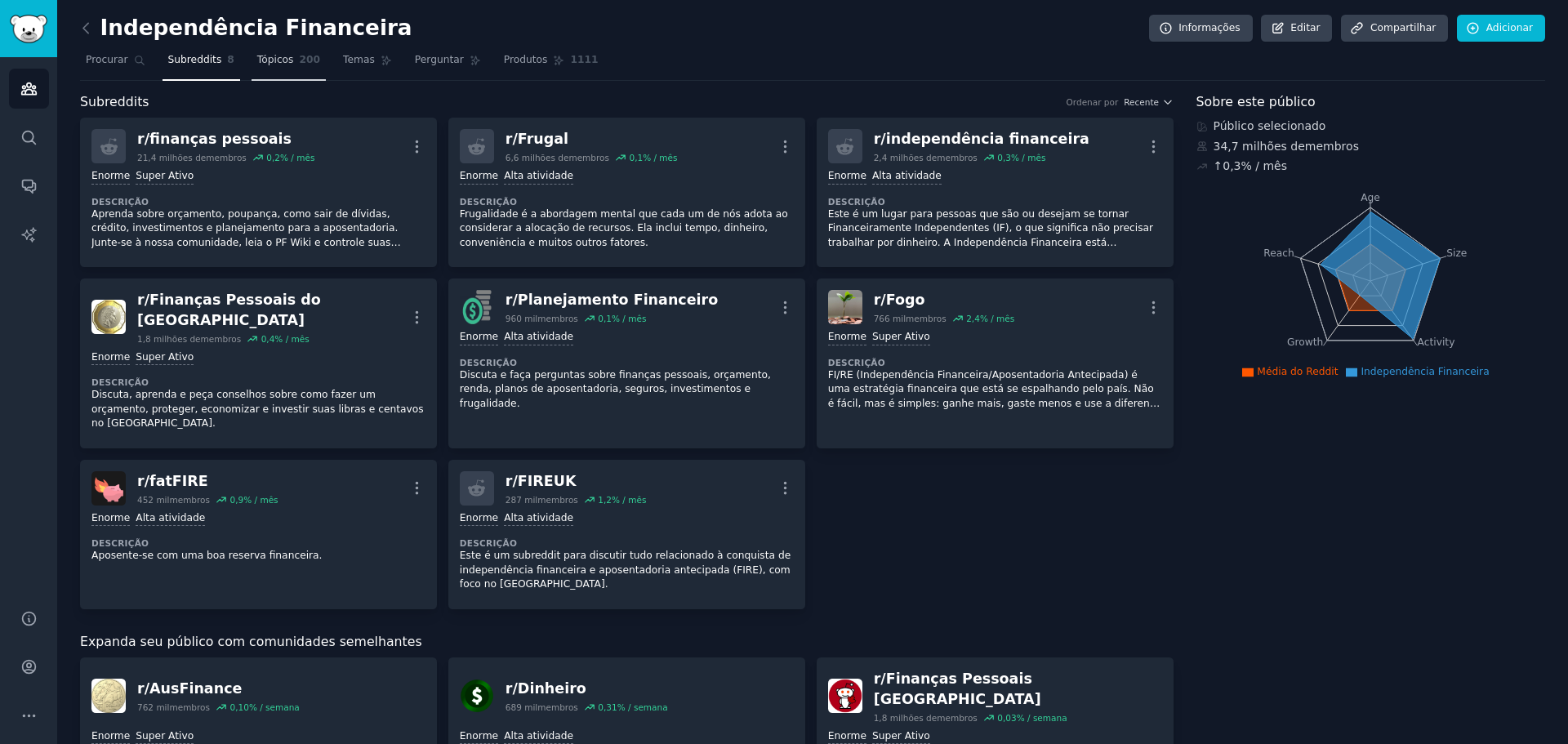
click at [257, 60] on font "Tópicos" at bounding box center [275, 60] width 37 height 12
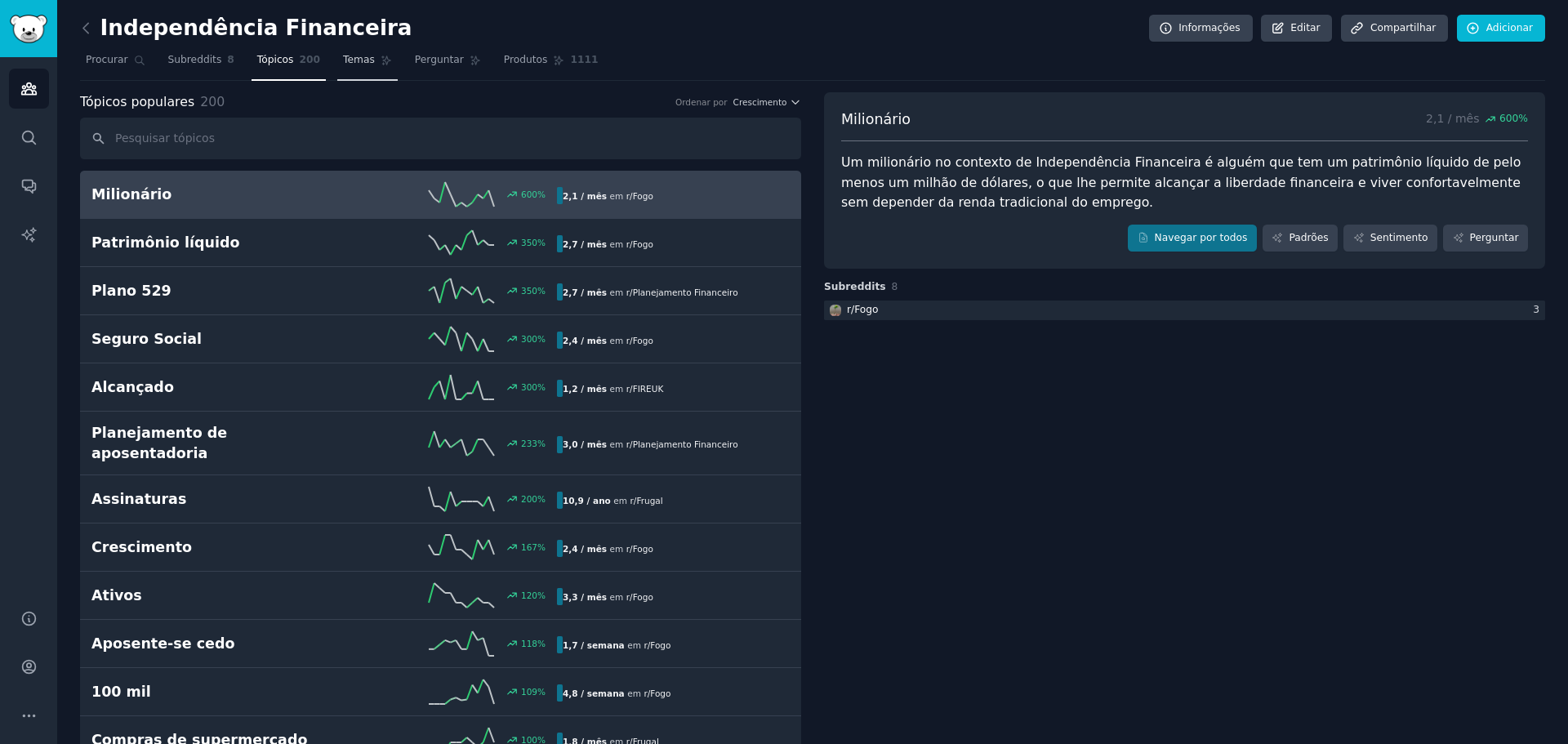
click at [343, 64] on font "Temas" at bounding box center [359, 60] width 32 height 12
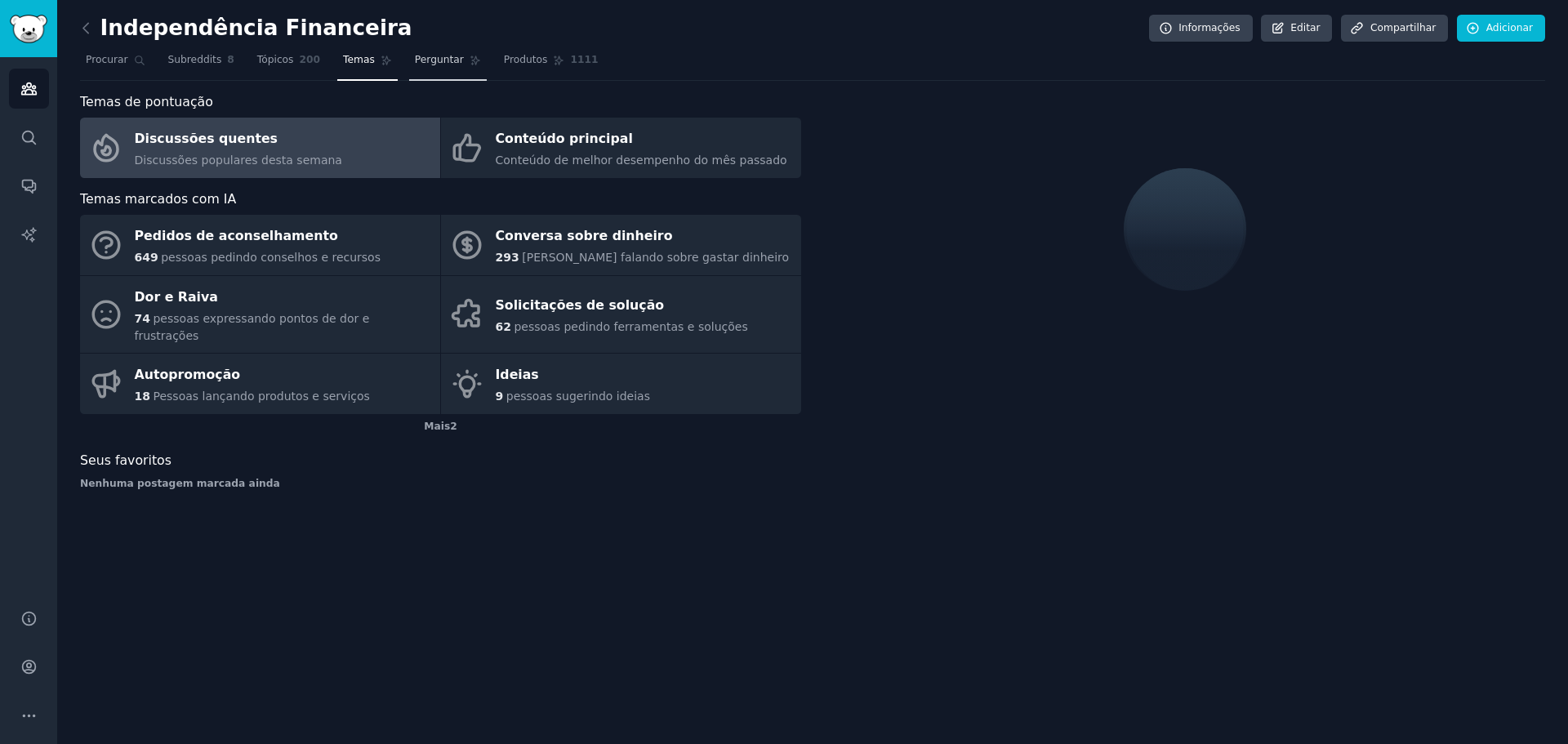
click at [414, 61] on font "Perguntar" at bounding box center [438, 60] width 49 height 12
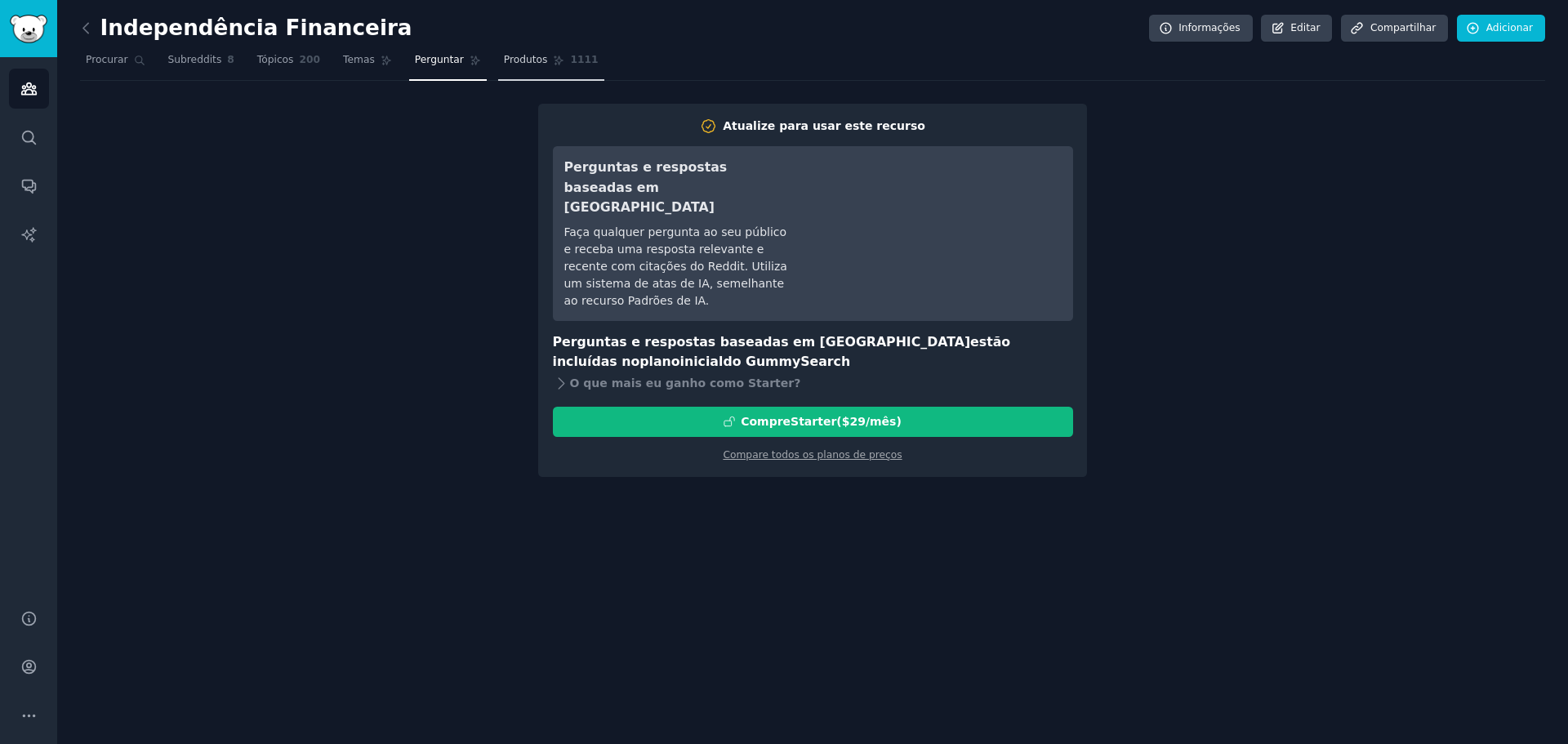
click at [504, 65] on font "Produtos" at bounding box center [526, 60] width 44 height 12
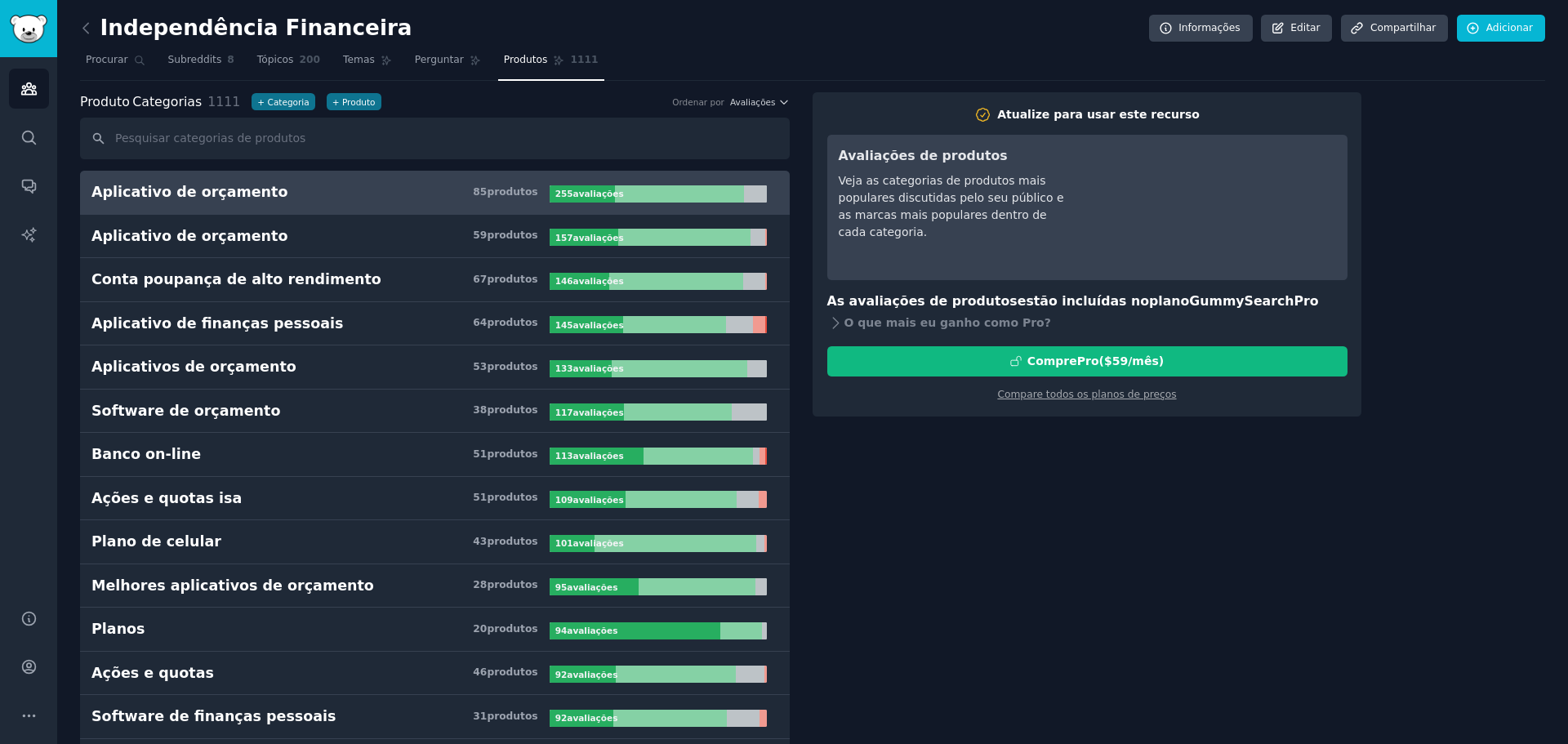
click at [177, 185] on font "Aplicativo de orçamento" at bounding box center [189, 192] width 196 height 16
click at [261, 185] on h3 "Aplicativo de orçamento 85 produtos ​" at bounding box center [320, 192] width 458 height 21
click at [658, 196] on div at bounding box center [680, 194] width 129 height 17
click at [414, 62] on font "Perguntar" at bounding box center [438, 60] width 49 height 12
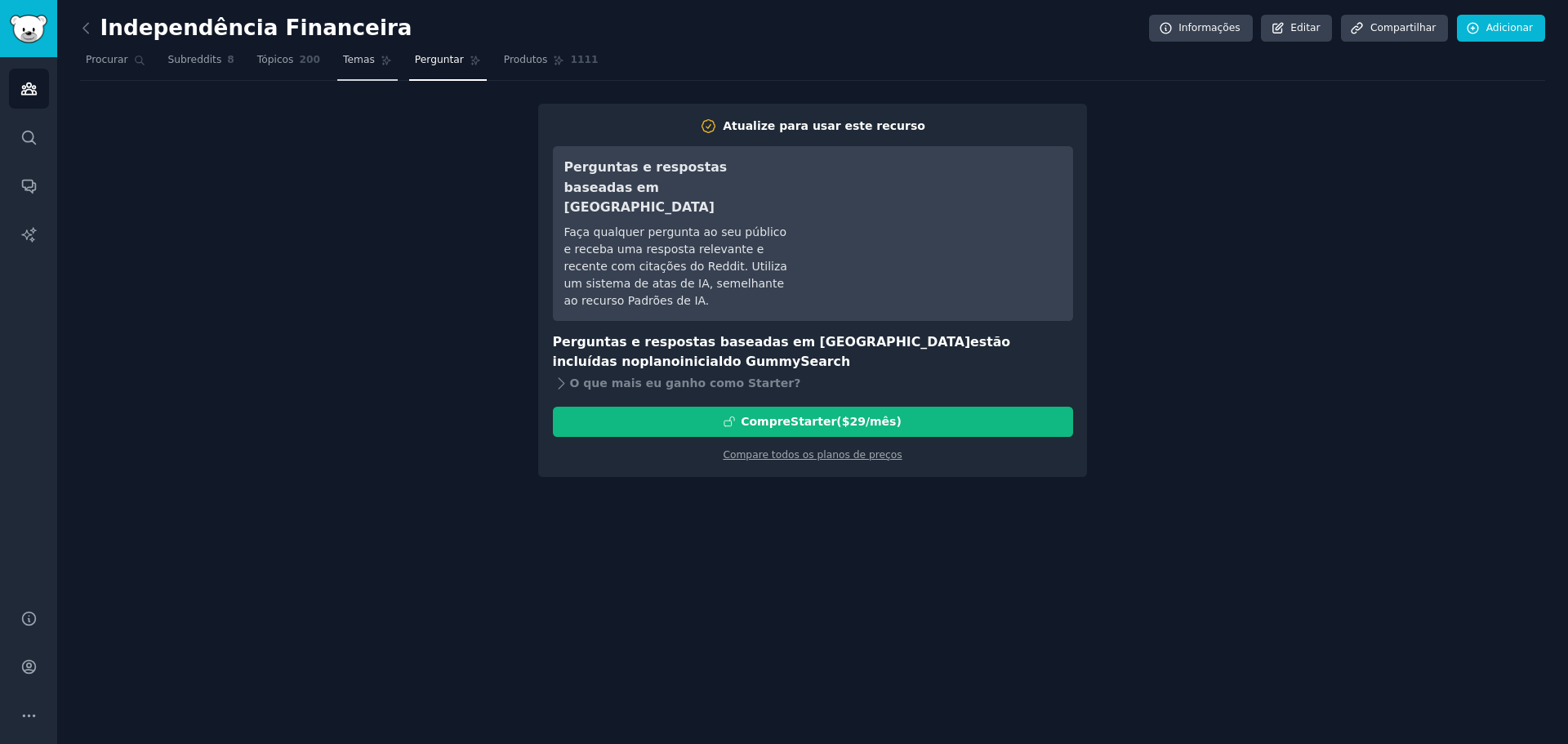
click at [337, 71] on link "Temas" at bounding box center [367, 65] width 61 height 34
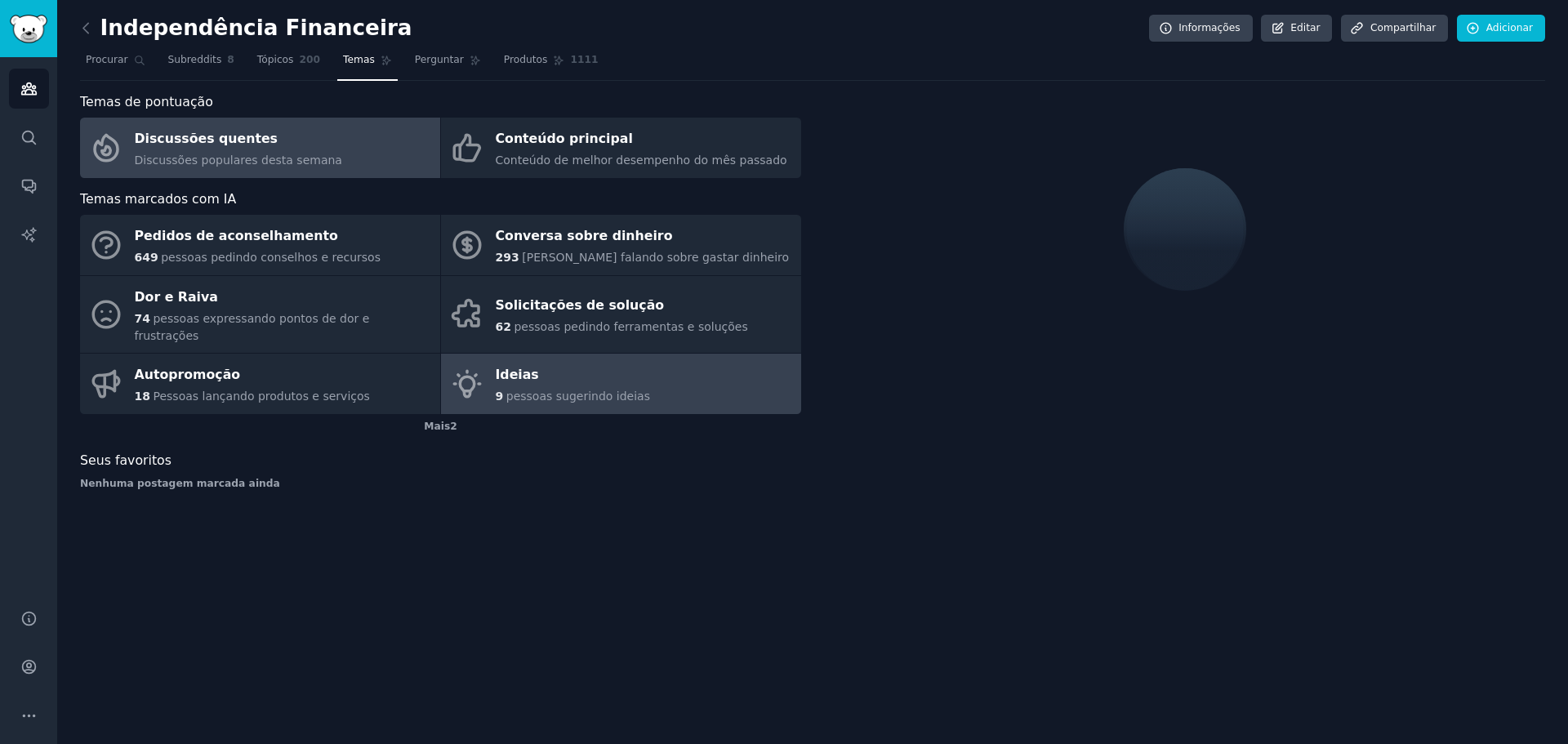
click at [570, 389] on font "pessoas sugerindo ideias" at bounding box center [578, 395] width 144 height 13
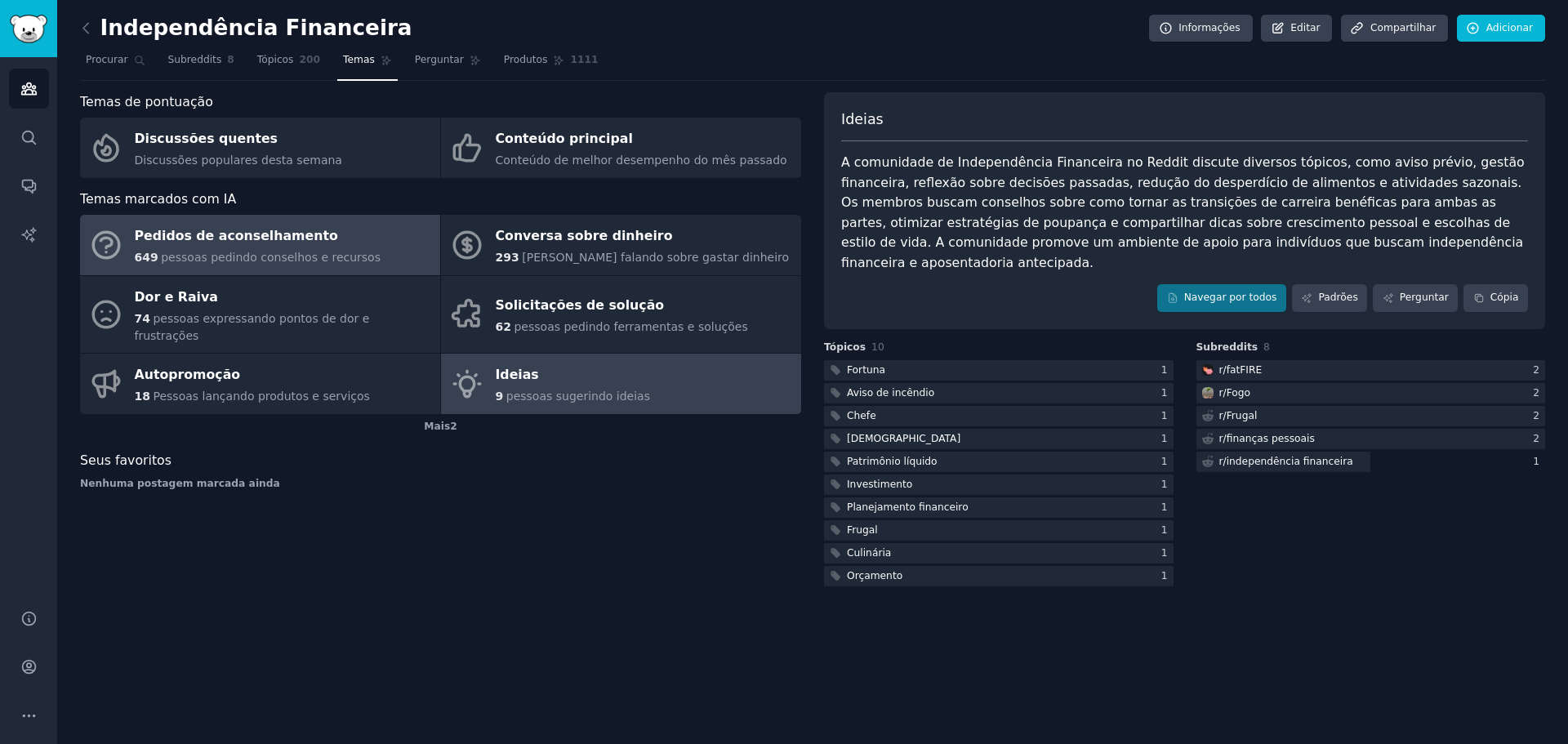
click at [254, 259] on font "pessoas pedindo conselhos e recursos" at bounding box center [270, 256] width 220 height 13
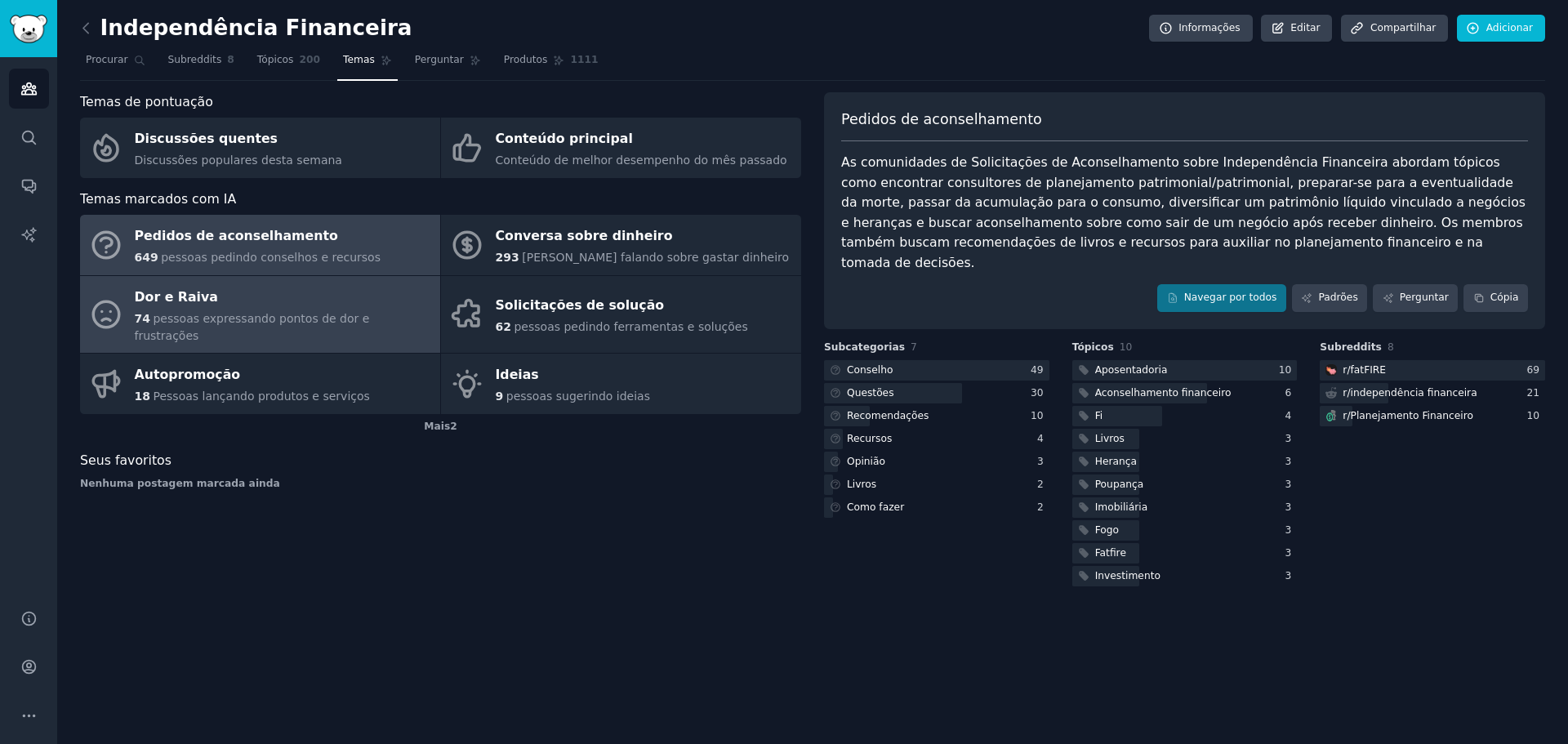
click at [247, 312] on font "pessoas expressando pontos de dor e frustrações" at bounding box center [252, 327] width 235 height 30
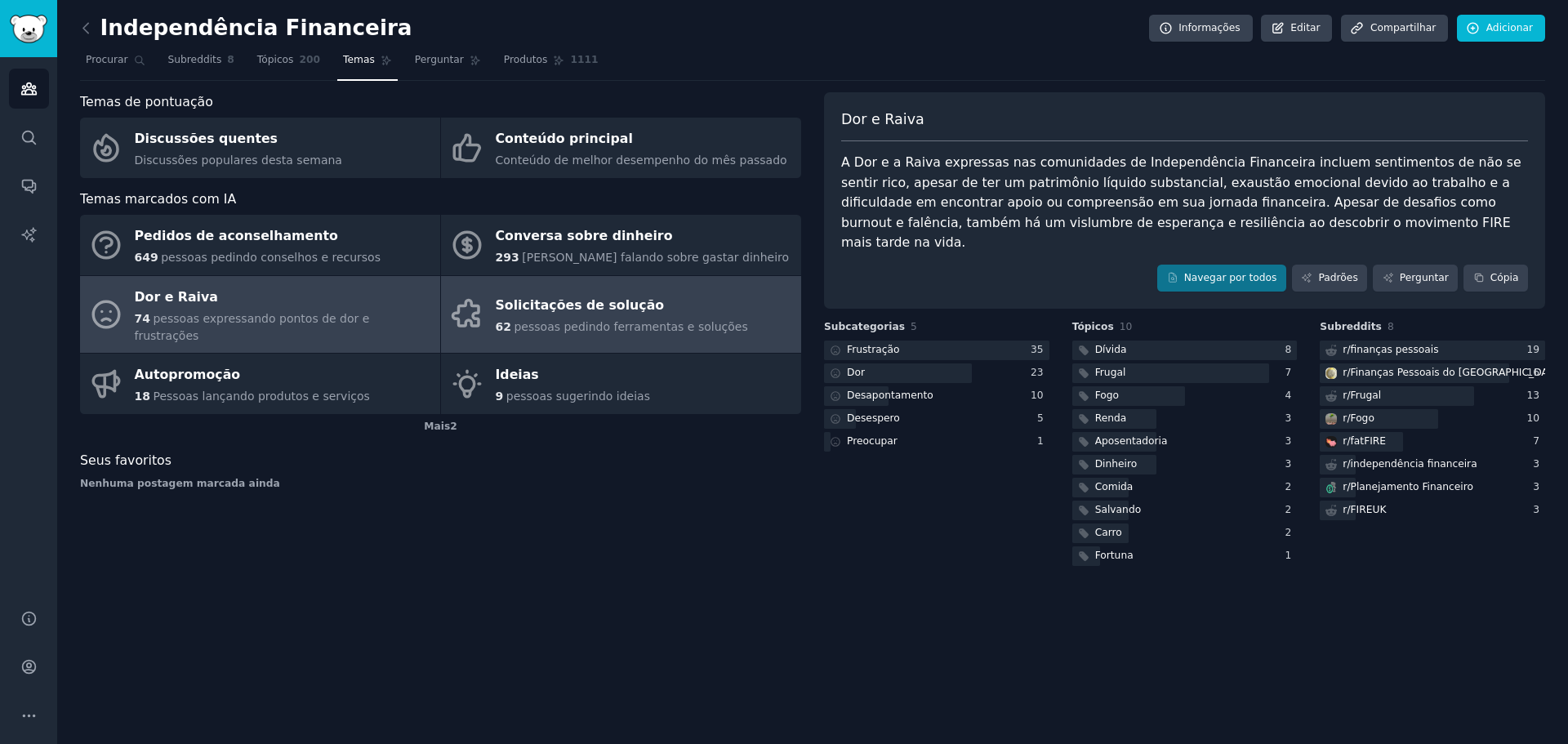
click at [542, 297] on font "Solicitações de solução" at bounding box center [580, 305] width 169 height 16
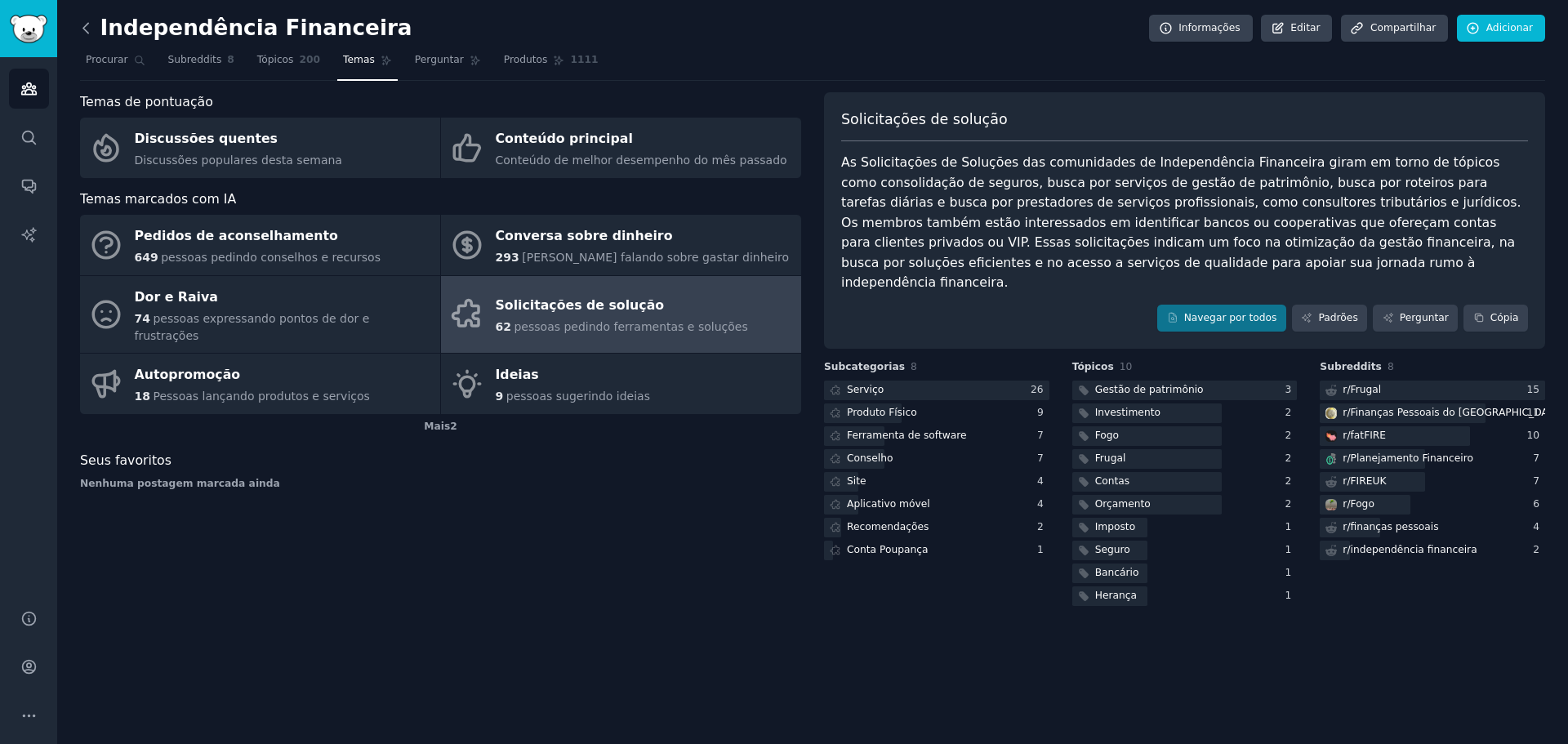
click at [91, 25] on icon at bounding box center [85, 28] width 17 height 17
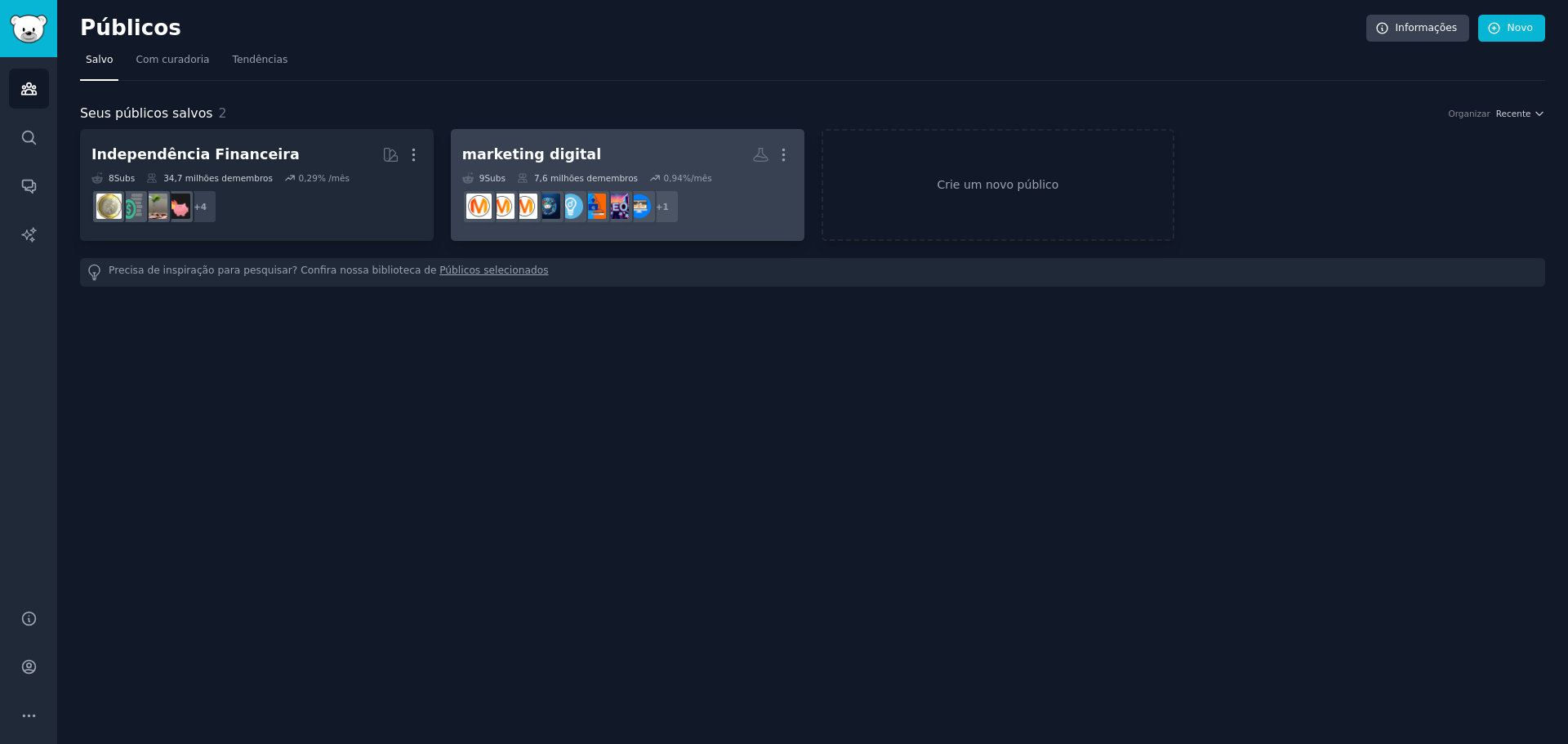
click at [575, 147] on h2 "marketing digital Mais" at bounding box center [627, 154] width 331 height 29
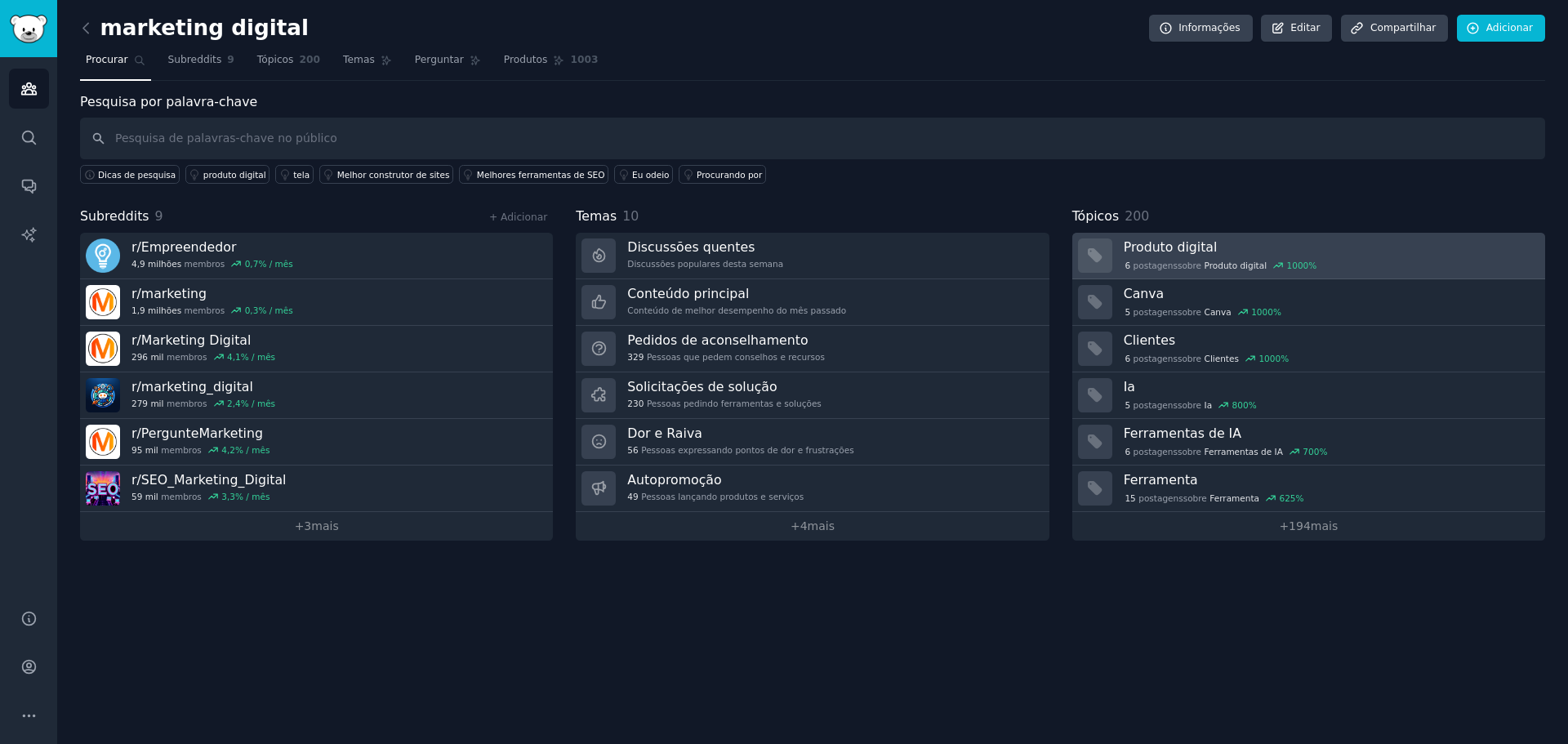
click at [1189, 251] on font "Produto digital" at bounding box center [1171, 247] width 94 height 16
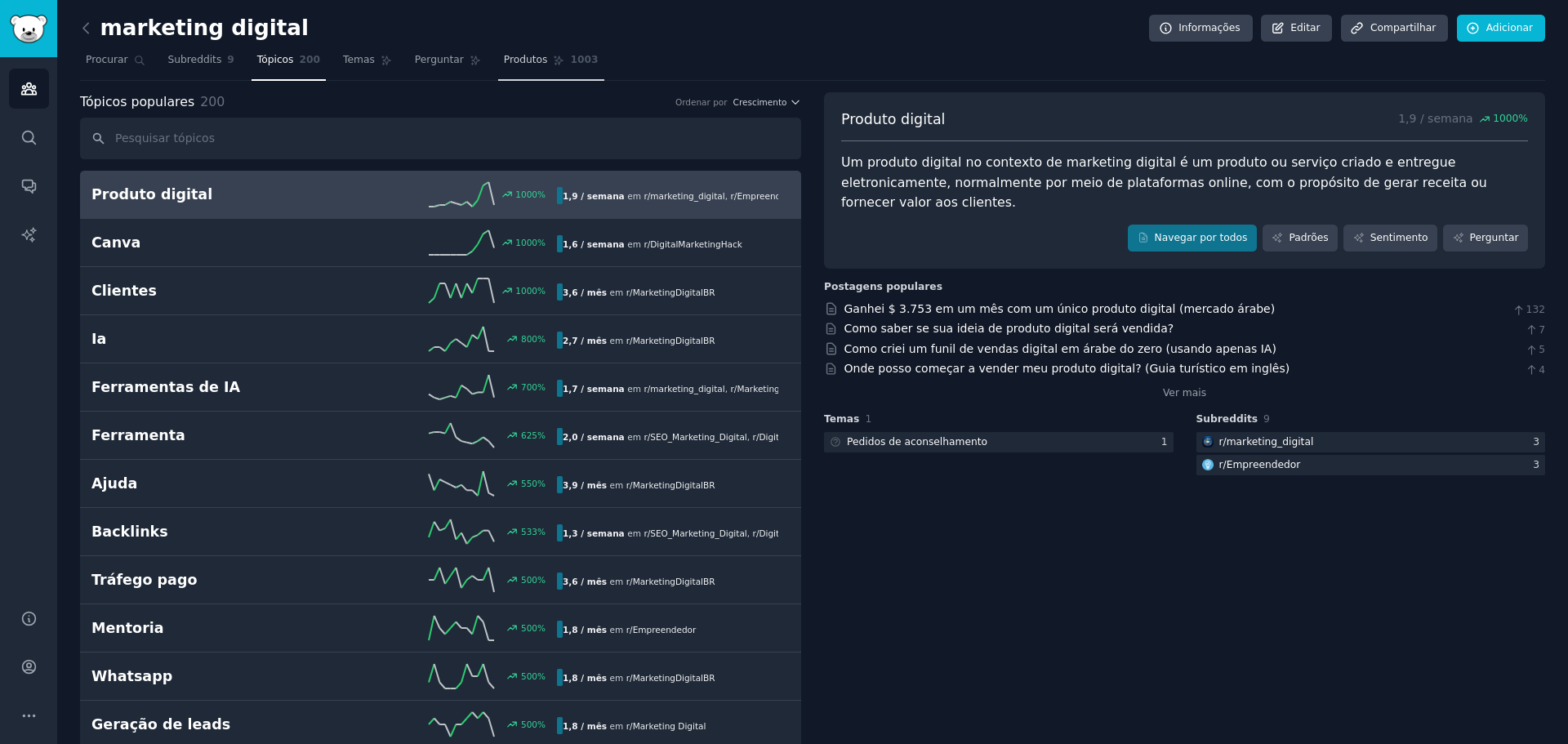
click at [504, 62] on font "Produtos" at bounding box center [526, 60] width 44 height 12
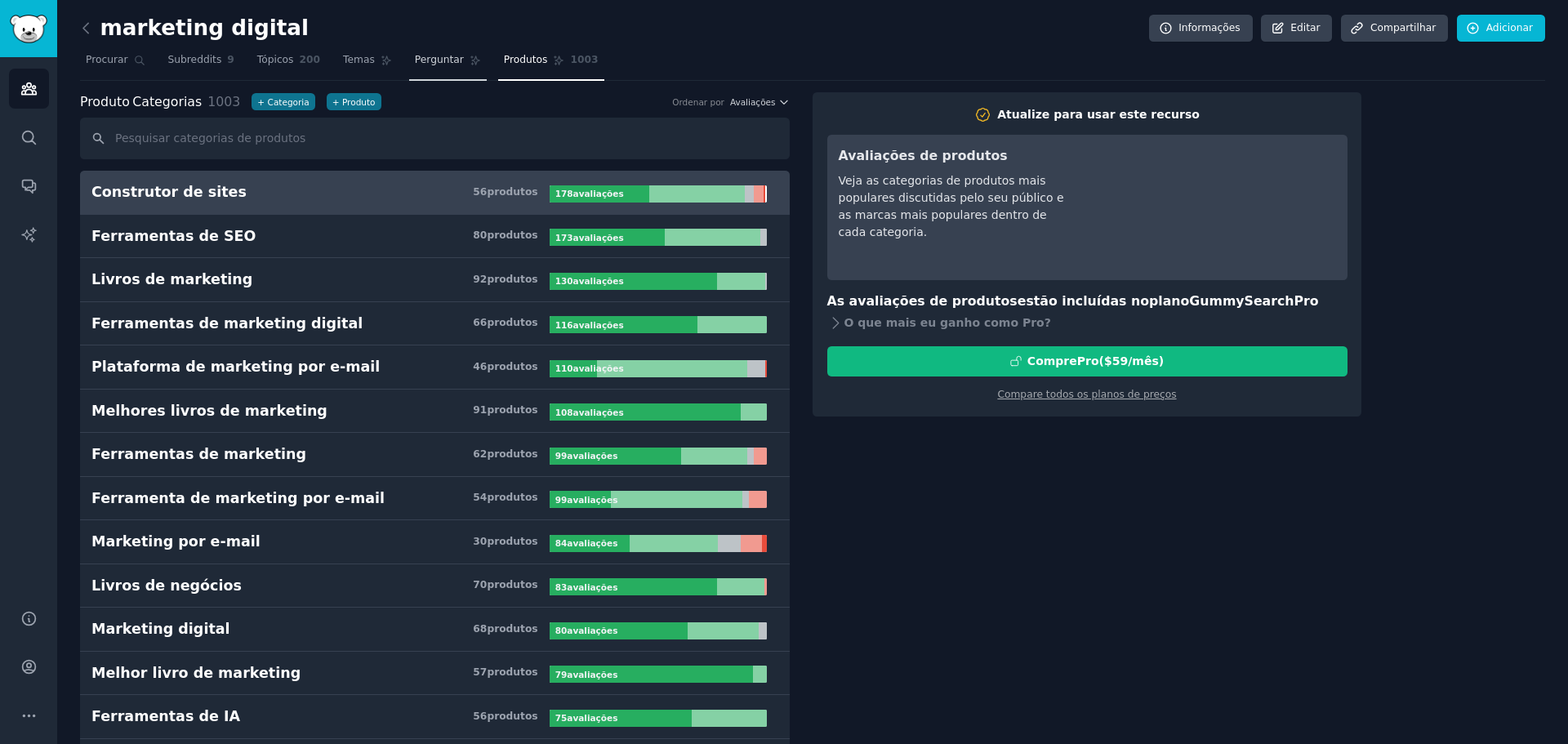
click at [419, 58] on font "Perguntar" at bounding box center [438, 60] width 49 height 12
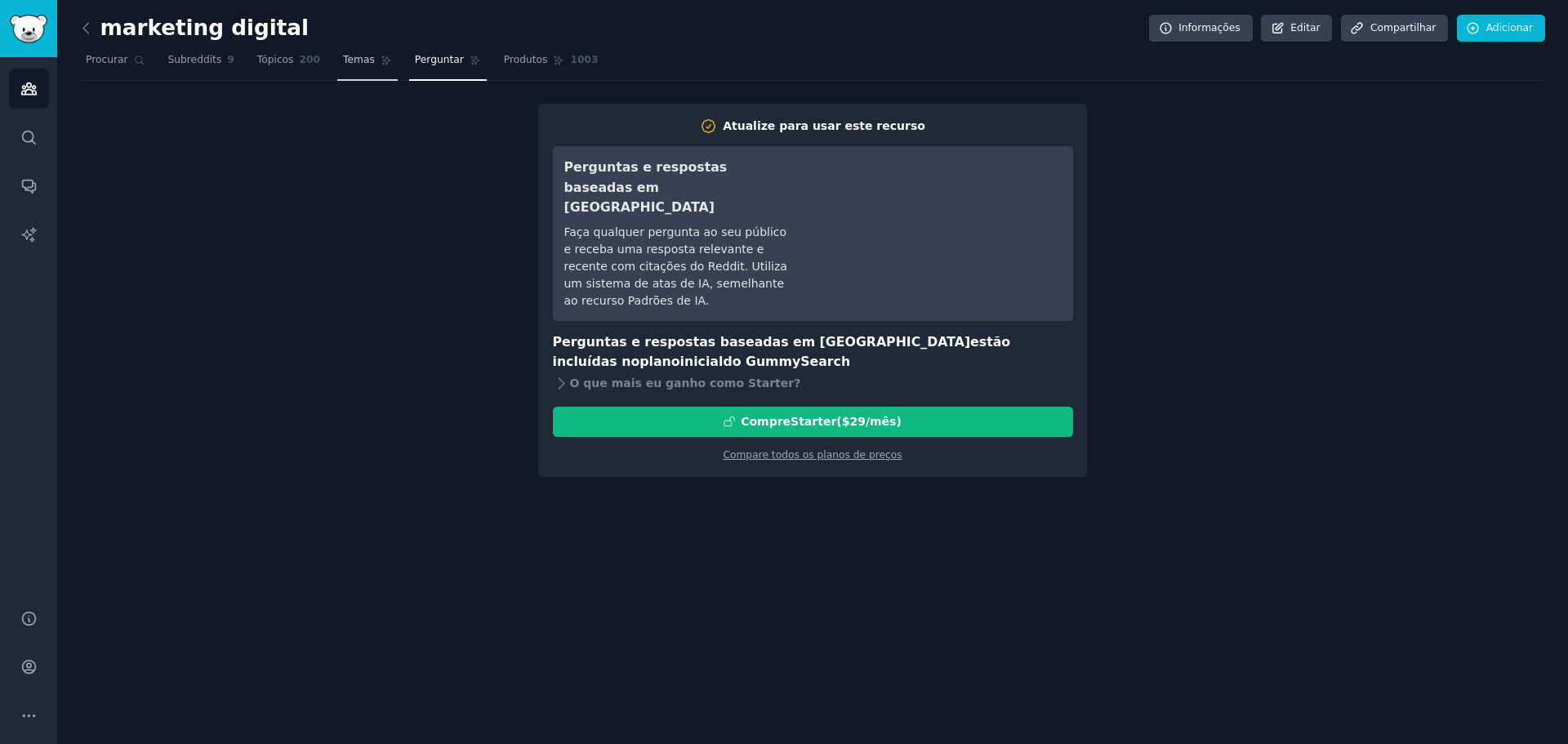
click at [343, 64] on font "Temas" at bounding box center [359, 60] width 32 height 12
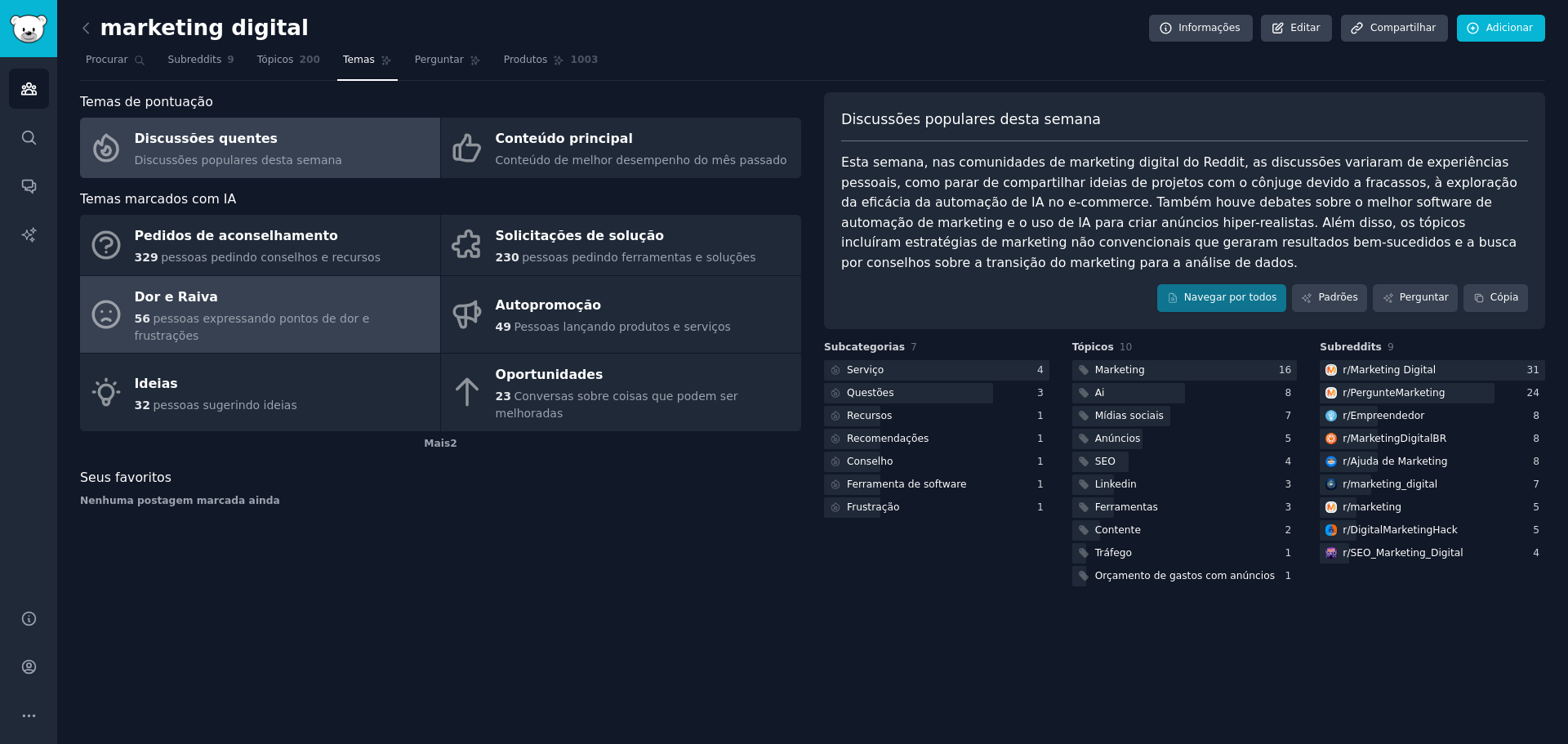
click at [202, 299] on font "Dor e Raiva" at bounding box center [177, 297] width 83 height 16
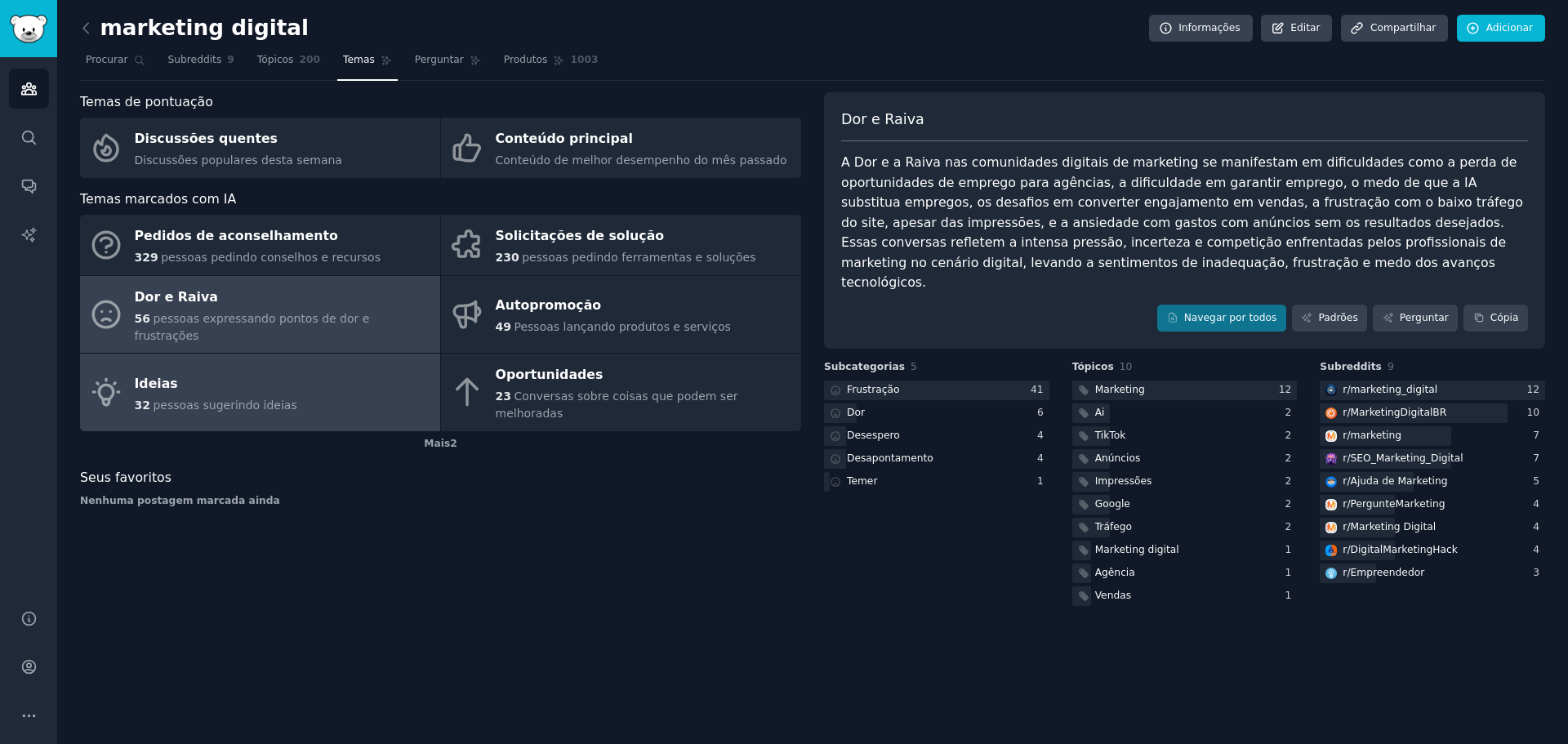
click at [189, 371] on div "Ideias" at bounding box center [217, 383] width 163 height 26
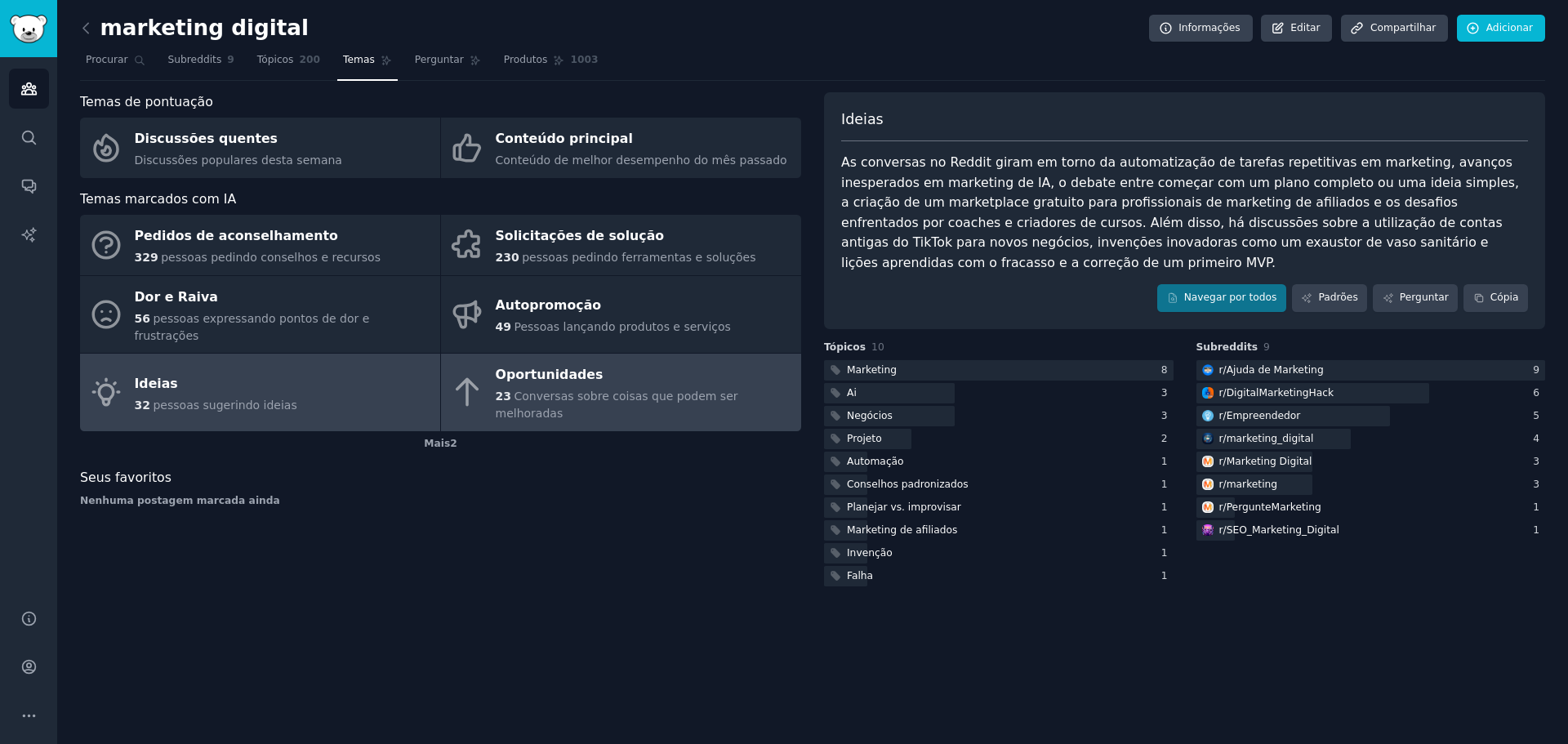
click at [635, 389] on font "Conversas sobre coisas que podem ser melhoradas" at bounding box center [617, 404] width 242 height 30
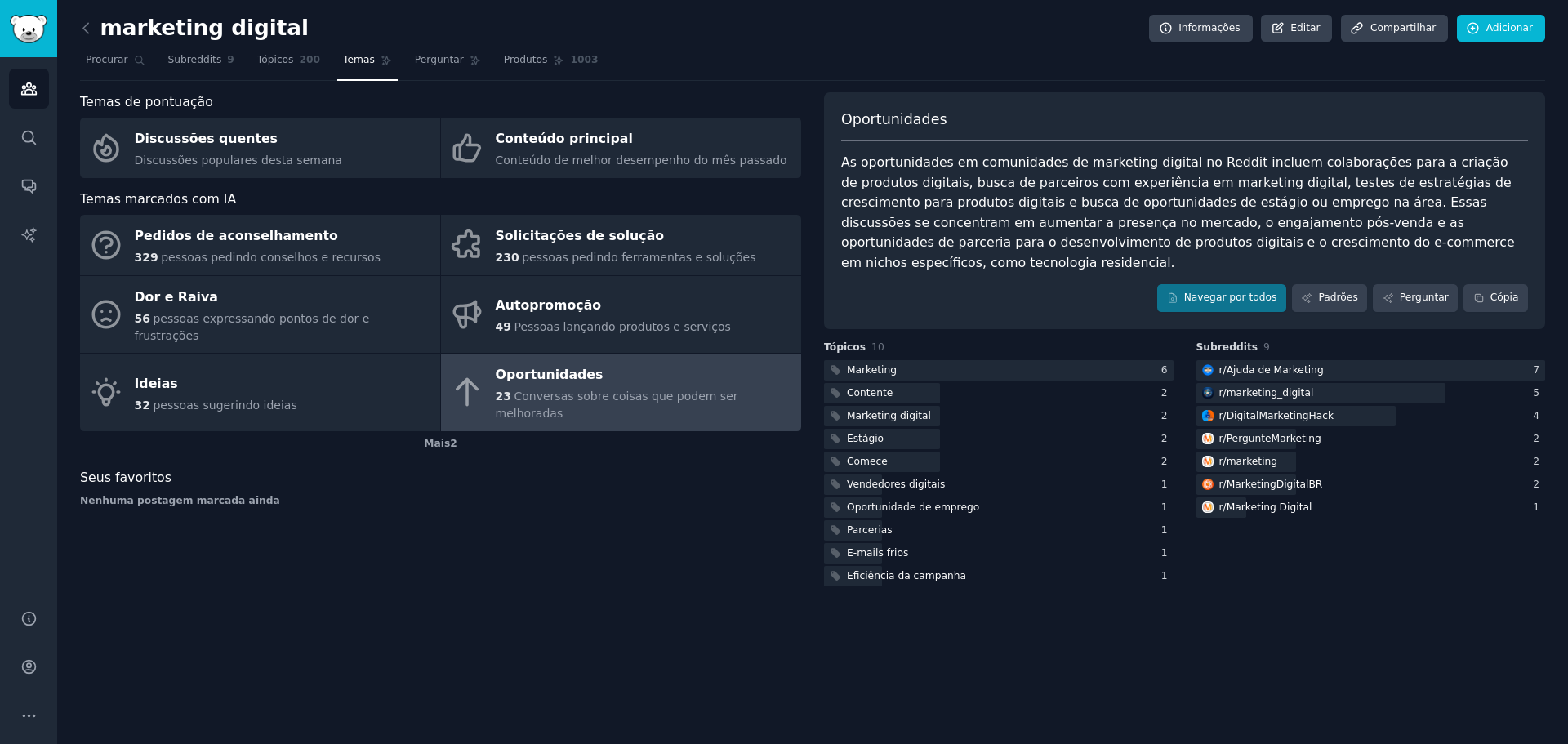
click at [78, 31] on div "marketing digital Informações Editar Compartilhar Adicionar Procurar Subreddits…" at bounding box center [813, 372] width 1510 height 744
click at [23, 25] on img "Barra lateral" at bounding box center [29, 29] width 38 height 29
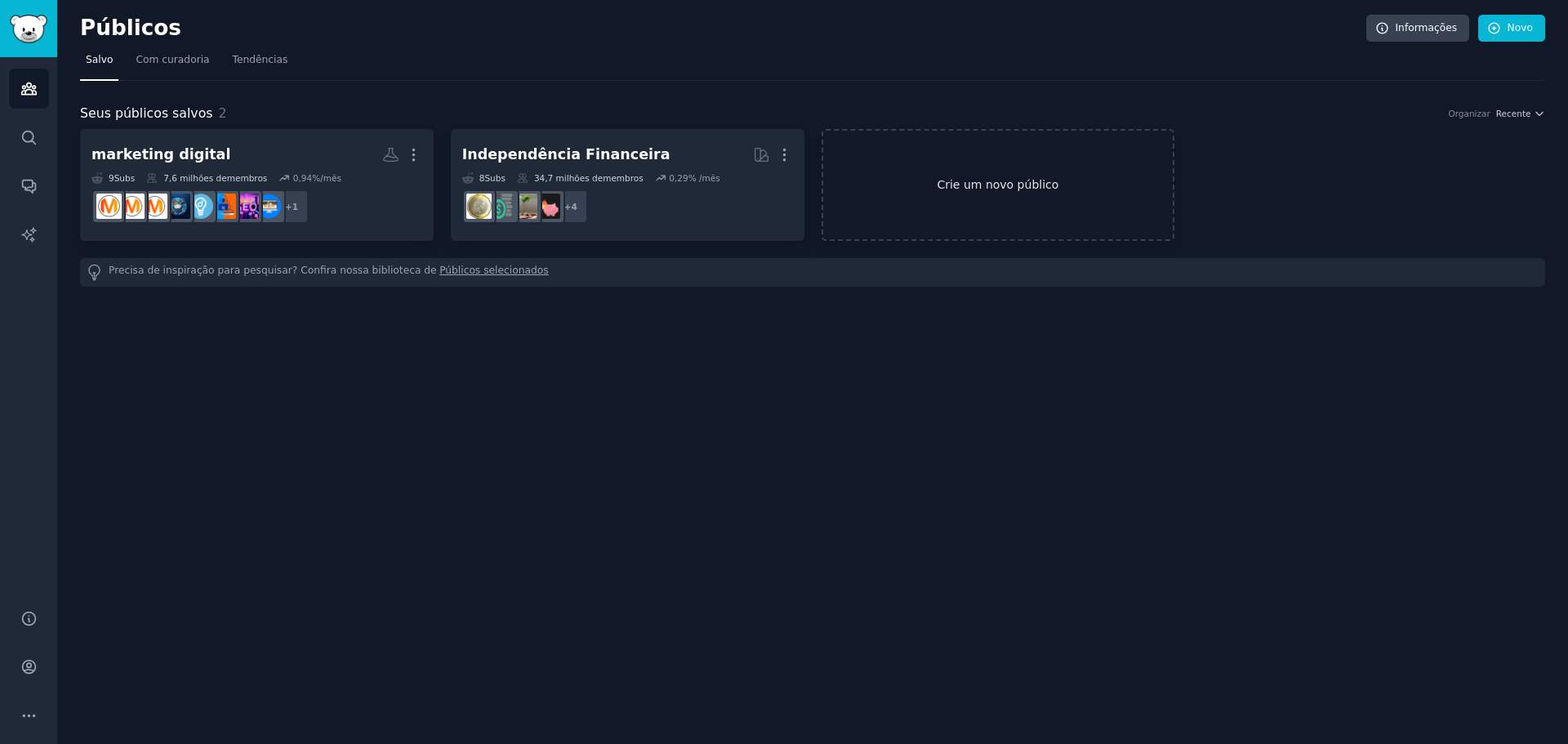
click at [1031, 213] on link "Crie um novo público" at bounding box center [999, 185] width 354 height 112
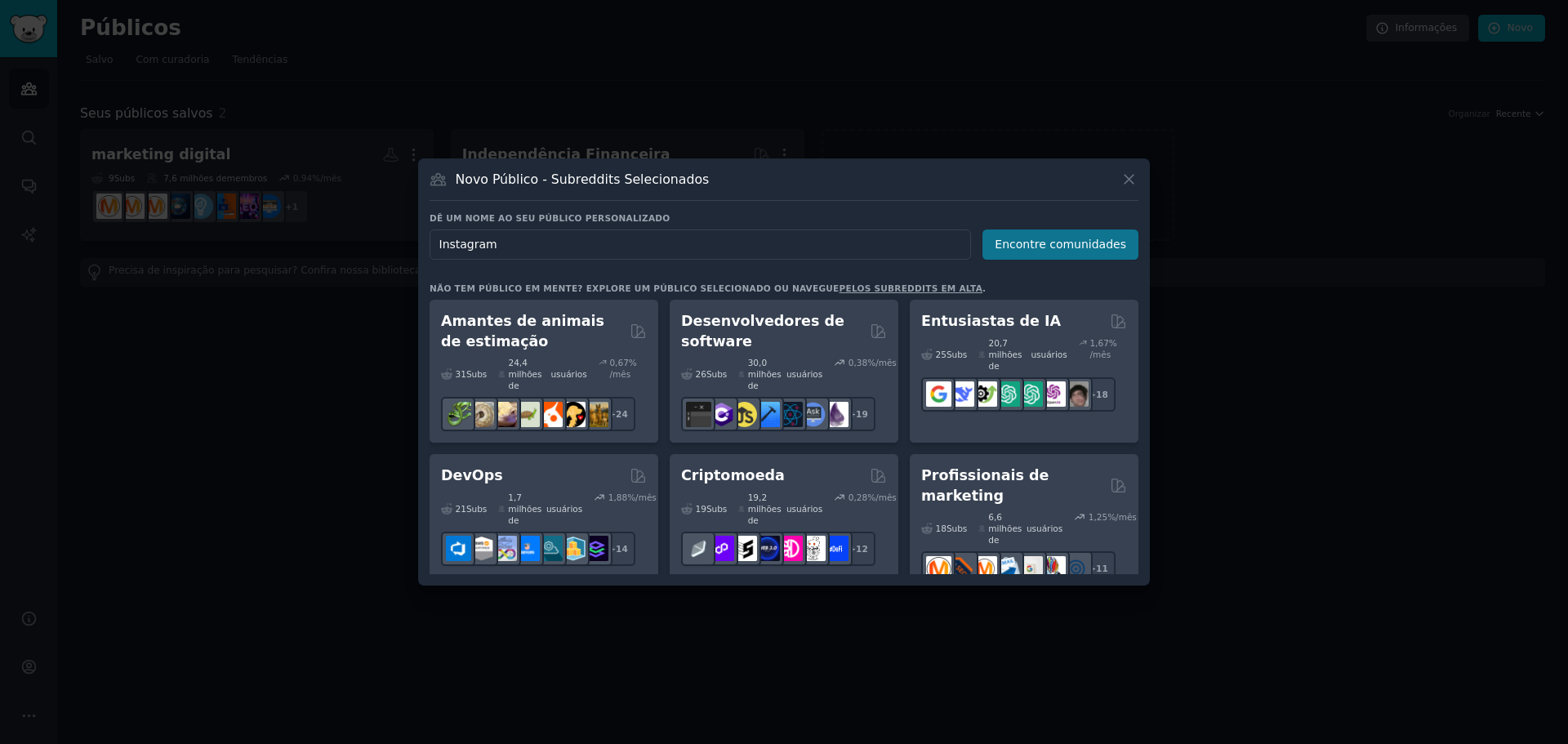
type input "Instagram"
click at [1078, 249] on font "Encontre comunidades" at bounding box center [1060, 243] width 131 height 13
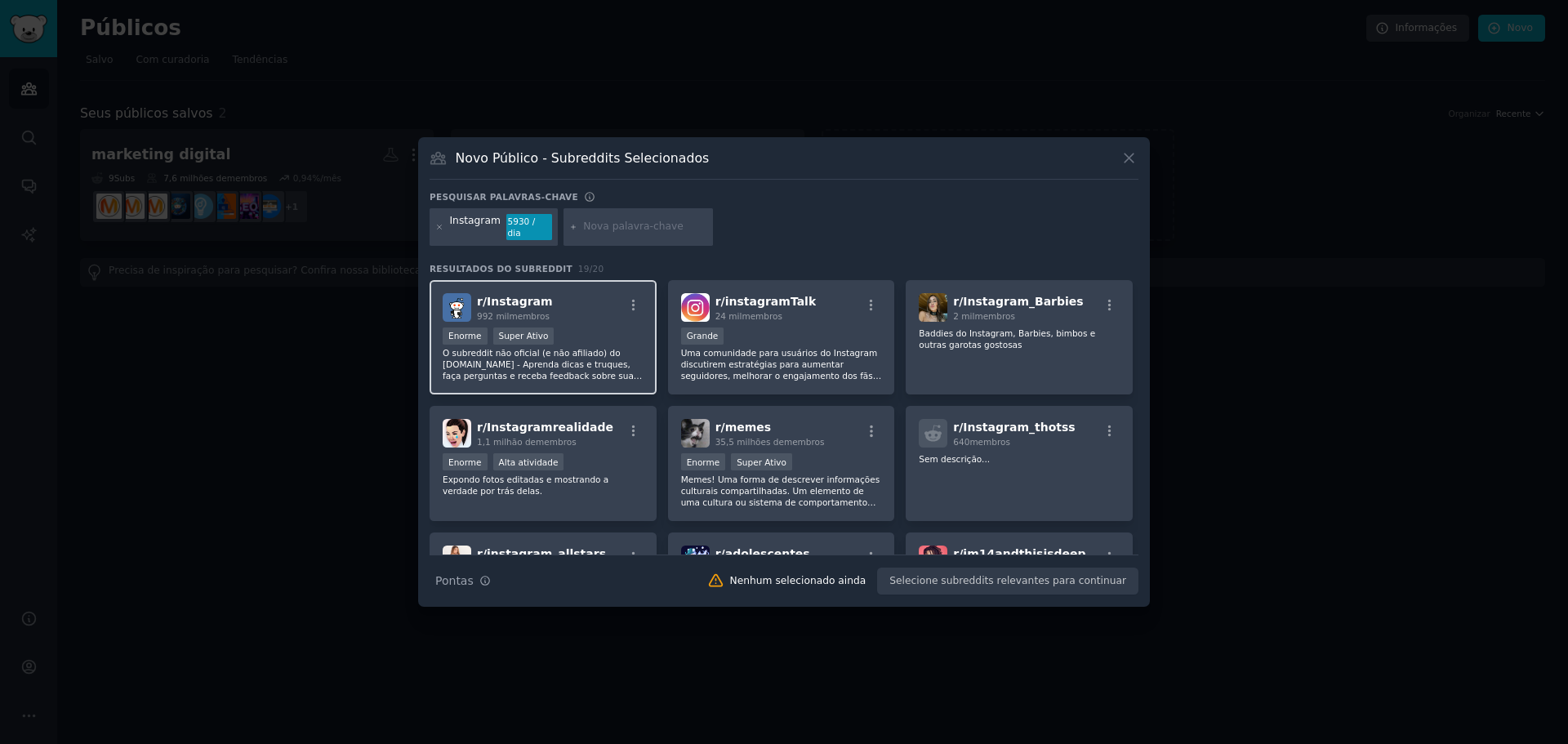
click at [588, 318] on div "r/ Instagram 992 mil membros [PERSON_NAME] Super Ativo O subreddit não oficial …" at bounding box center [543, 338] width 227 height 115
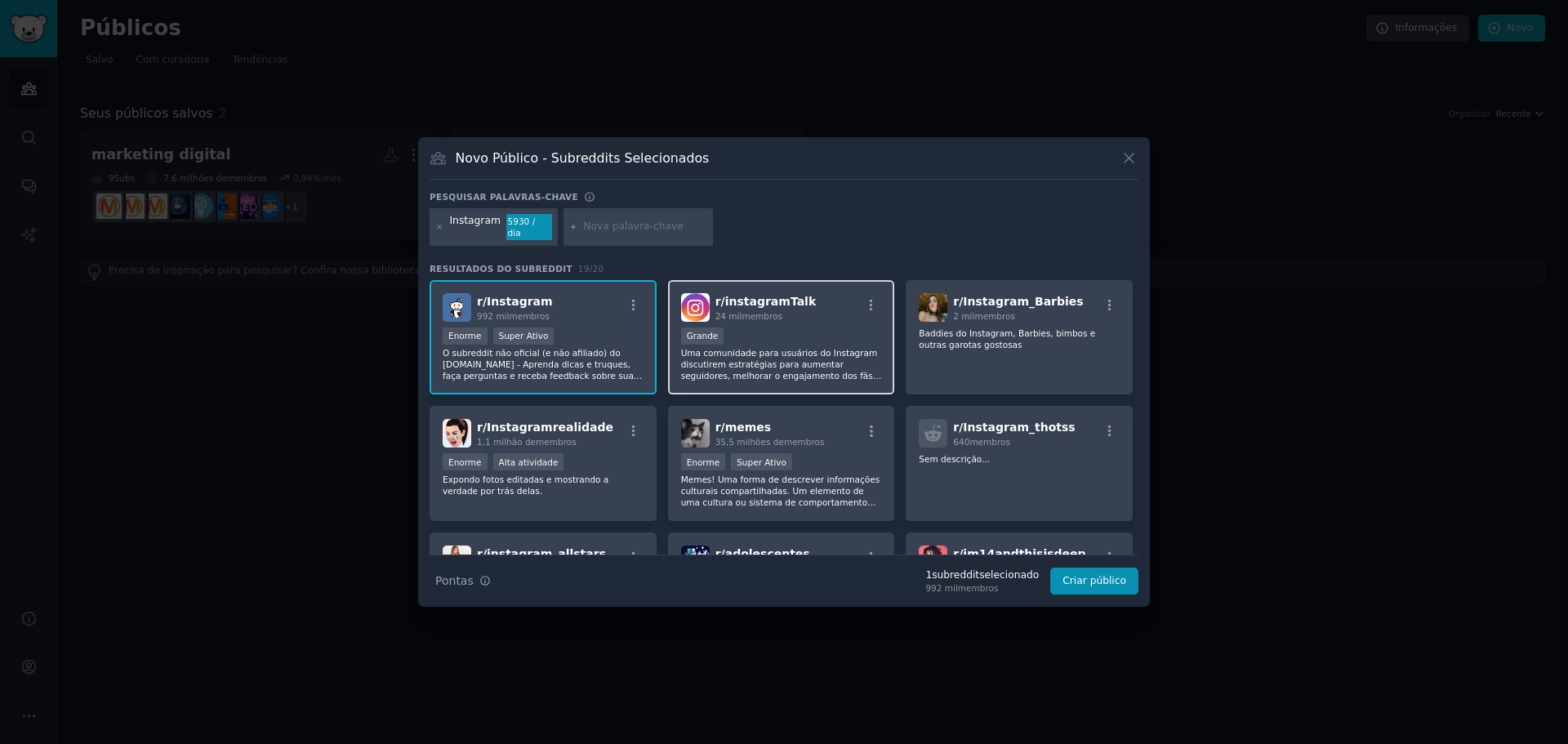
click at [857, 319] on div "r/ instagramTalk 24 mil membros 10.000 - 100.000 membros Grande Uma comunidade …" at bounding box center [781, 338] width 227 height 115
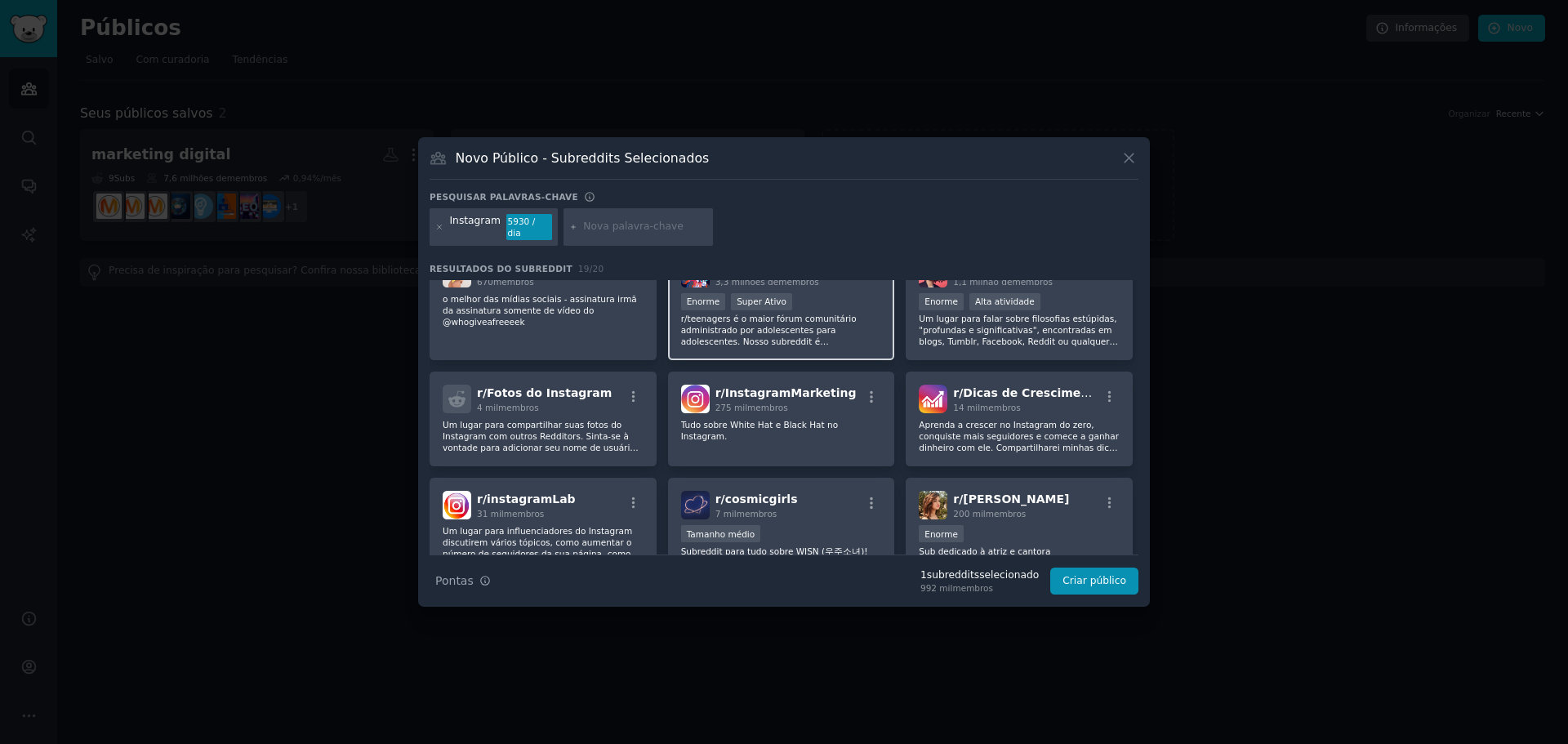
scroll to position [327, 0]
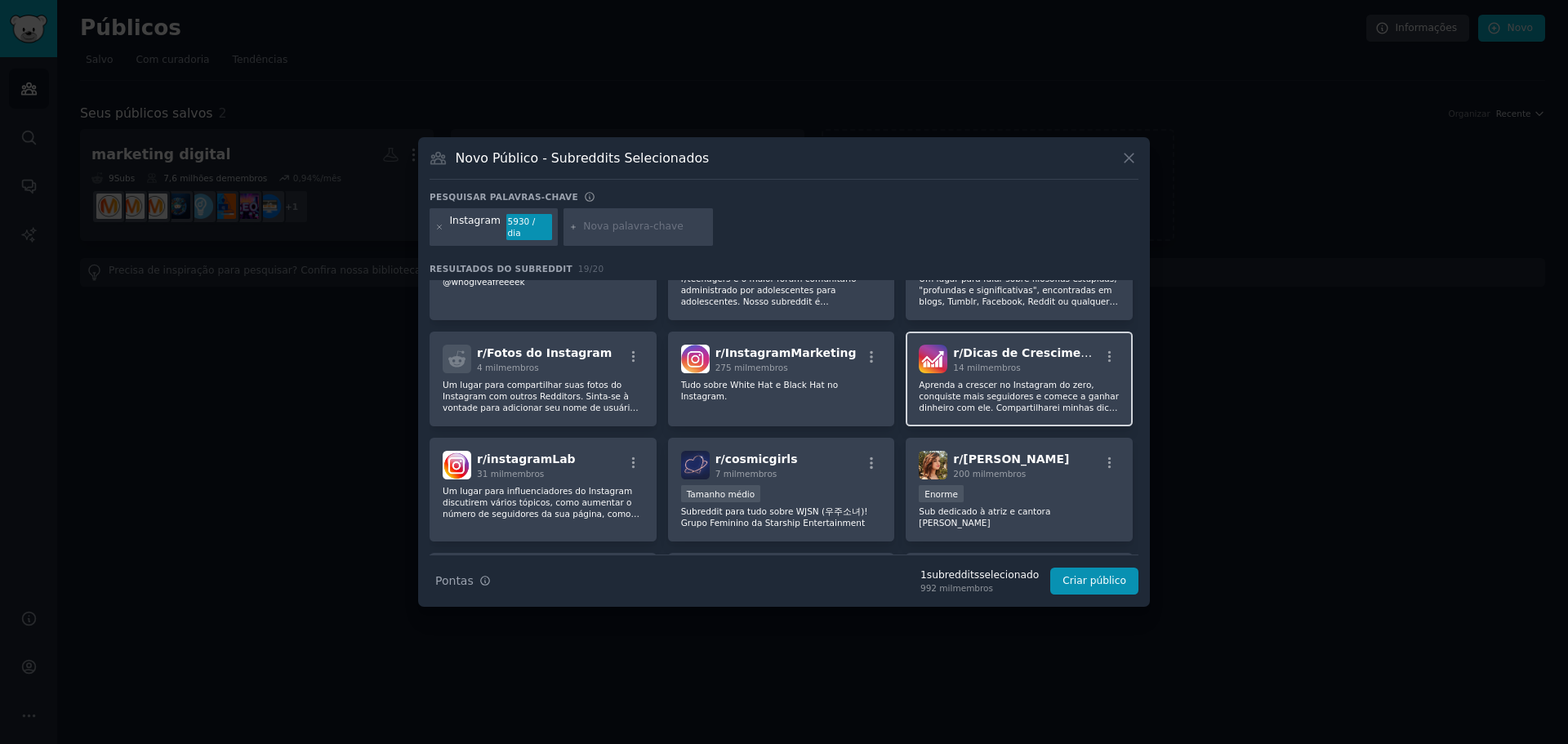
click at [1033, 379] on font "Aprenda a crescer no Instagram do zero, conquiste mais seguidores e comece a ga…" at bounding box center [1019, 407] width 200 height 56
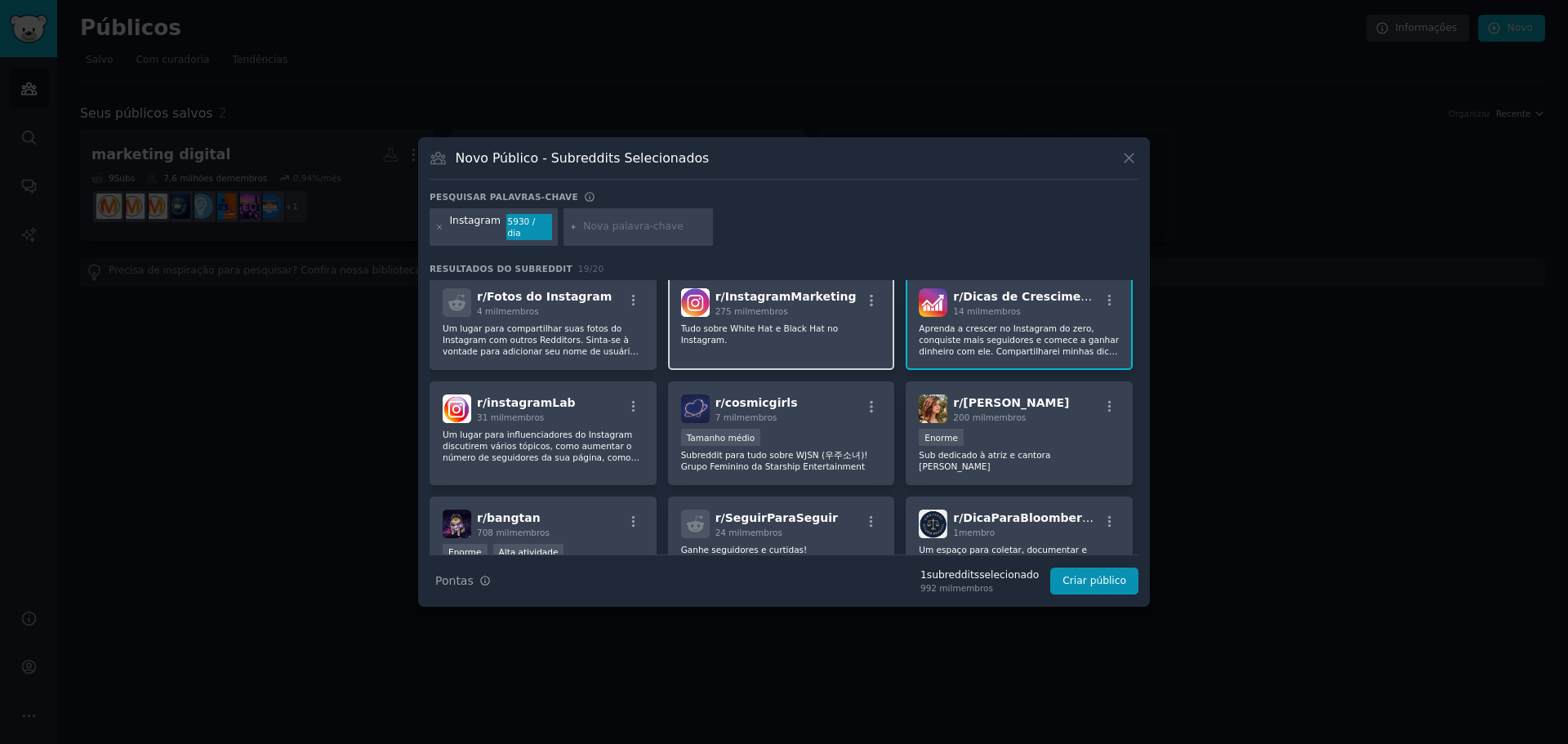
scroll to position [408, 0]
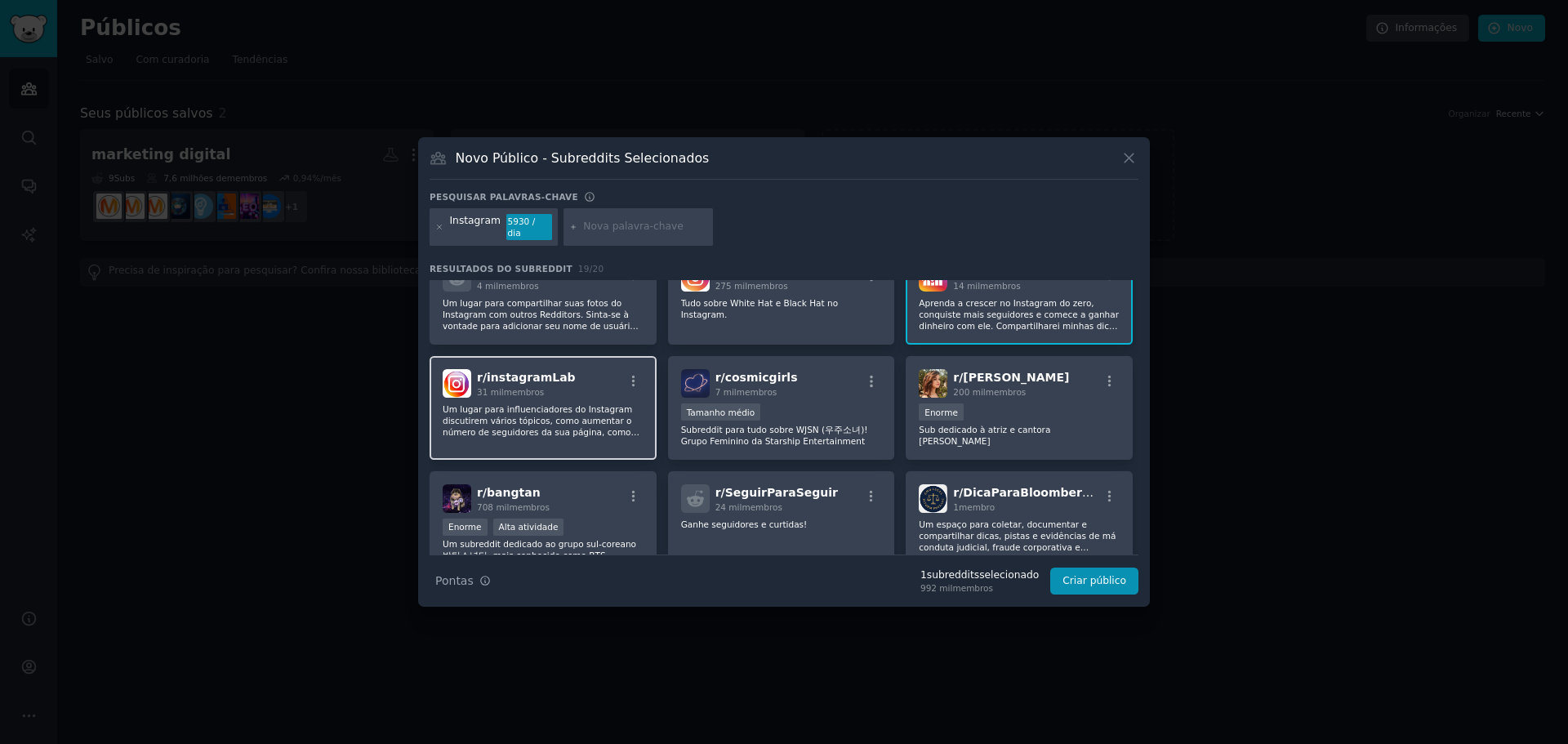
click at [598, 433] on div "r/ instagramLab 31 mil membros Um lugar para influenciadores do Instagram discu…" at bounding box center [543, 407] width 227 height 103
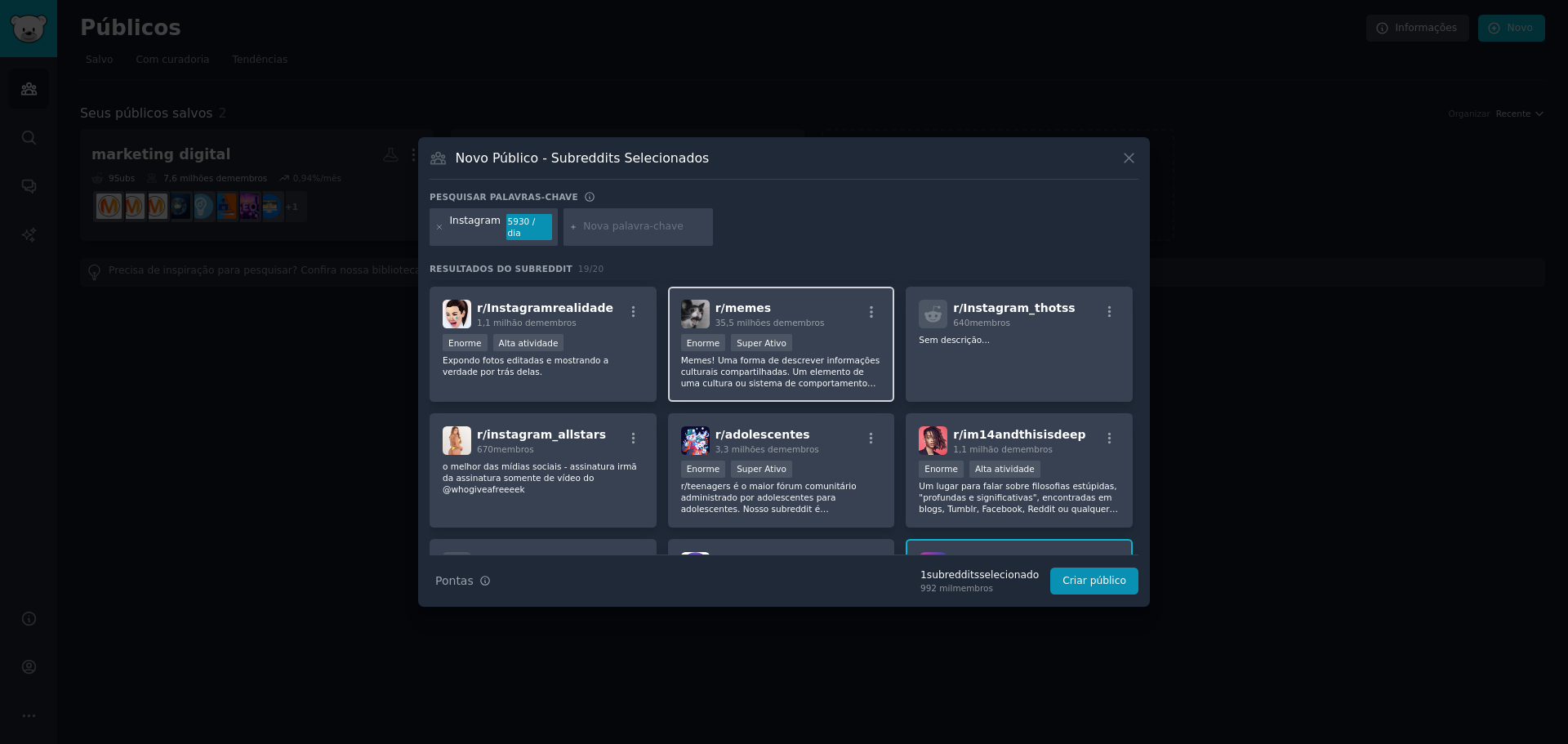
scroll to position [163, 0]
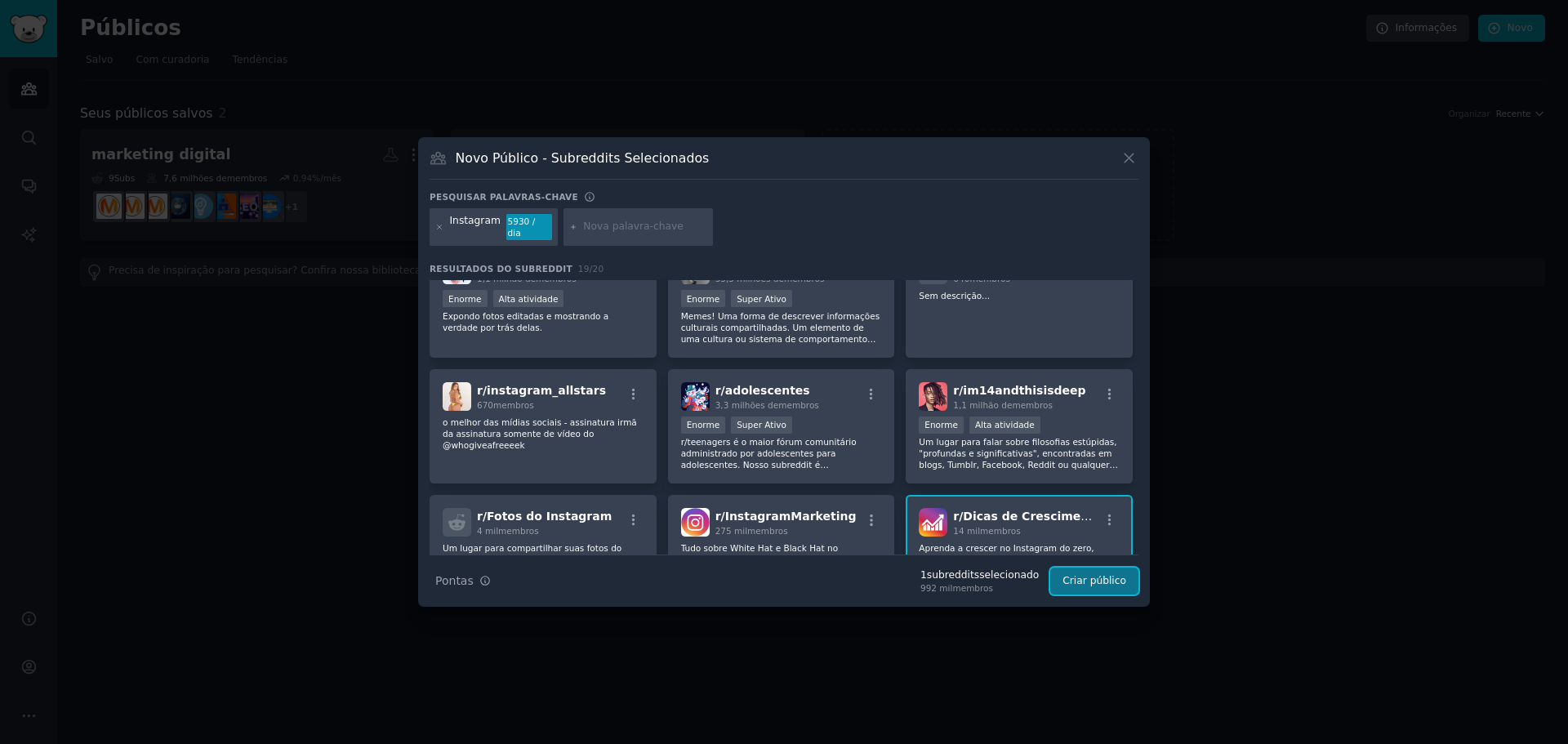
click at [1104, 584] on button "Criar público" at bounding box center [1094, 581] width 88 height 28
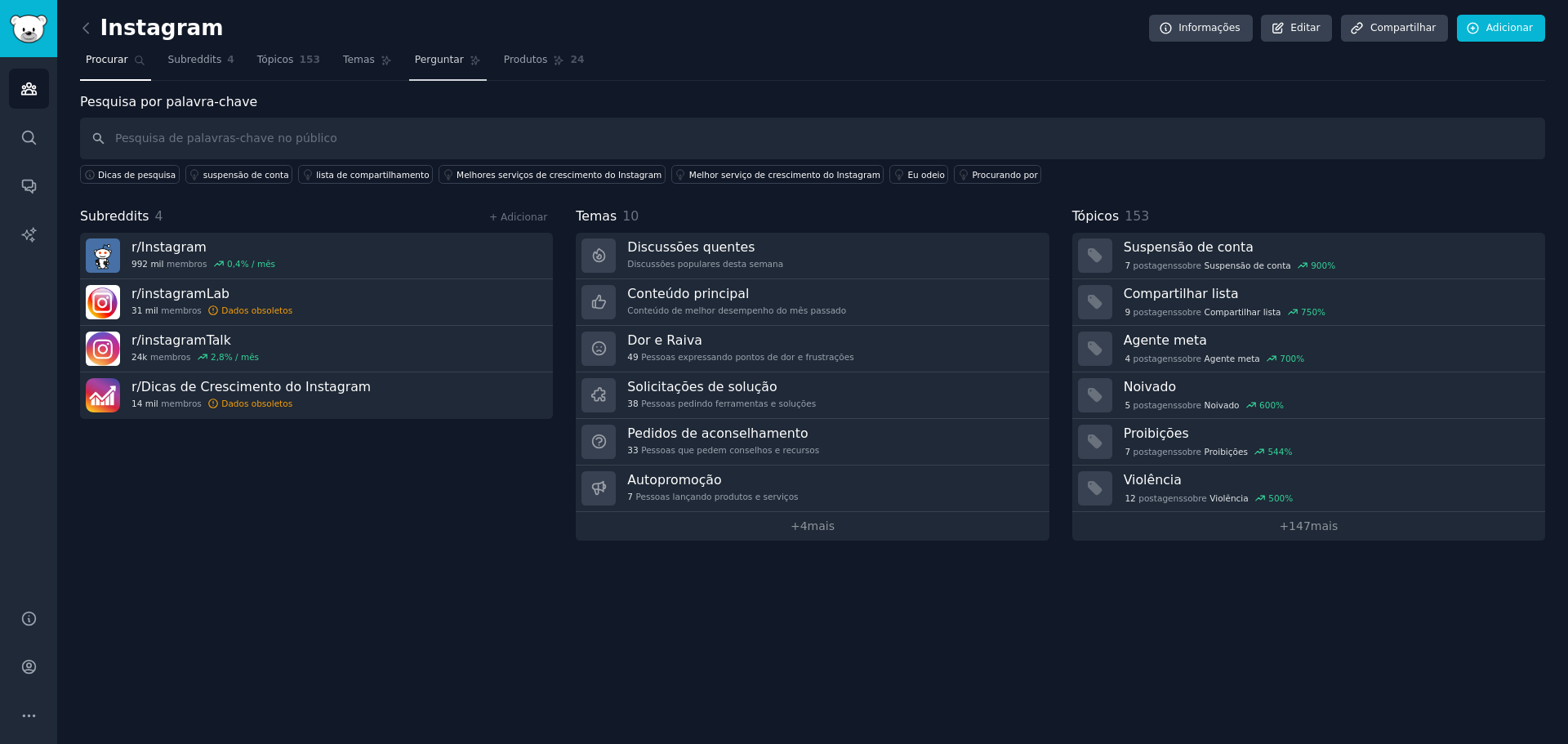
click at [428, 57] on font "Perguntar" at bounding box center [438, 60] width 49 height 12
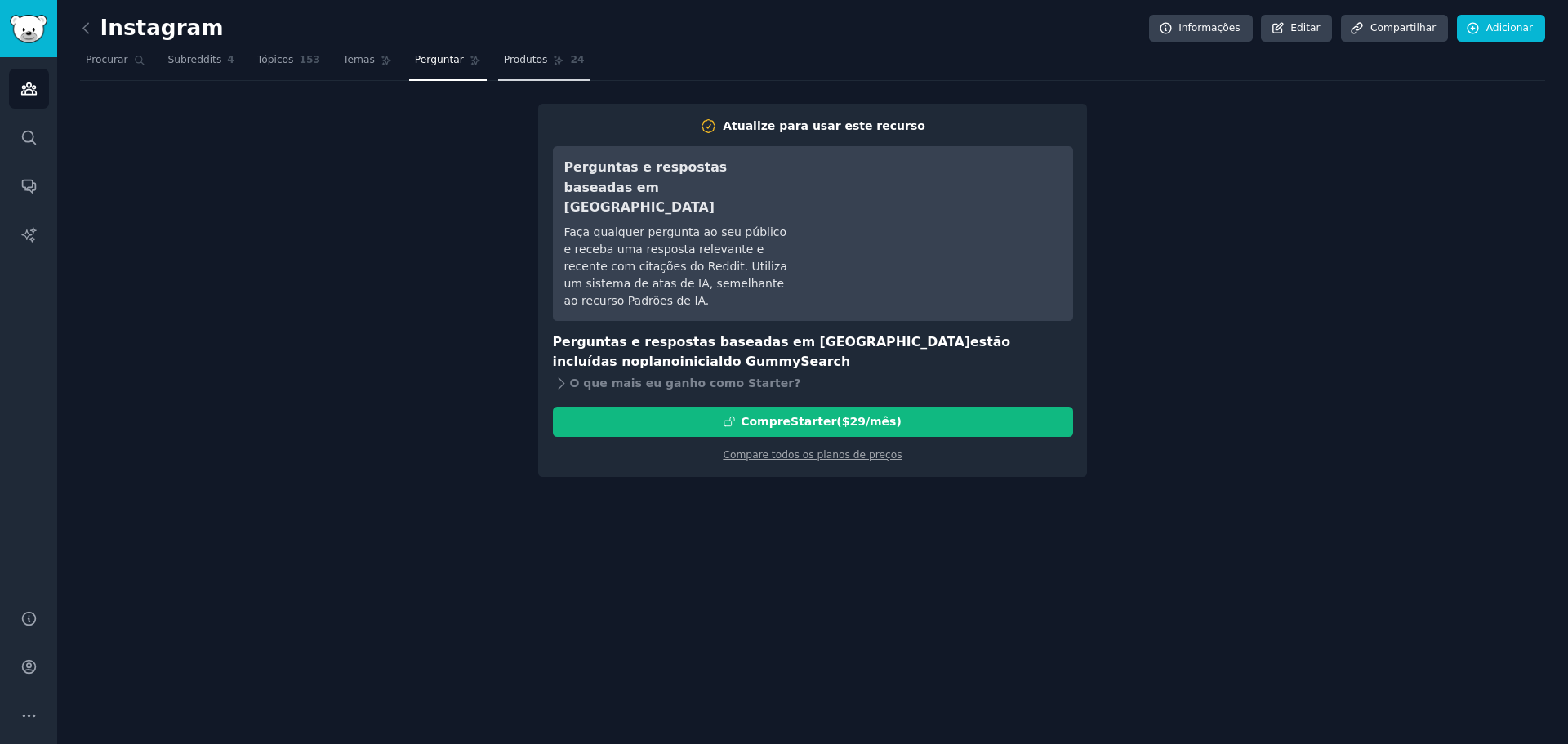
click at [504, 61] on font "Produtos" at bounding box center [526, 60] width 44 height 12
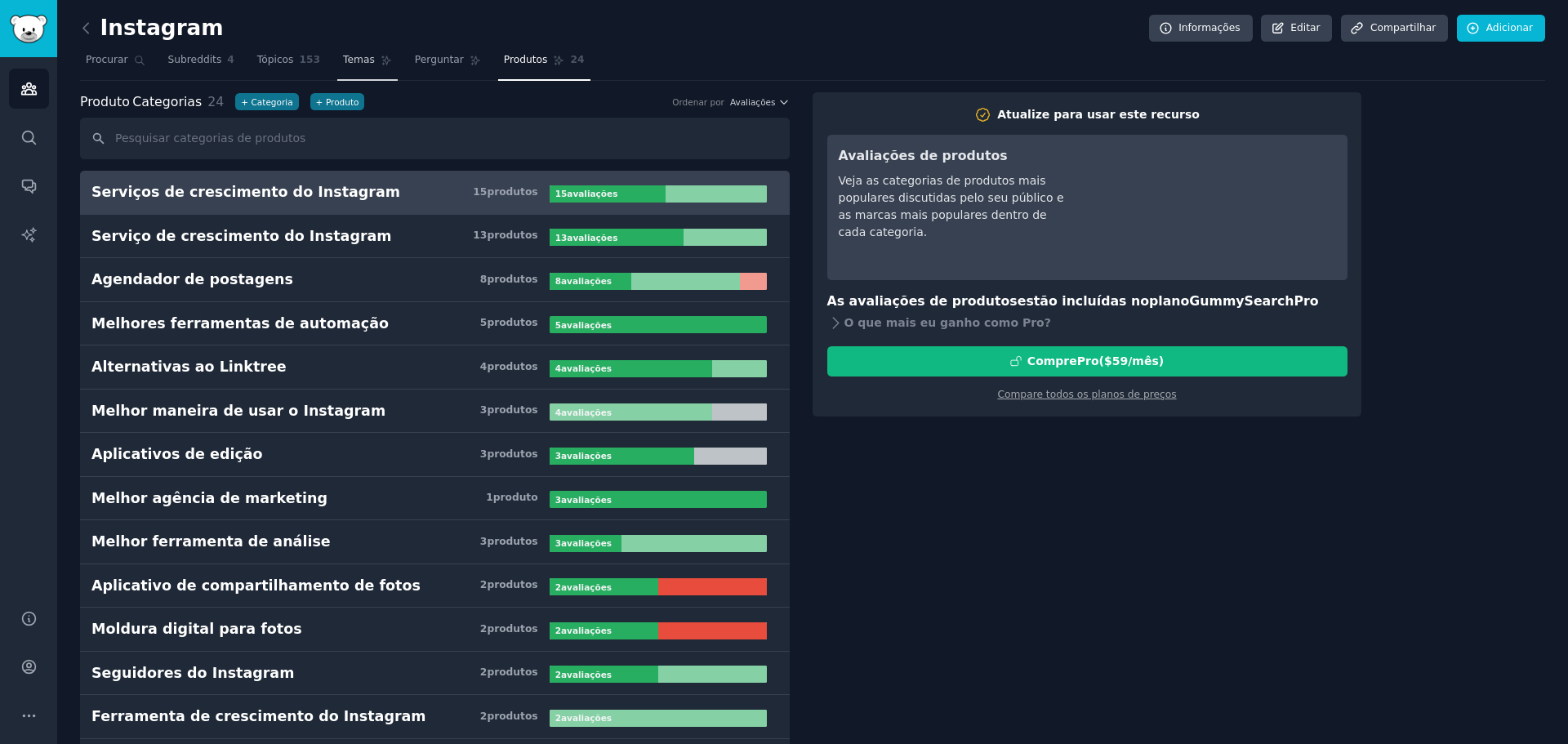
click at [343, 61] on font "Temas" at bounding box center [359, 60] width 32 height 12
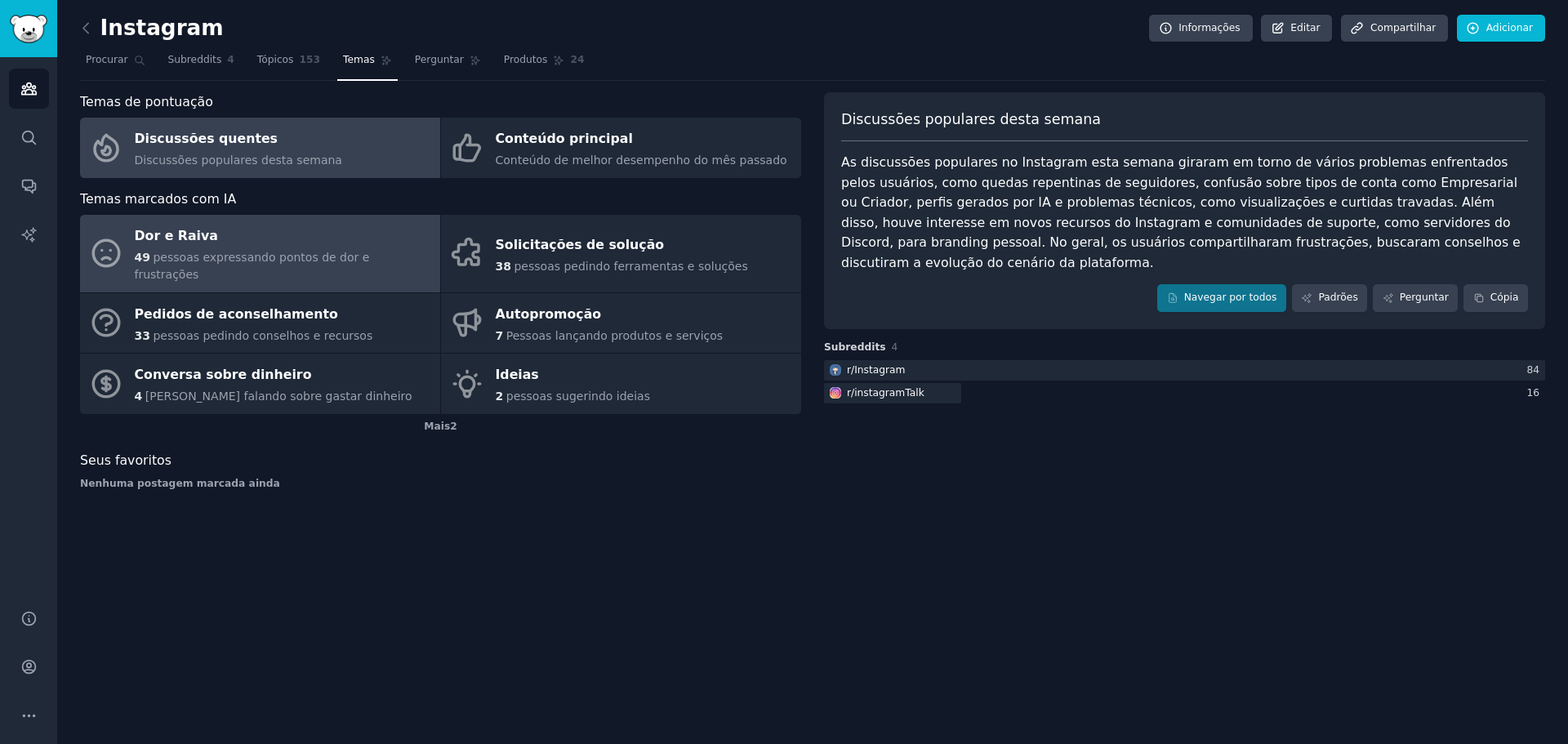
click at [285, 245] on div "Dor e Raiva" at bounding box center [283, 236] width 297 height 26
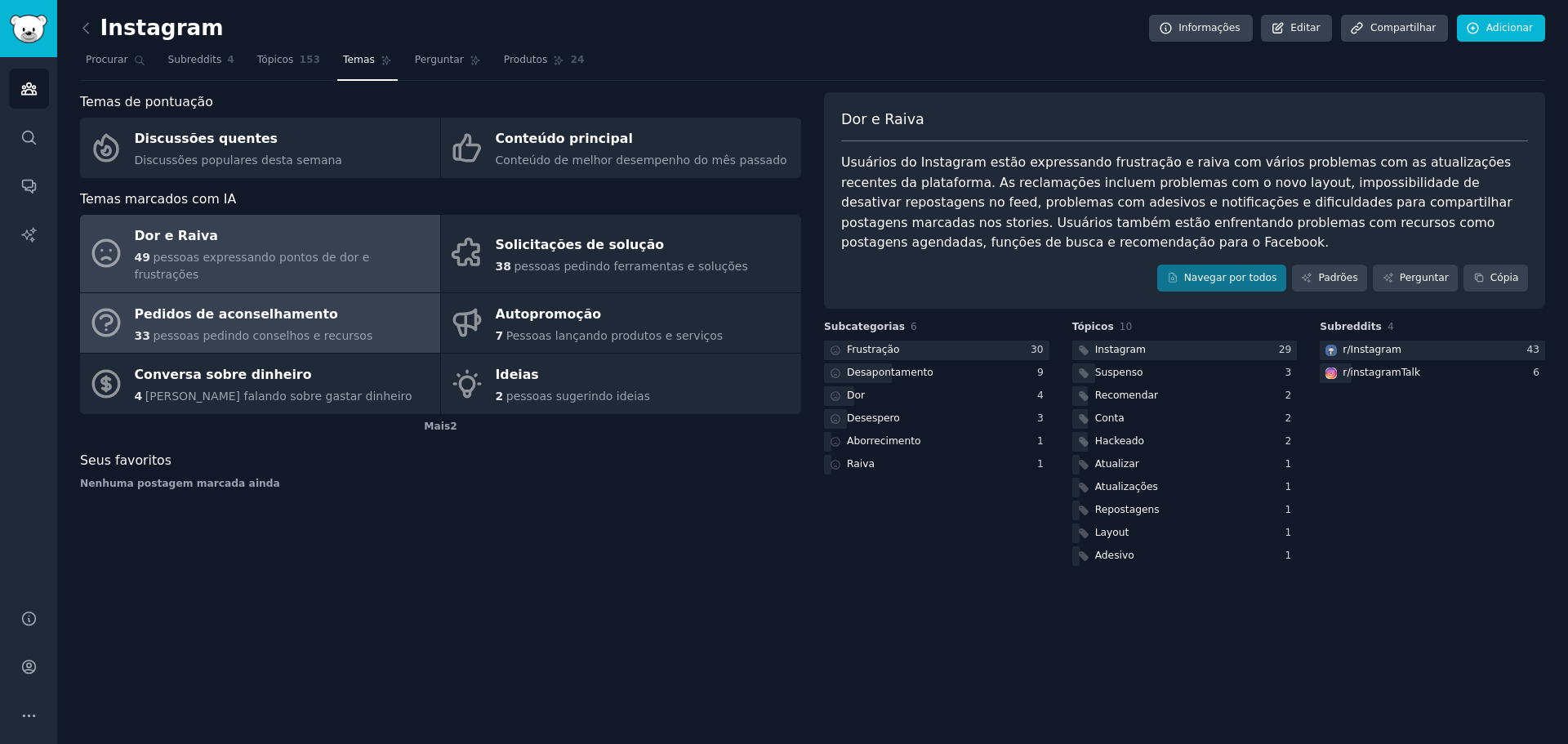
click at [254, 329] on font "pessoas pedindo conselhos e recursos" at bounding box center [262, 335] width 220 height 13
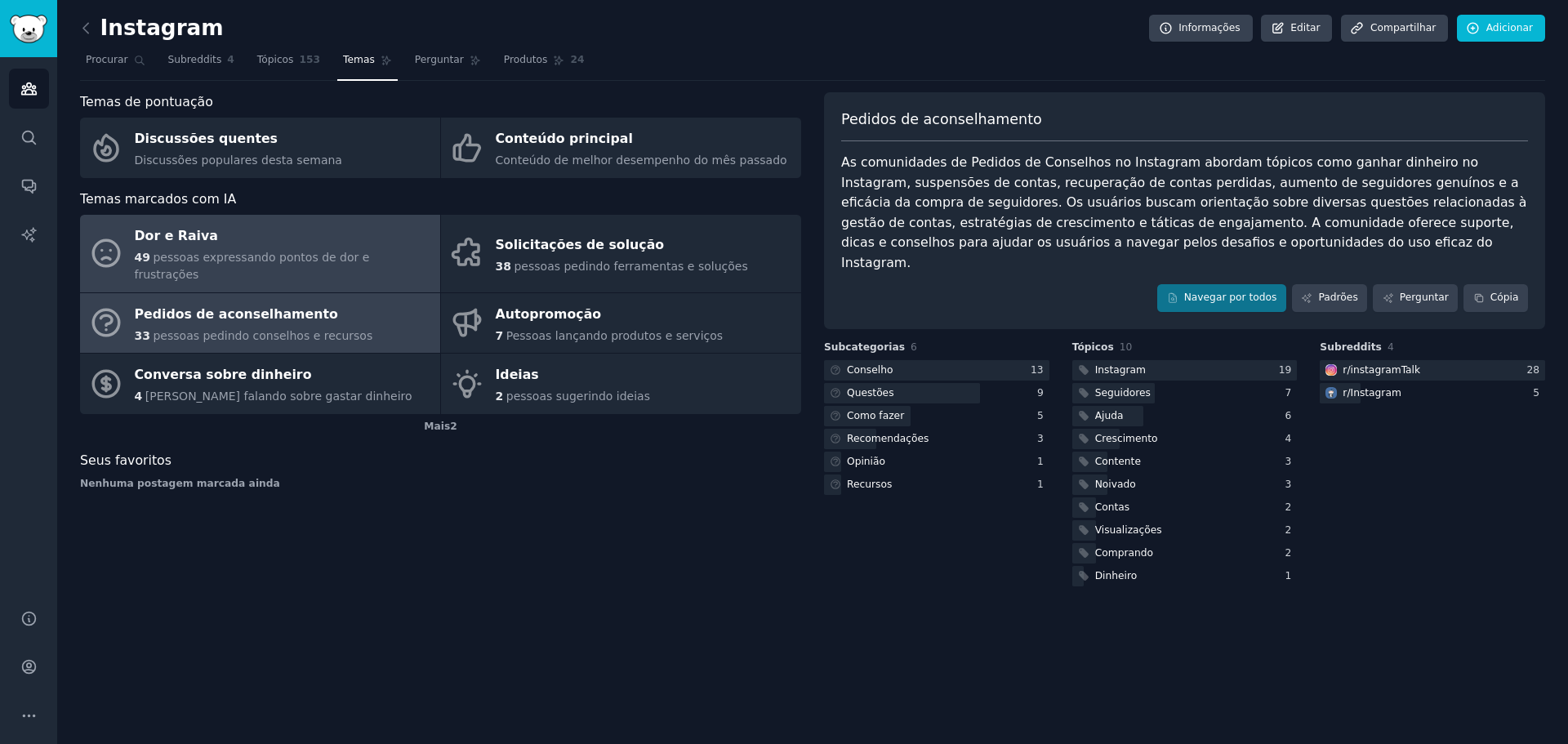
click at [213, 236] on div "Dor e Raiva" at bounding box center [283, 236] width 297 height 26
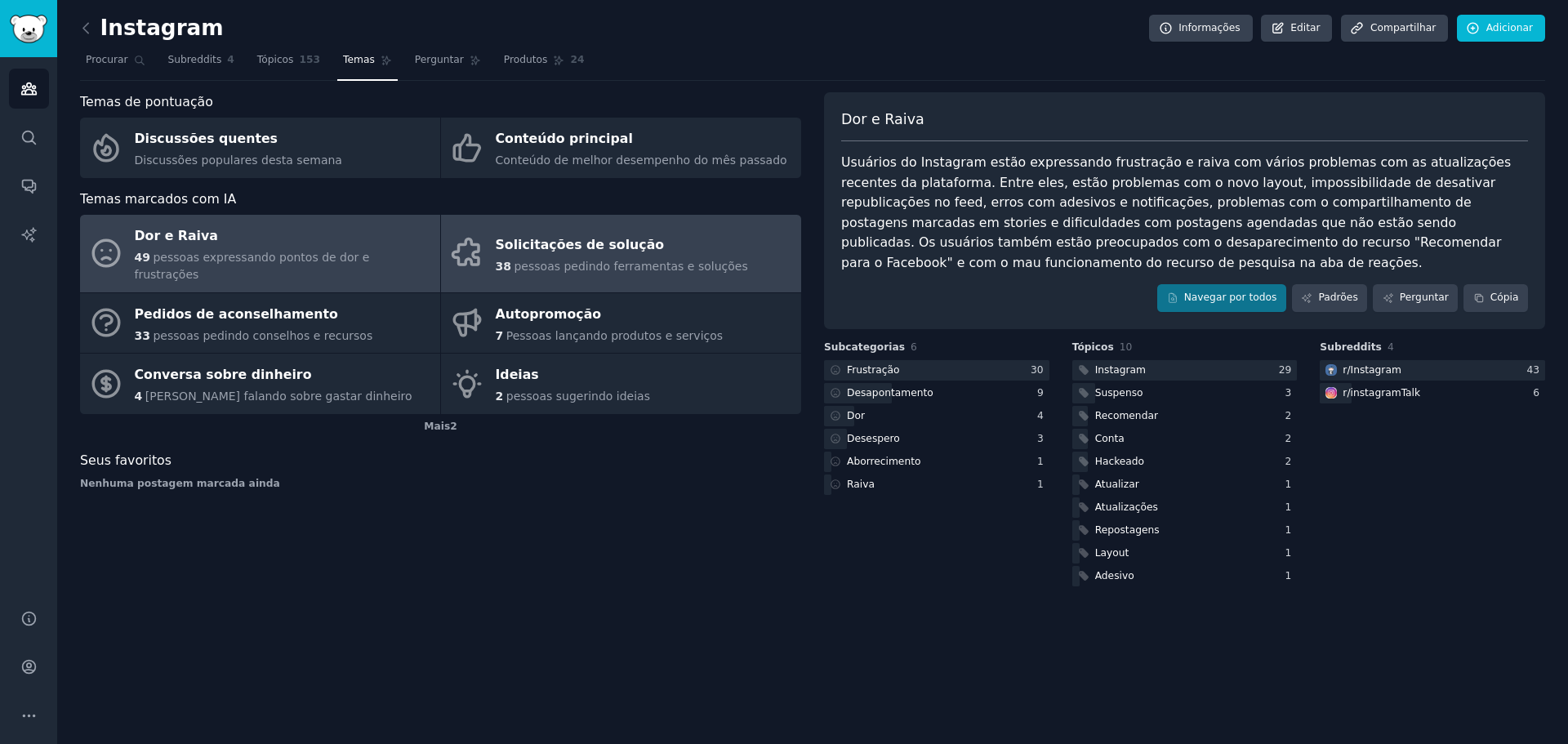
click at [570, 245] on font "Solicitações de solução" at bounding box center [580, 245] width 169 height 21
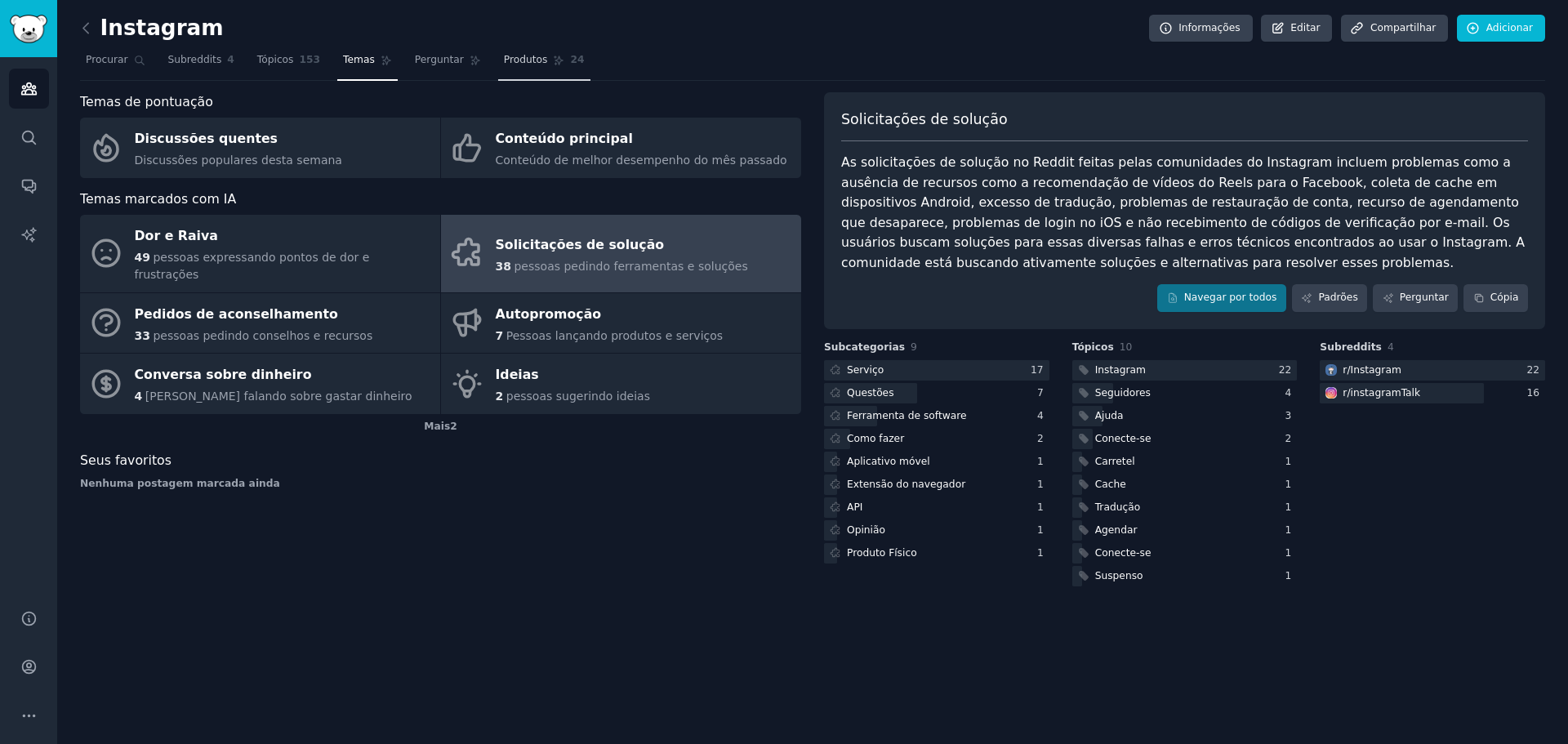
click at [504, 54] on font "Produtos" at bounding box center [526, 60] width 44 height 12
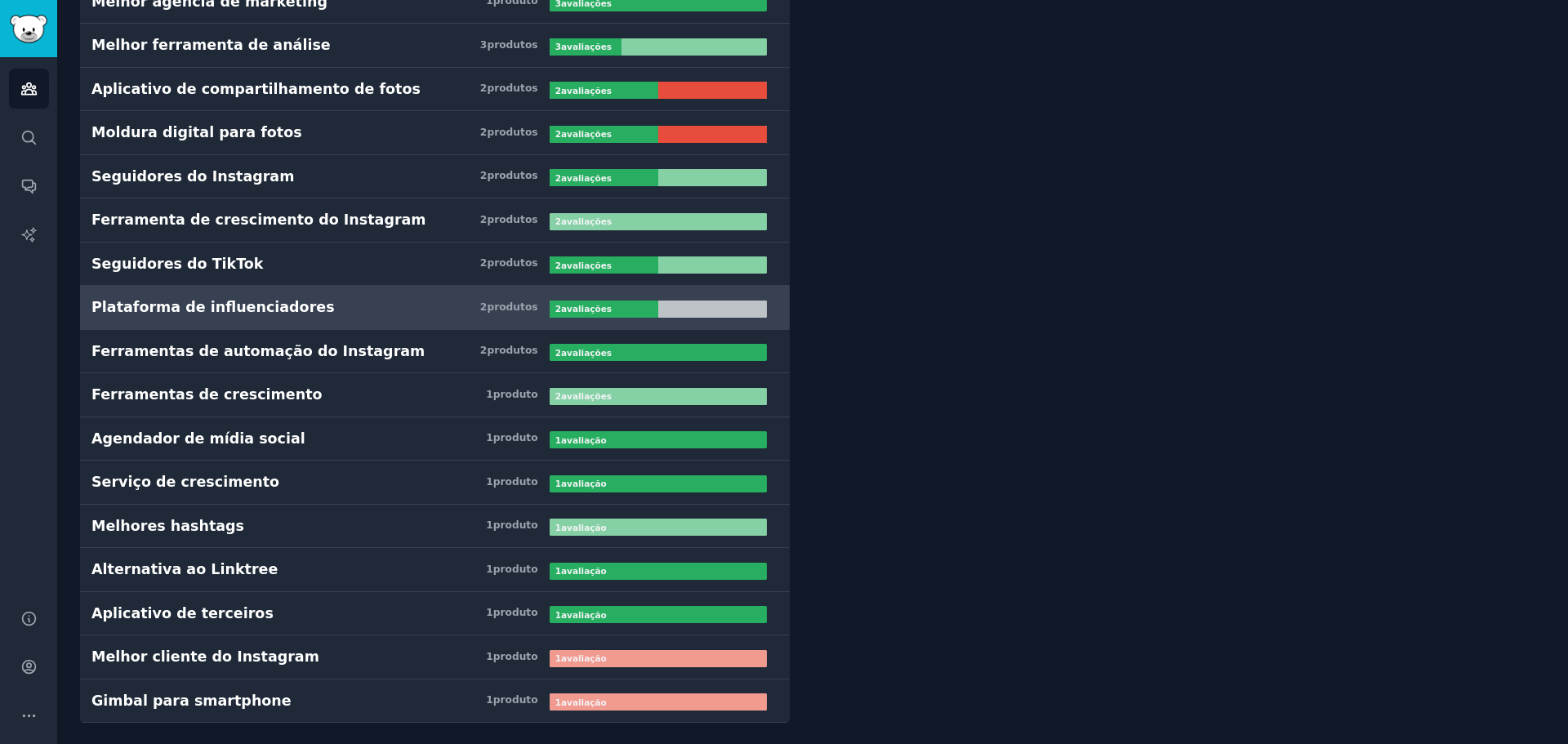
scroll to position [498, 0]
